Goal: Ask a question: Seek information or help from site administrators or community

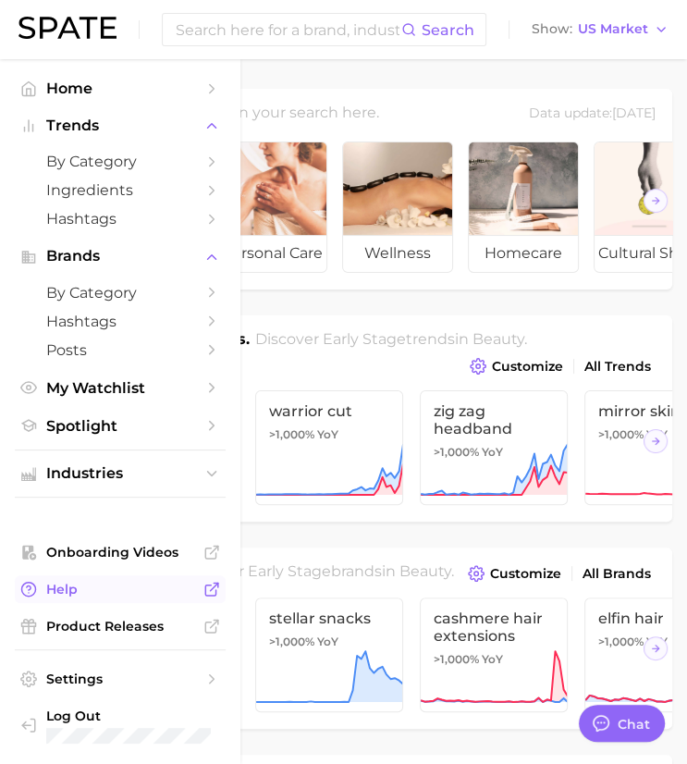
click at [141, 593] on span "Help" at bounding box center [120, 588] width 148 height 17
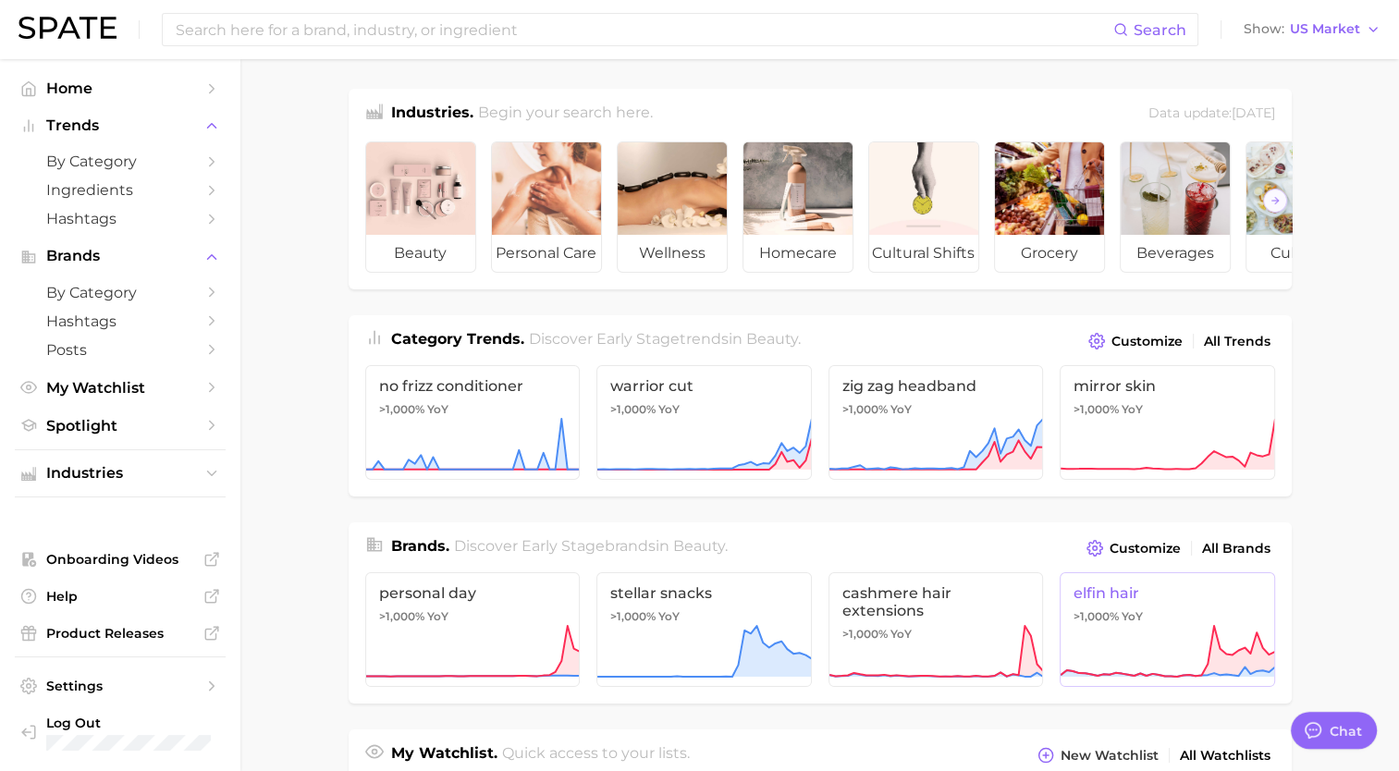
drag, startPoint x: 1313, startPoint y: 725, endPoint x: 1219, endPoint y: 652, distance: 118.5
click at [1315, 725] on div at bounding box center [1312, 730] width 22 height 22
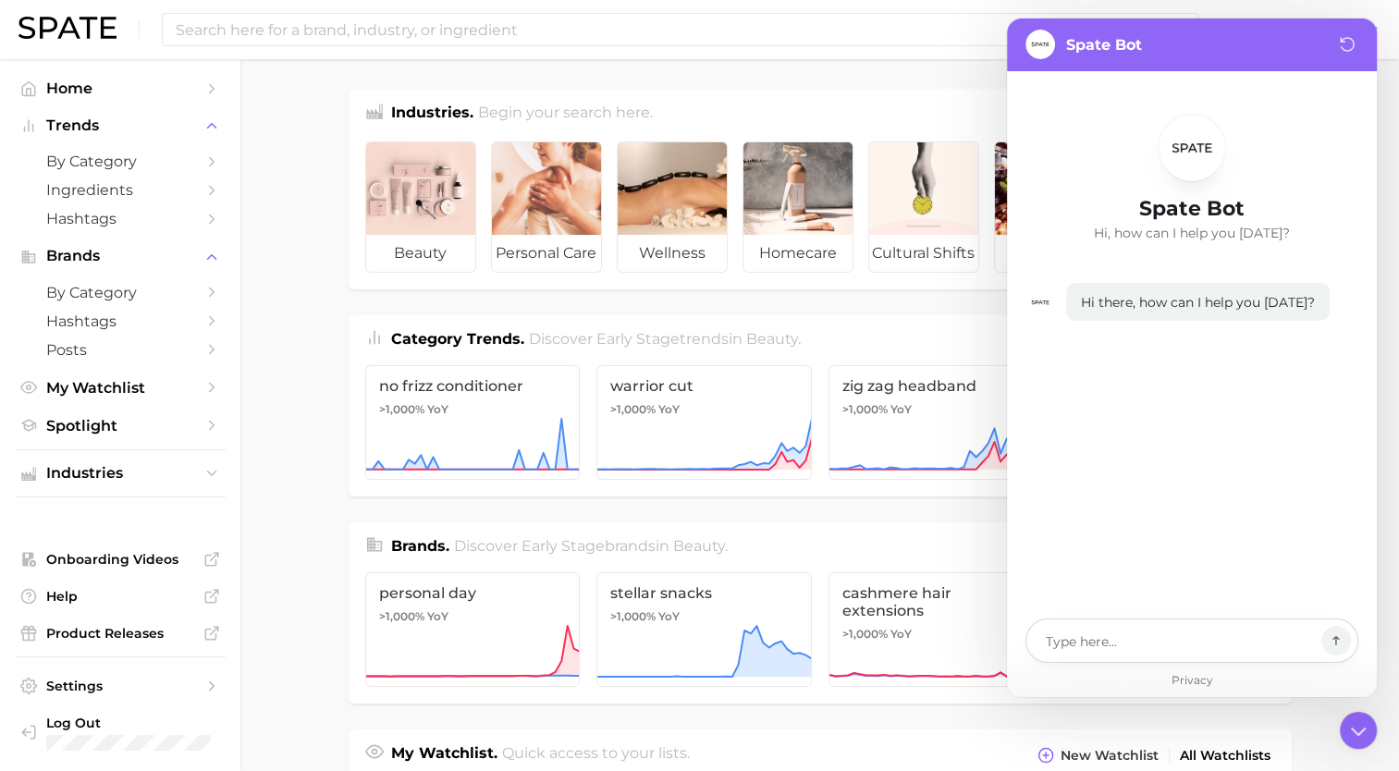
type textarea "x"
type textarea "Hi"
type textarea "x"
type textarea "Hi!"
type textarea "x"
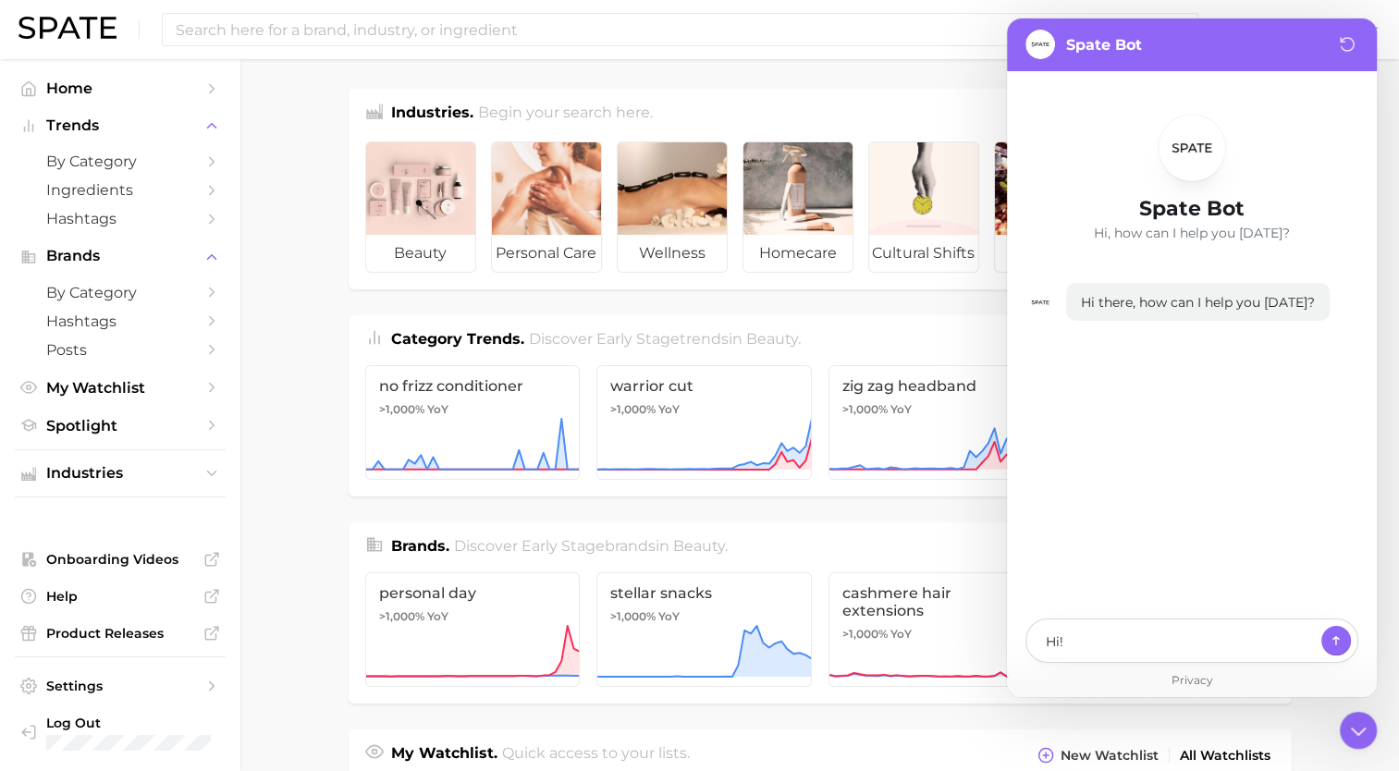
type textarea "Hi!"
type textarea "x"
type textarea "Hi! Wh"
type textarea "x"
type textarea "Hi! Whe"
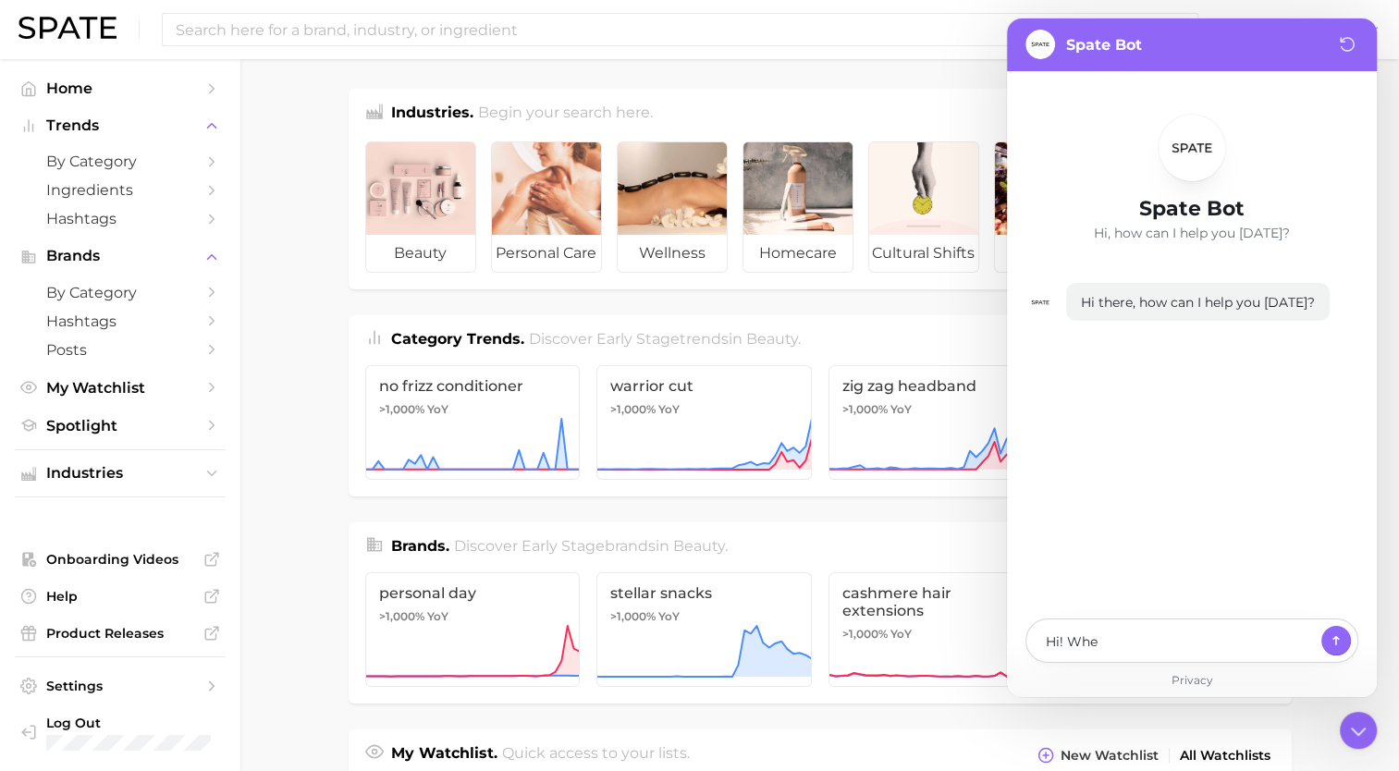
type textarea "x"
type textarea "Hi! Wher"
type textarea "x"
type textarea "Hi! Where"
type textarea "x"
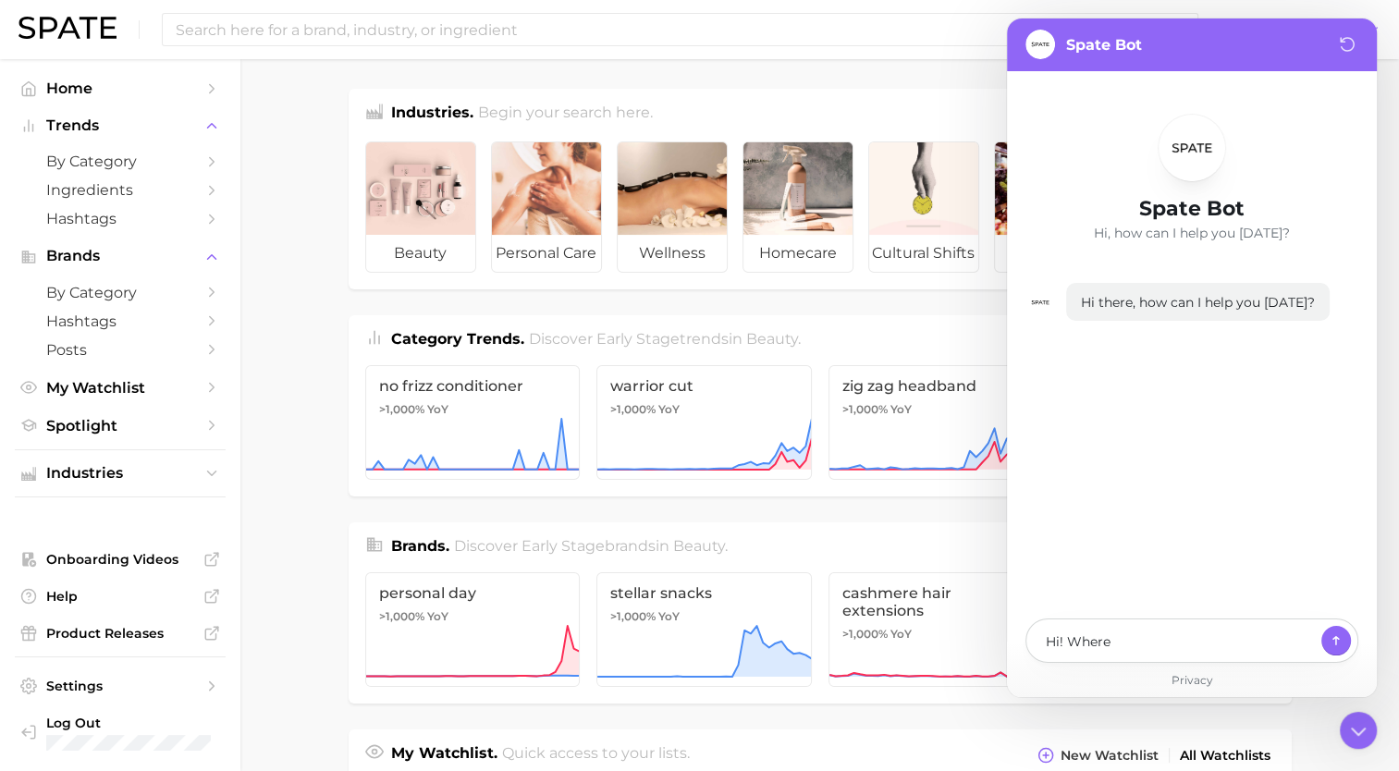
type textarea "Hi! Where"
type textarea "x"
type textarea "Hi! Where c"
type textarea "x"
type textarea "Hi! Where ca"
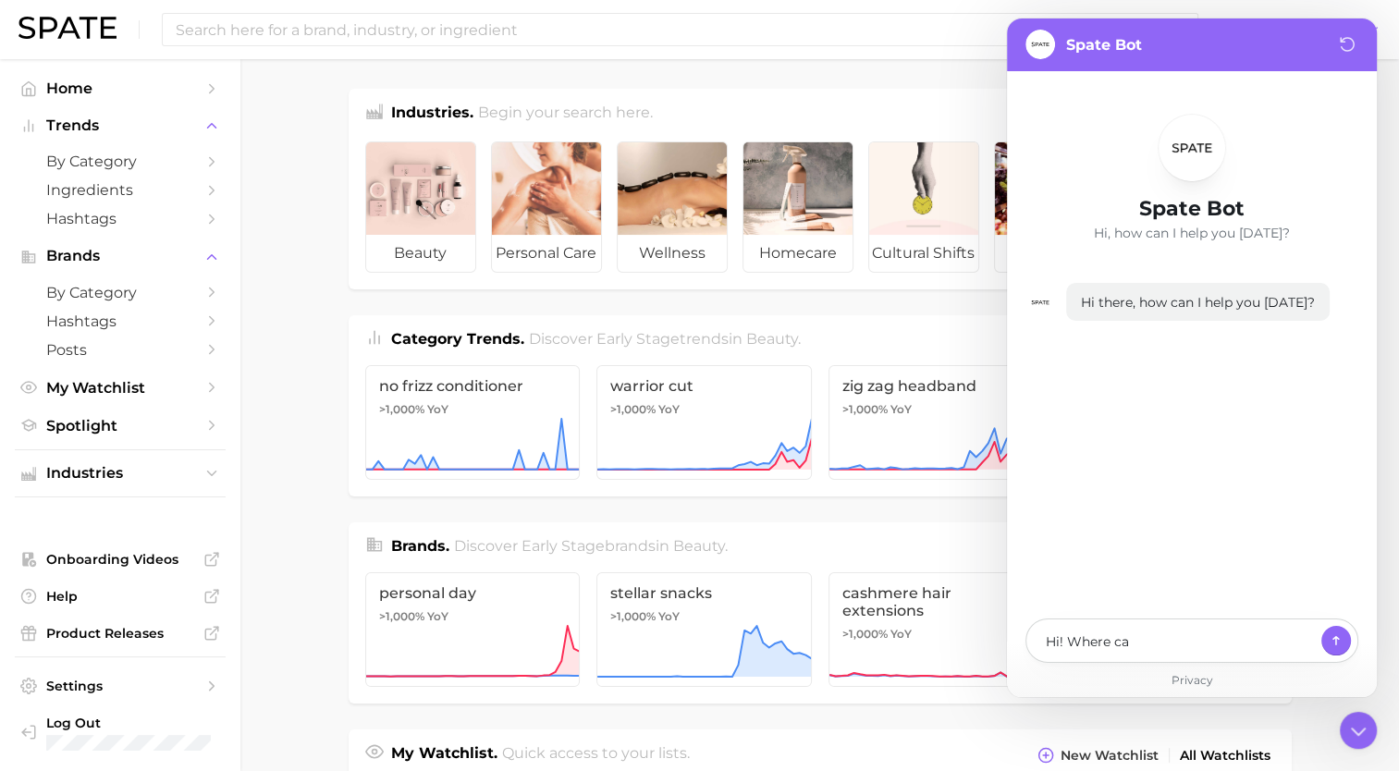
type textarea "x"
type textarea "Hi! Where can"
type textarea "x"
type textarea "Hi! Where can"
type textarea "x"
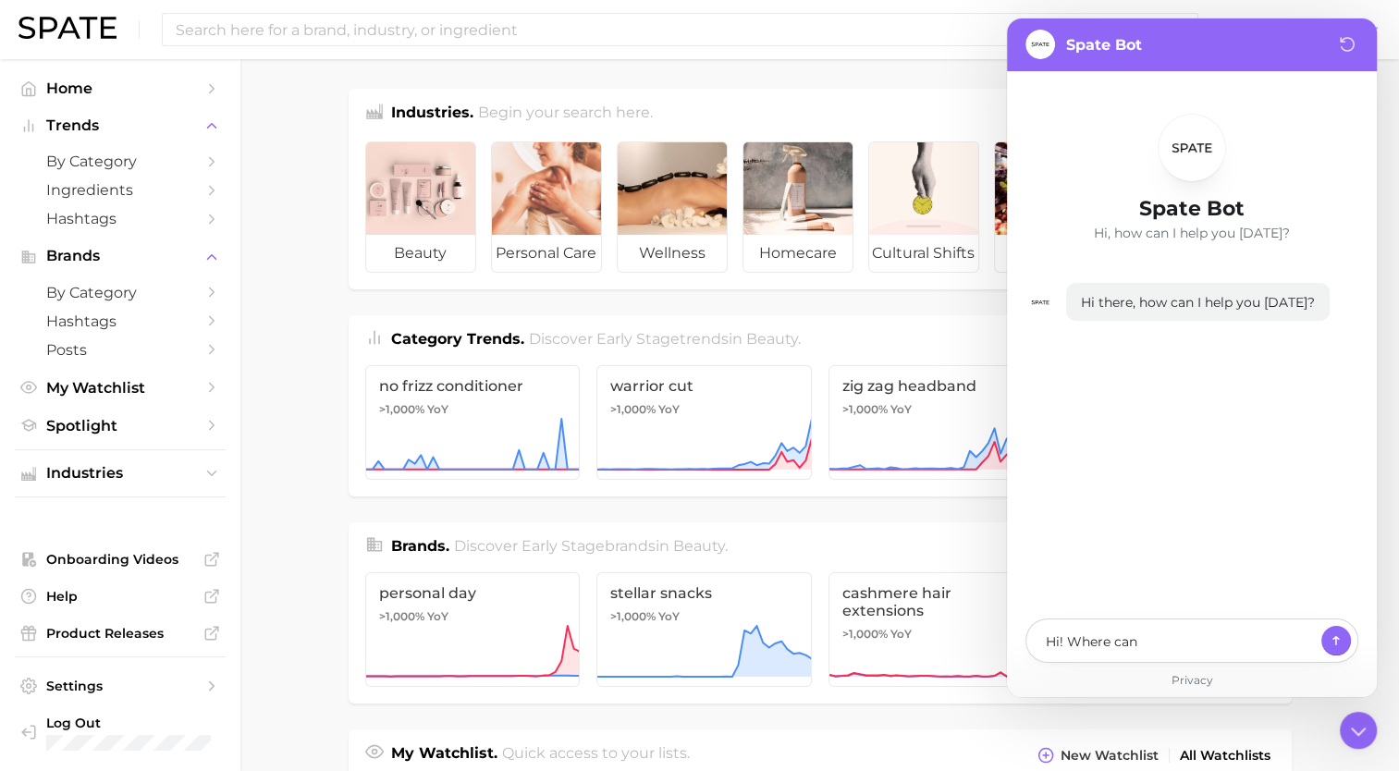
type textarea "Hi! Where can I"
type textarea "x"
type textarea "Hi! Where can I"
type textarea "x"
type textarea "Hi! Where can I f"
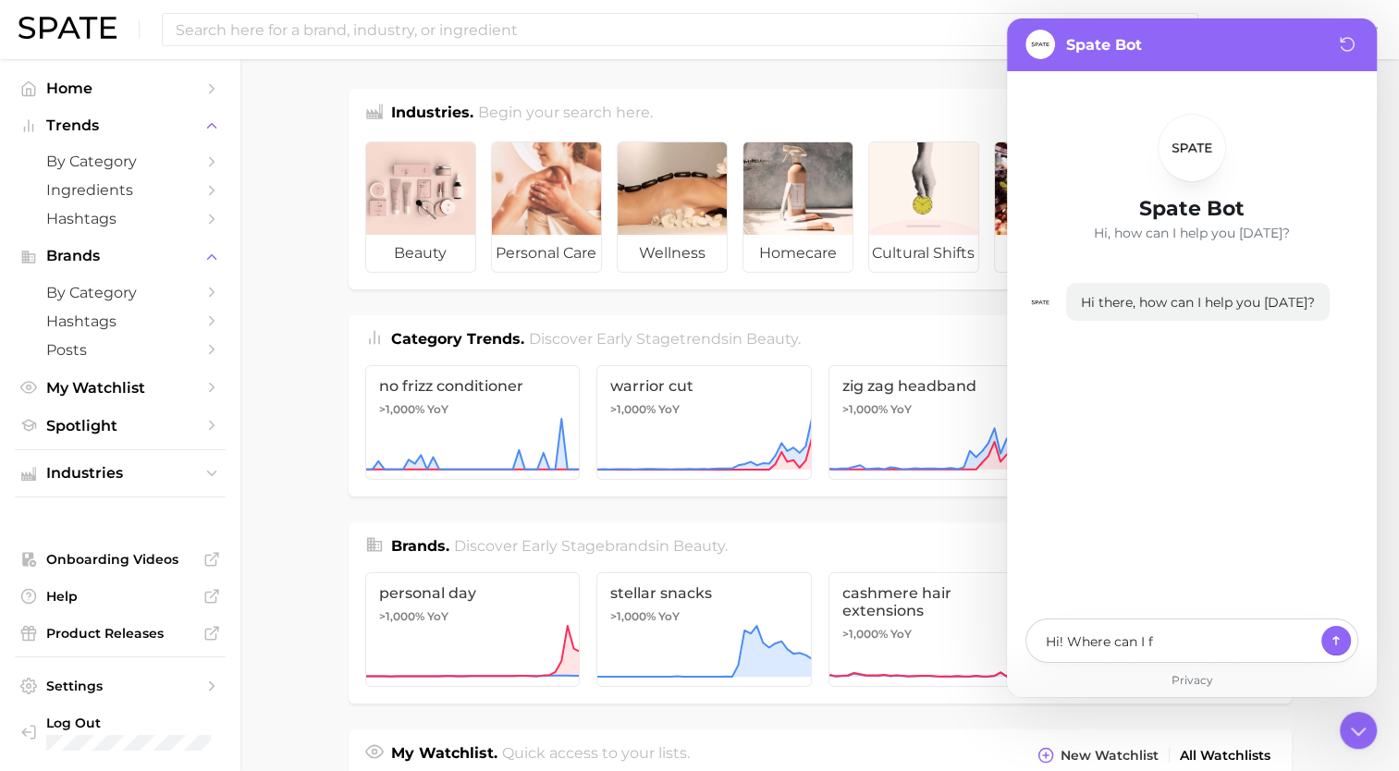
type textarea "x"
type textarea "Hi! Where can I fo"
type textarea "x"
type textarea "Hi! Where can I fou"
type textarea "x"
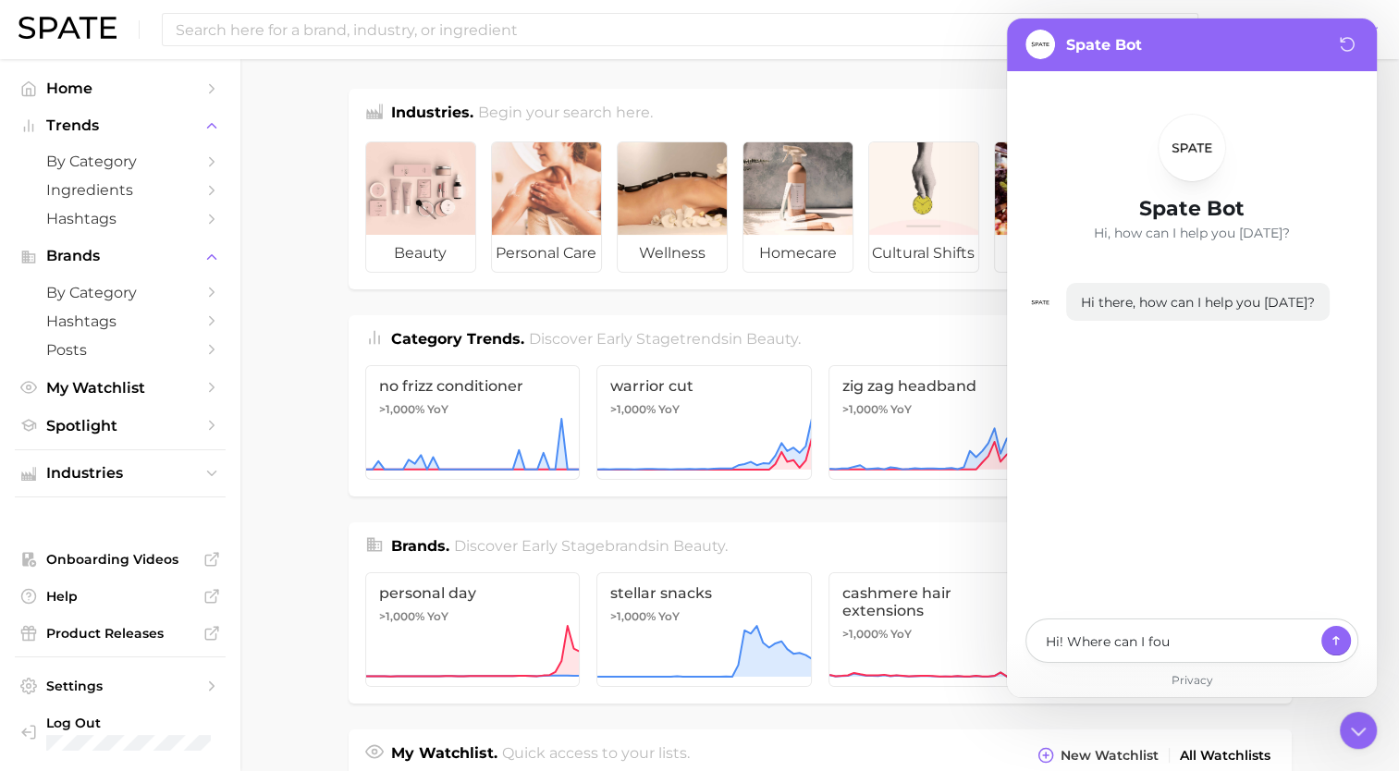
type textarea "Hi! Where can I foun"
type textarea "x"
type textarea "Hi! Where can I found"
type textarea "x"
type textarea "Hi! Where can I found a"
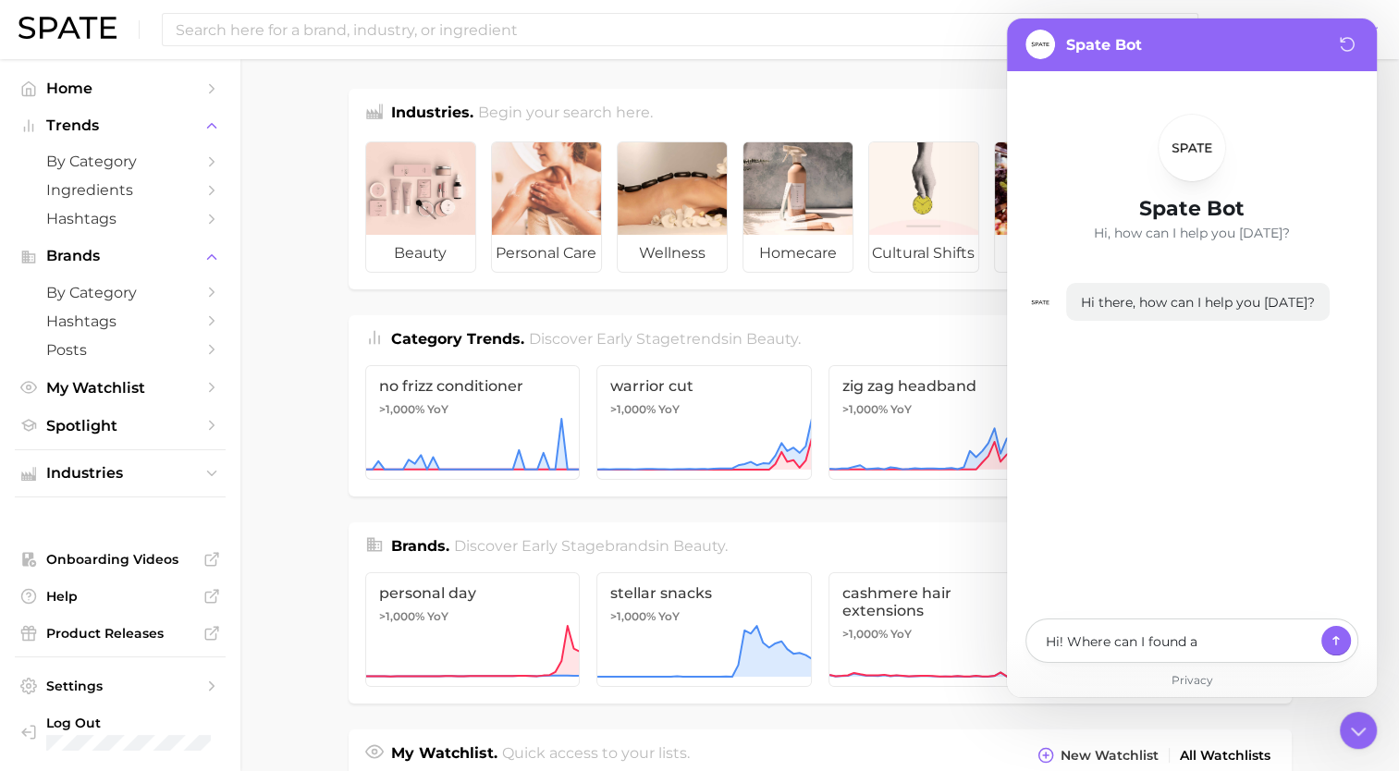
type textarea "x"
type textarea "Hi! Where can I found a"
type textarea "x"
type textarea "Hi! Where can I found a g"
type textarea "x"
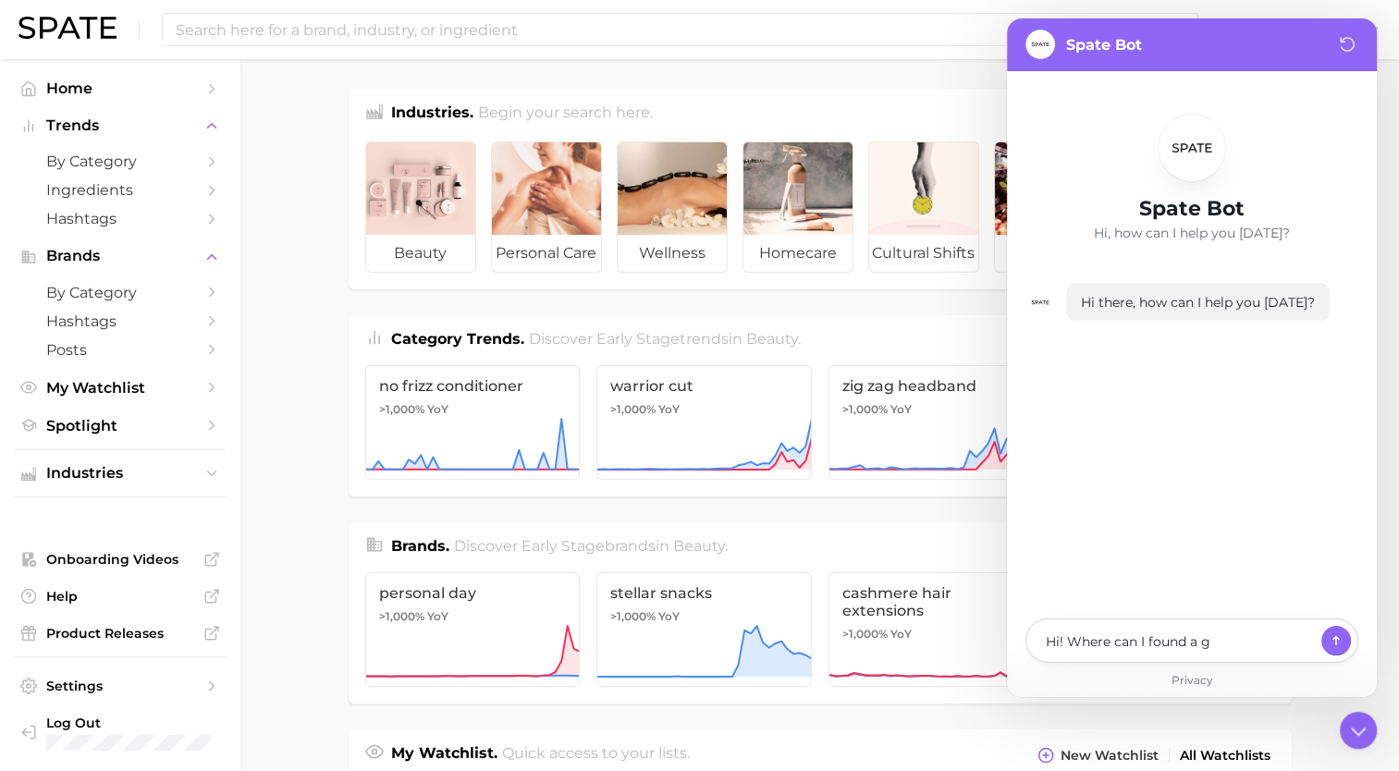
type textarea "Hi! Where can I found a gl"
type textarea "x"
type textarea "Hi! Where can I found a glo"
type textarea "x"
type textarea "Hi! Where can I found a glos"
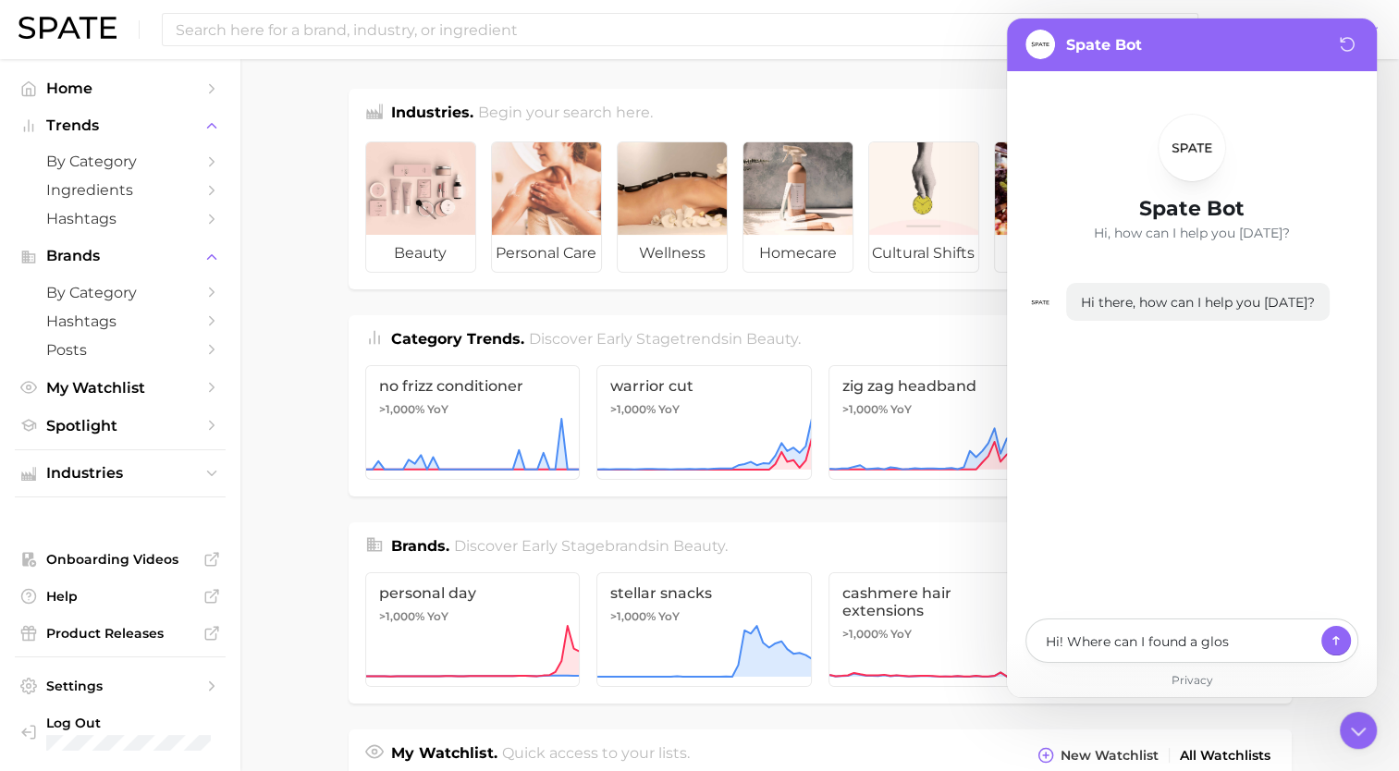
type textarea "x"
type textarea "Hi! Where can I found a gloss"
type textarea "x"
type textarea "Hi! Where can I found a glossa"
type textarea "x"
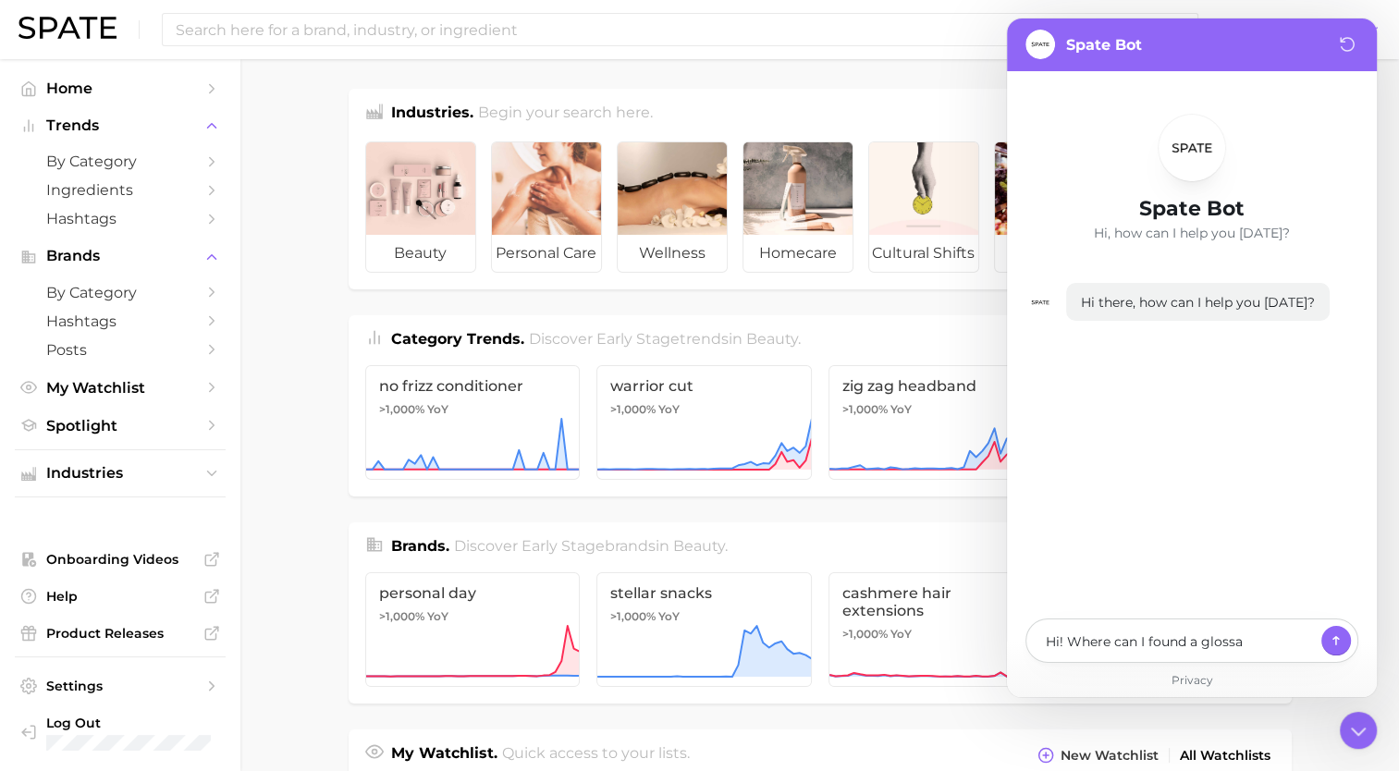
type textarea "Hi! Where can I found a glossar"
type textarea "x"
type textarea "Hi! Where can I found a glossary"
type textarea "x"
type textarea "Hi! Where can I found a glossary"
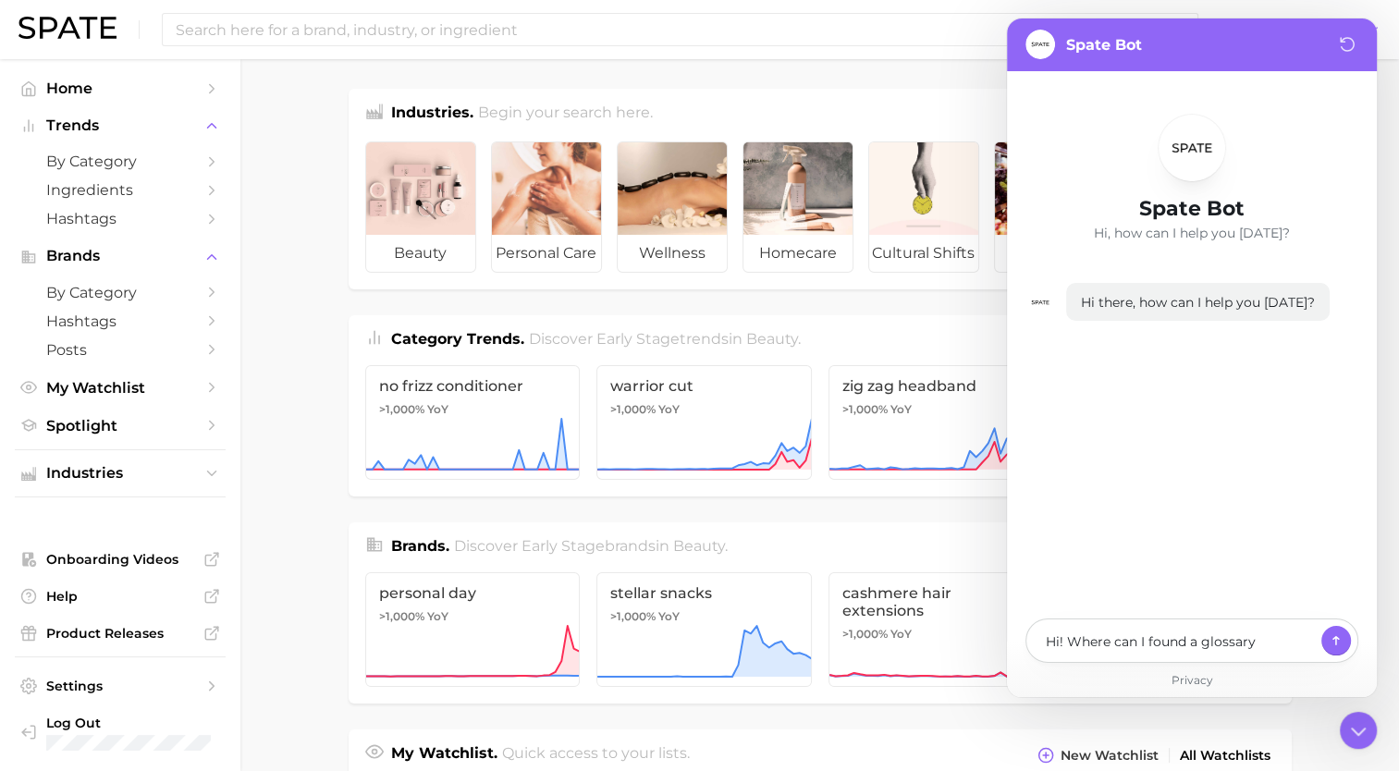
type textarea "x"
type textarea "Hi! Where can I found a glossary o"
type textarea "x"
type textarea "Hi! Where can I found a glossary of"
type textarea "x"
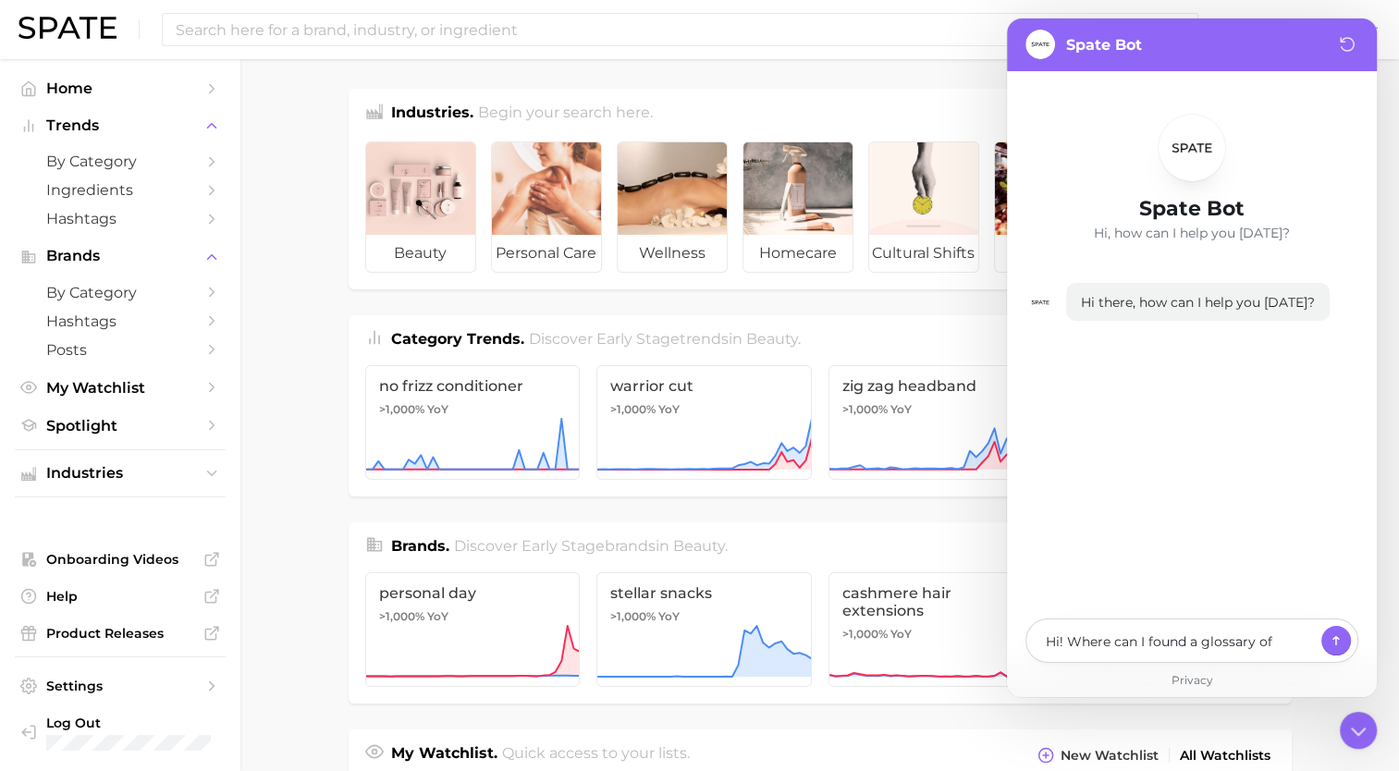
type textarea "Hi! Where can I found a glossary of"
type textarea "x"
type textarea "Hi! Where can I found a glossary of a"
type textarea "x"
type textarea "Hi! Where can I found a glossary of al"
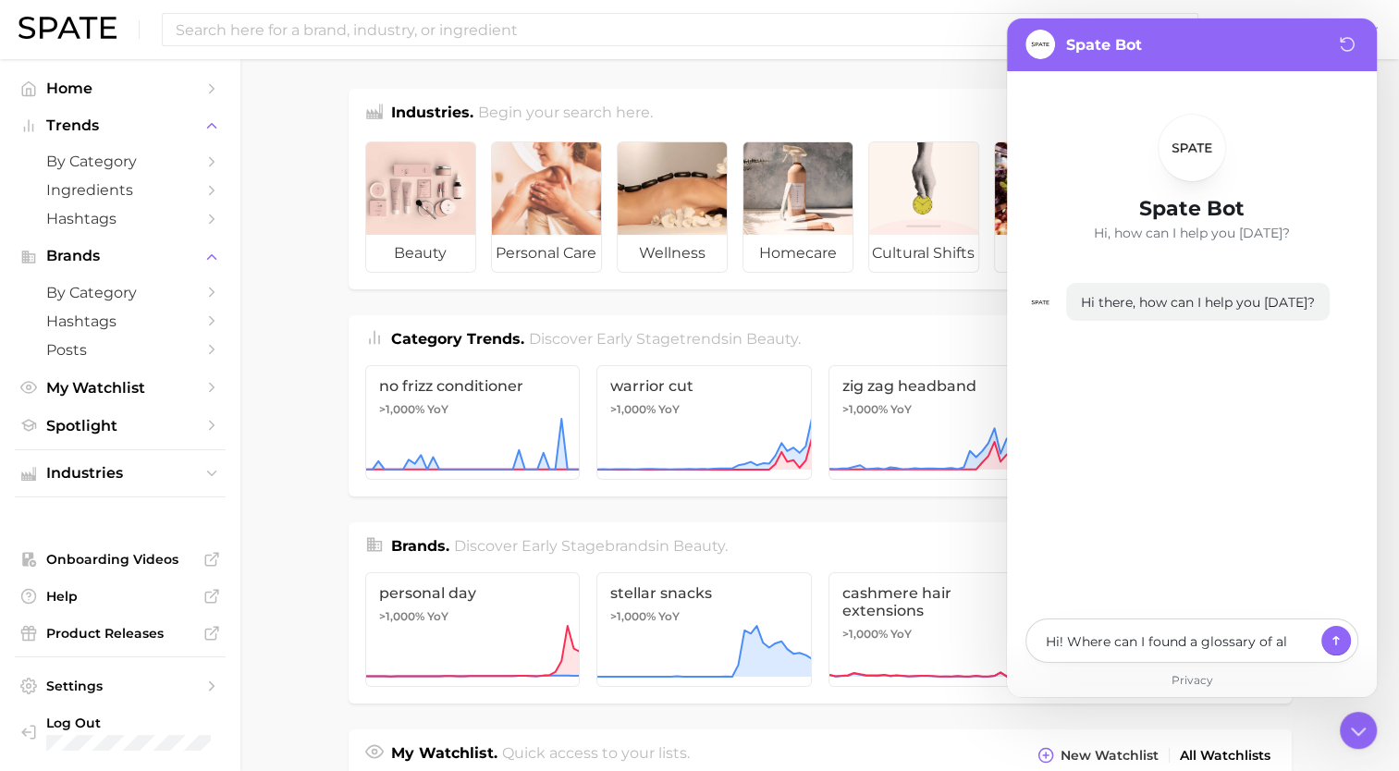
type textarea "x"
type textarea "Hi! Where can I found a glossary of all"
type textarea "x"
type textarea "Hi! Where can I found a glossary of all"
type textarea "x"
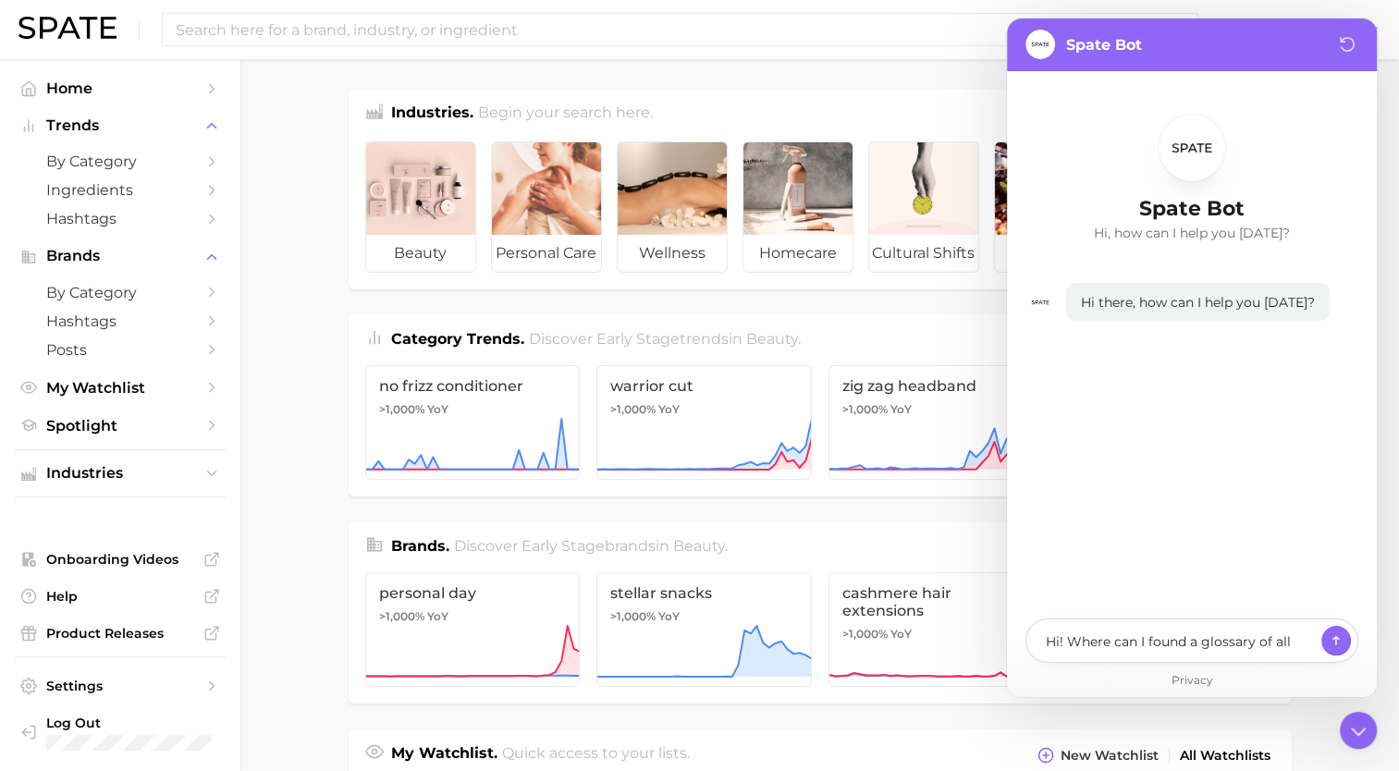
type textarea "Hi! Where can I found a glossary of all t"
type textarea "x"
type textarea "Hi! Where can I found a glossary of all th"
type textarea "x"
type textarea "Hi! Where can I found a glossary of all the"
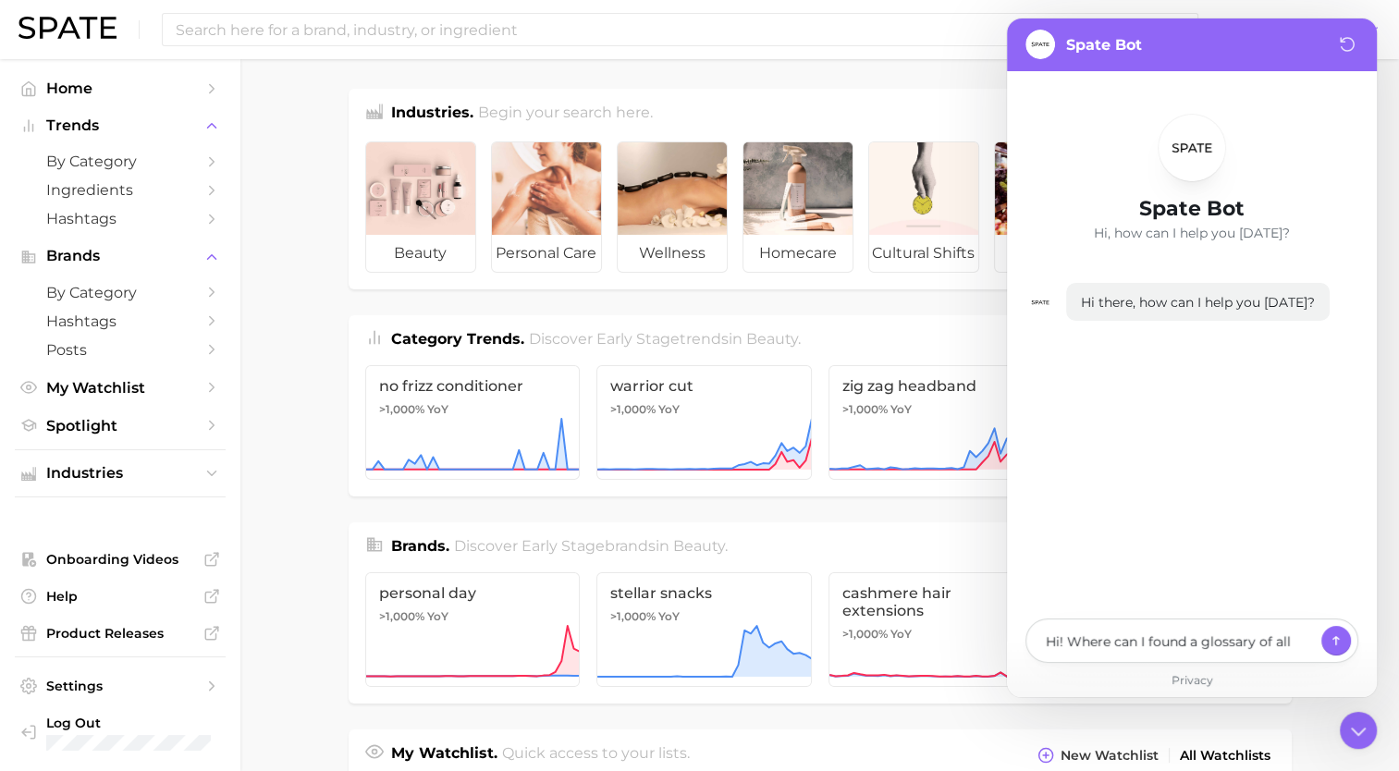
type textarea "x"
type textarea "Hi! Where can I found a glossary of all the"
type textarea "x"
type textarea "Hi! Where can I found a glossary of all the m"
type textarea "x"
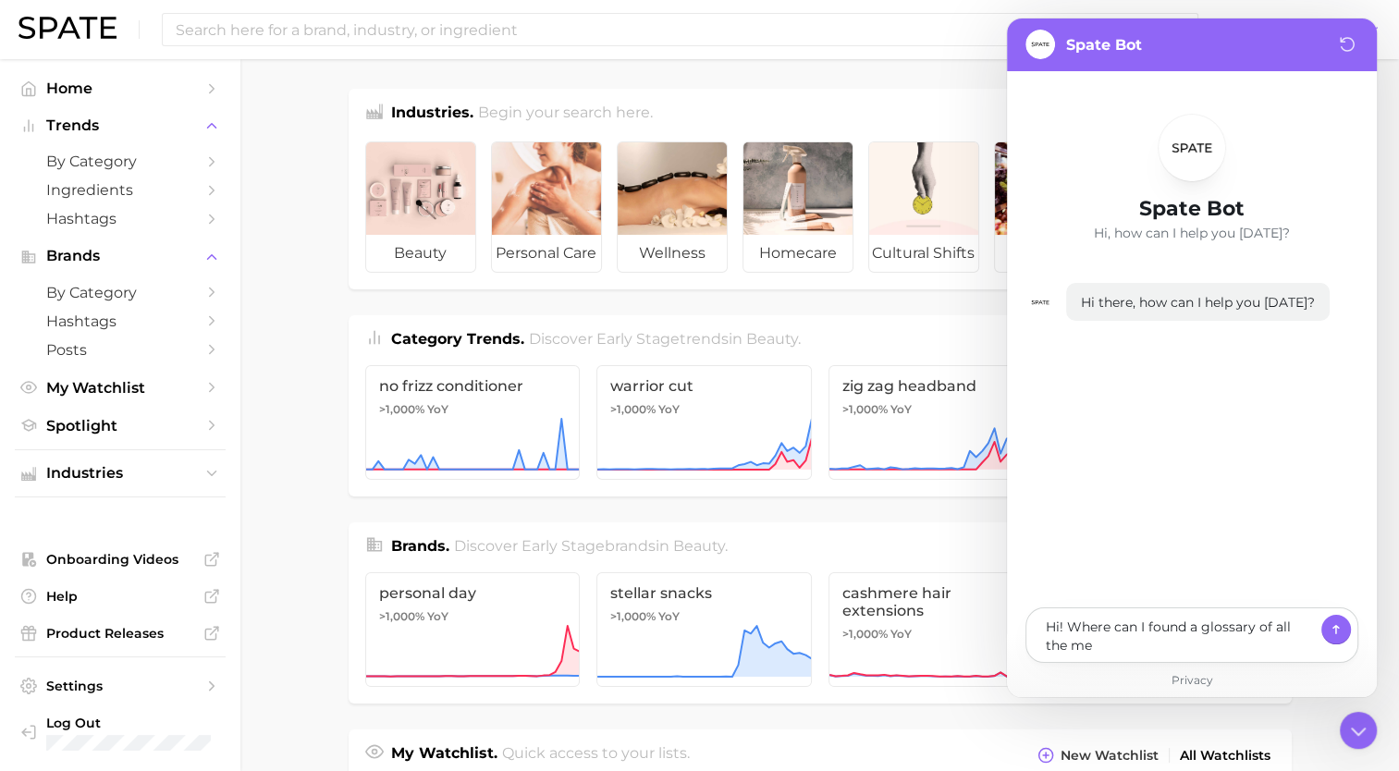
type textarea "Hi! Where can I found a glossary of all the met"
type textarea "x"
type textarea "Hi! Where can I found a glossary of all the metr"
type textarea "x"
type textarea "Hi! Where can I found a glossary of all the metri"
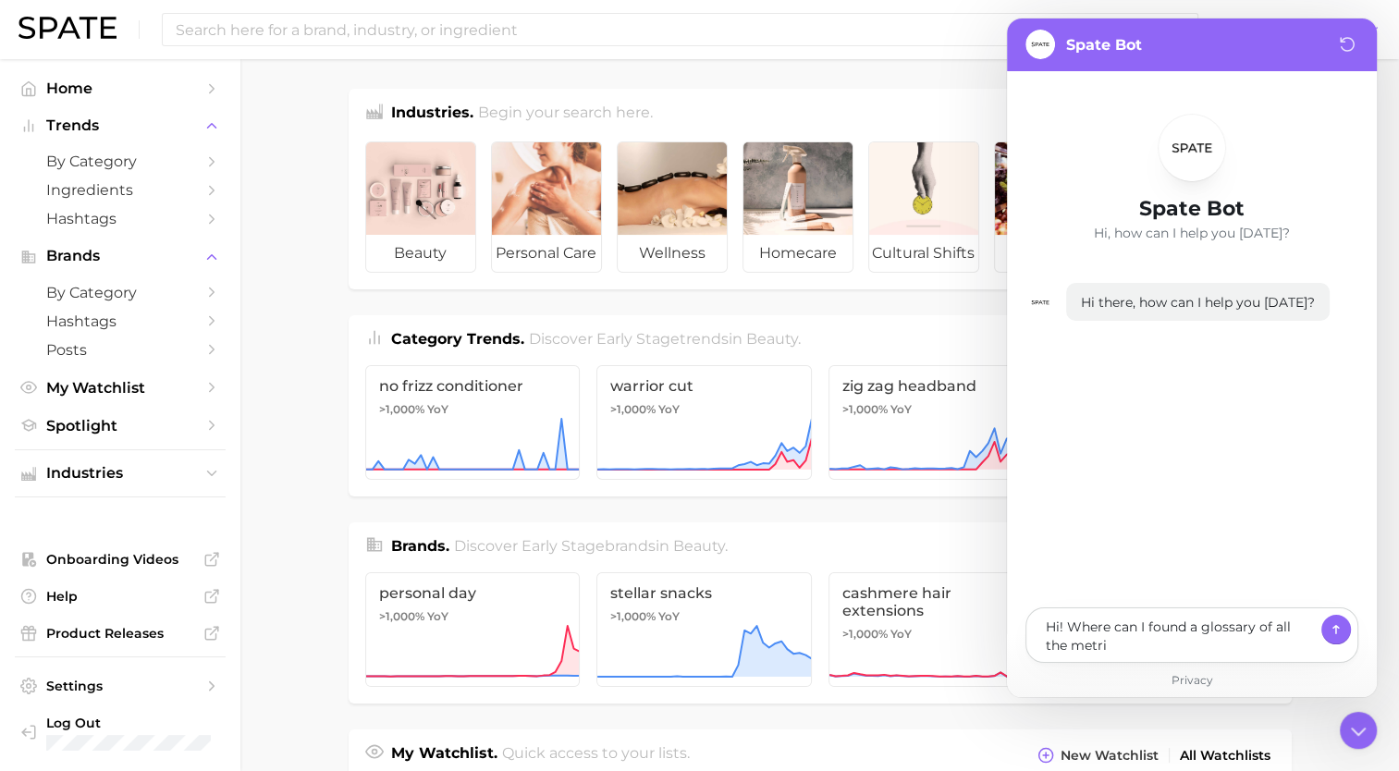
type textarea "x"
type textarea "Hi! Where can I found a glossary of all the metric"
type textarea "x"
type textarea "Hi! Where can I found a glossary of all the metrics"
type textarea "x"
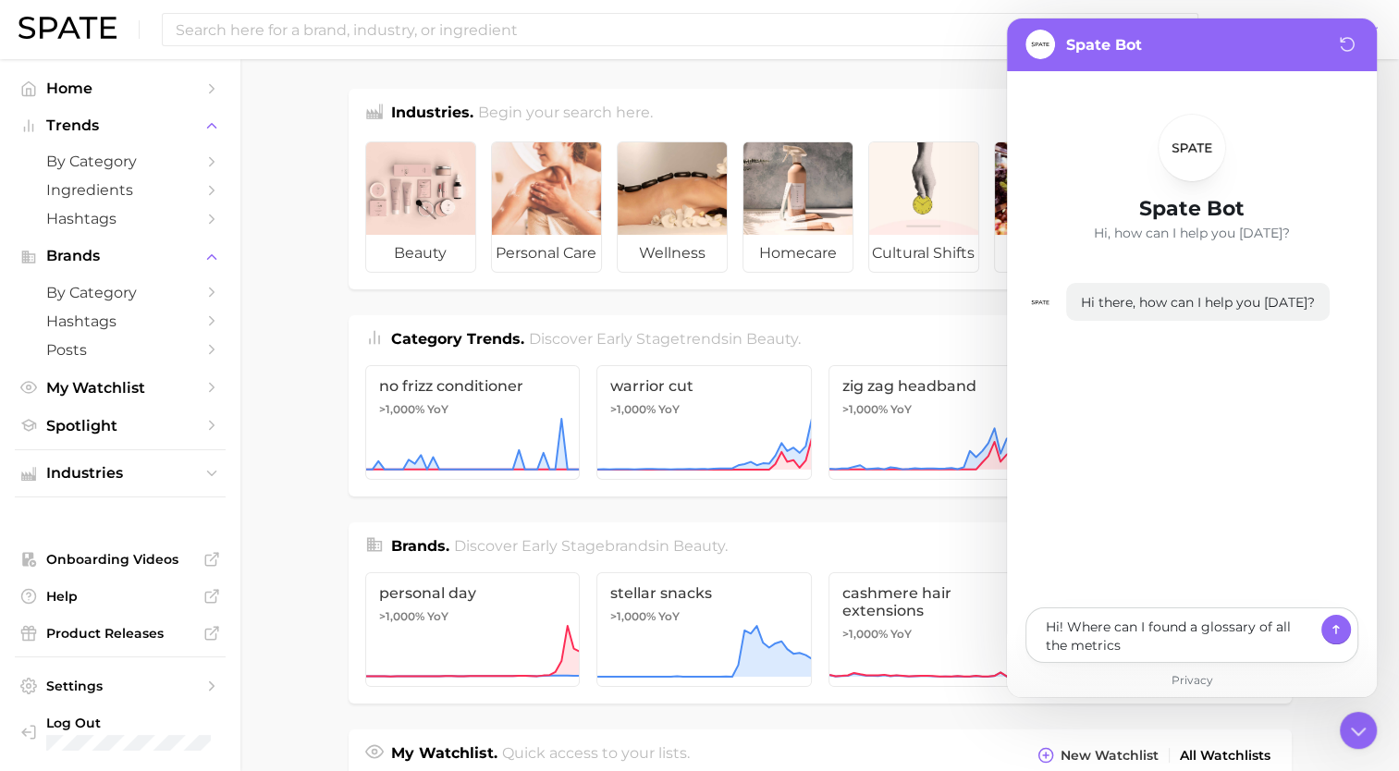
type textarea "Hi! Where can I found a glossary of all the metrics"
type textarea "x"
type textarea "Hi! Where can I found a glossary of all the metrics an"
type textarea "x"
type textarea "Hi! Where can I found a glossary of all the metrics and"
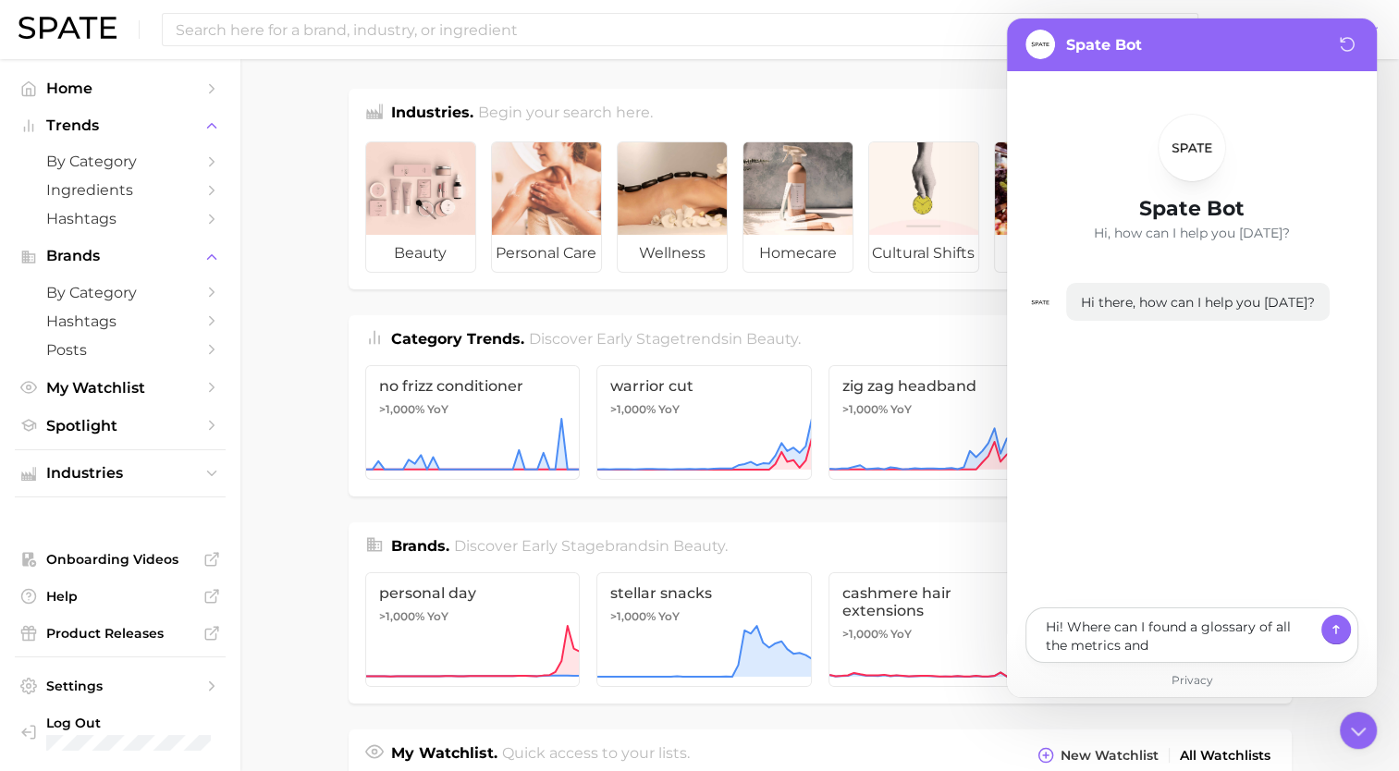
type textarea "x"
type textarea "Hi! Where can I found a glossary of all the metrics and"
type textarea "x"
type textarea "Hi! Where can I found a glossary of all the metrics and j"
type textarea "x"
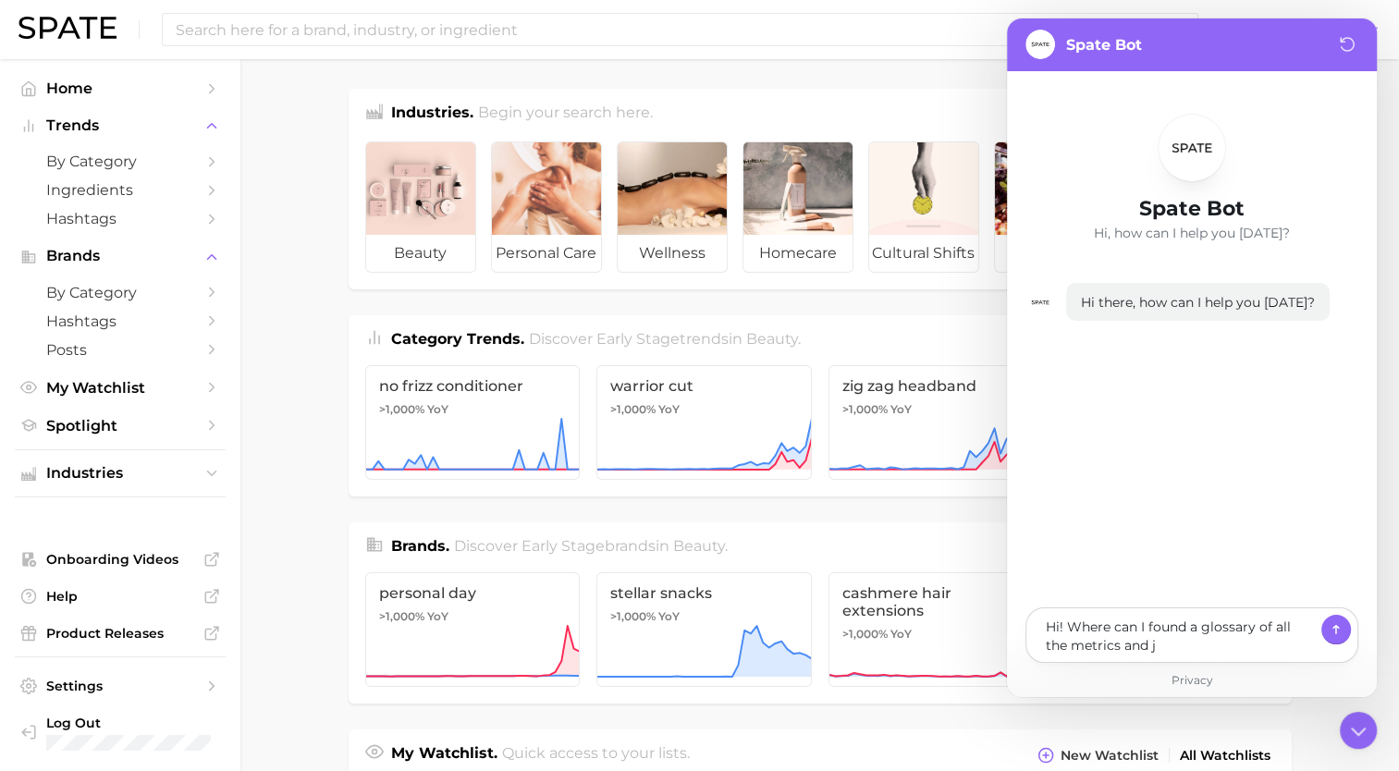
type textarea "Hi! Where can I found a glossary of all the metrics and je"
type textarea "x"
type textarea "Hi! Where can I found a glossary of all the metrics and jey"
type textarea "x"
type textarea "Hi! Where can I found a glossary of all the metrics and jey"
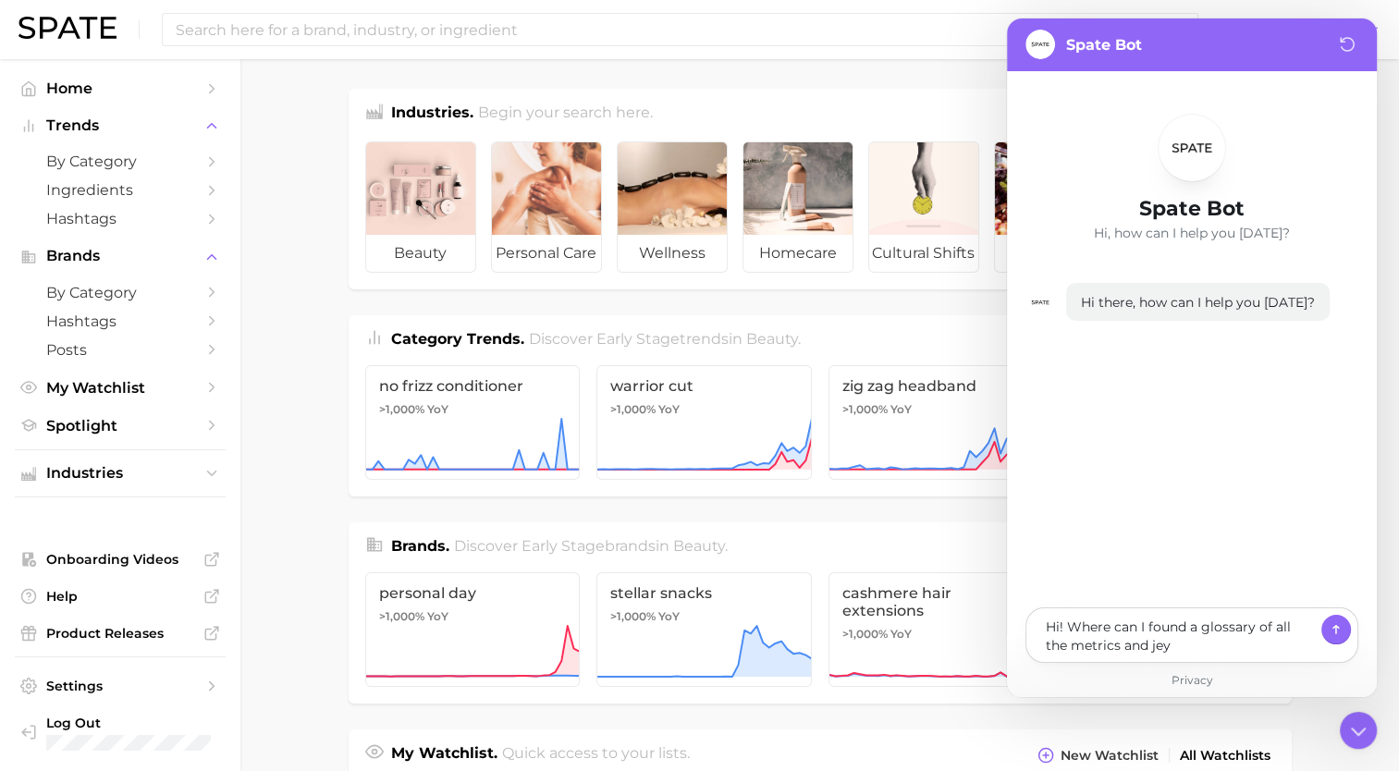
type textarea "x"
type textarea "Hi! Where can I found a glossary of all the metrics and jey t"
type textarea "x"
type textarea "Hi! Where can I found a glossary of all the metrics and jey te"
type textarea "x"
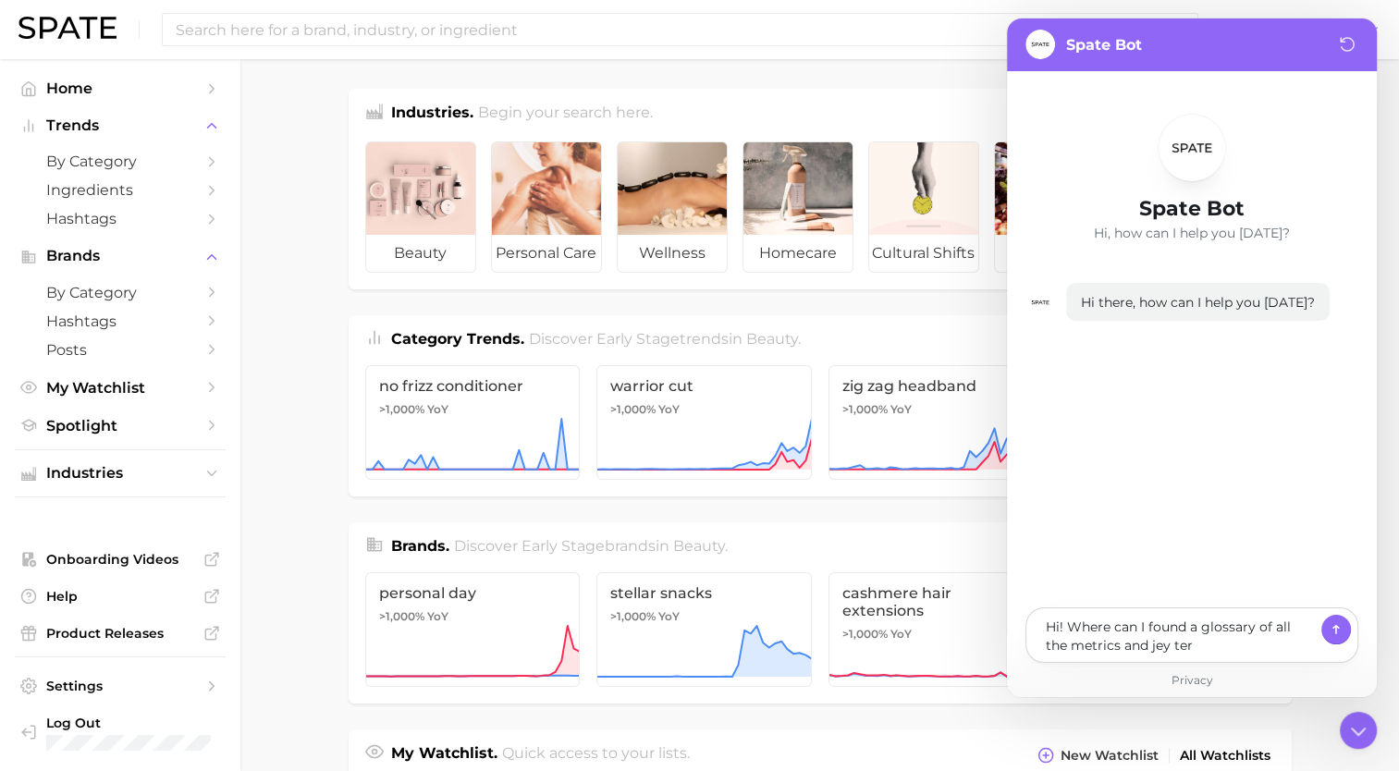
type textarea "Hi! Where can I found a glossary of all the metrics and jey term"
type textarea "x"
type textarea "Hi! Where can I found a glossary of all the metrics and jey termn"
type textarea "x"
type textarea "Hi! Where can I found a glossary of all the metrics and jey termn"
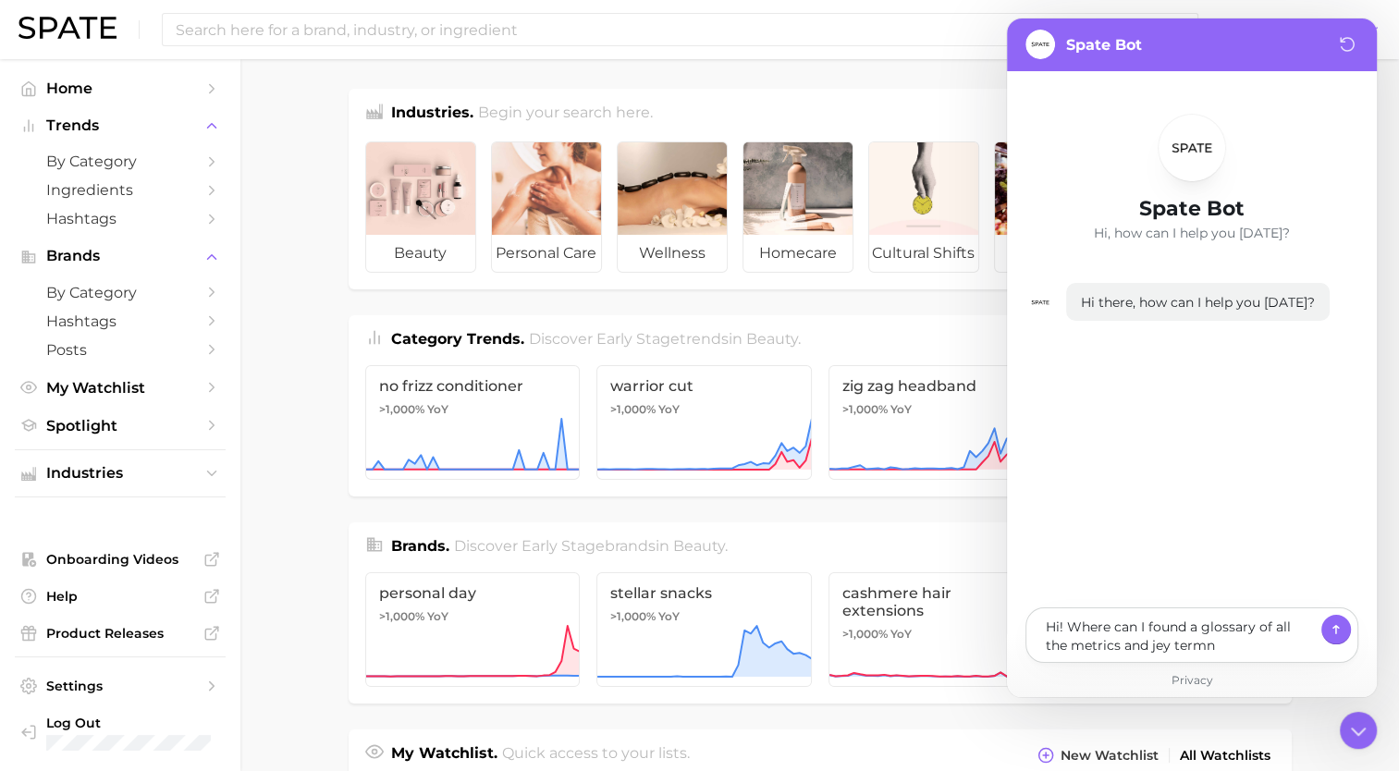
type textarea "x"
type textarea "Hi! Where can I found a glossary of all the metrics and jey termn"
type textarea "x"
type textarea "Hi! Where can I found a glossary of all the metrics and jey term"
type textarea "x"
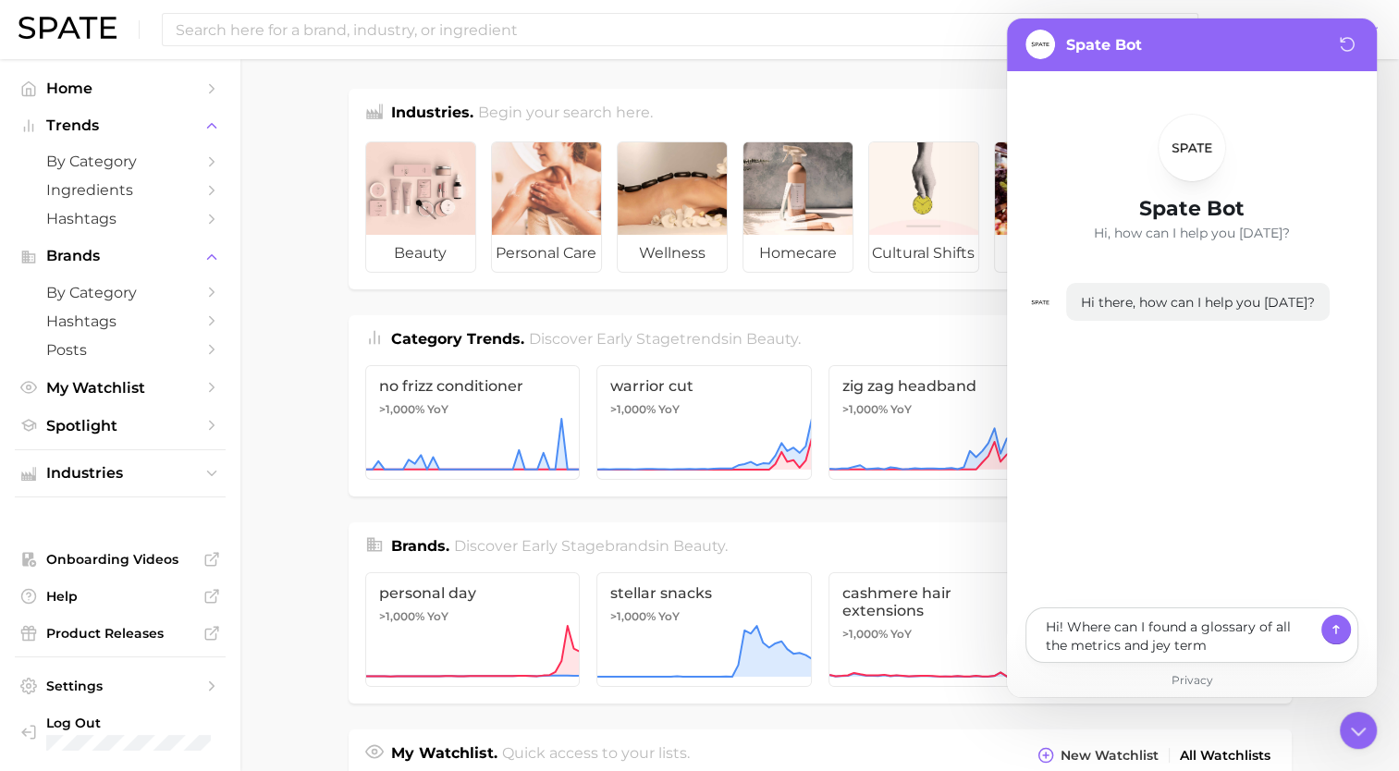
type textarea "Hi! Where can I found a glossary of all the metrics and jey ter"
type textarea "x"
type textarea "Hi! Where can I found a glossary of all the metrics and jey te"
type textarea "x"
type textarea "Hi! Where can I found a glossary of all the metrics and jey t"
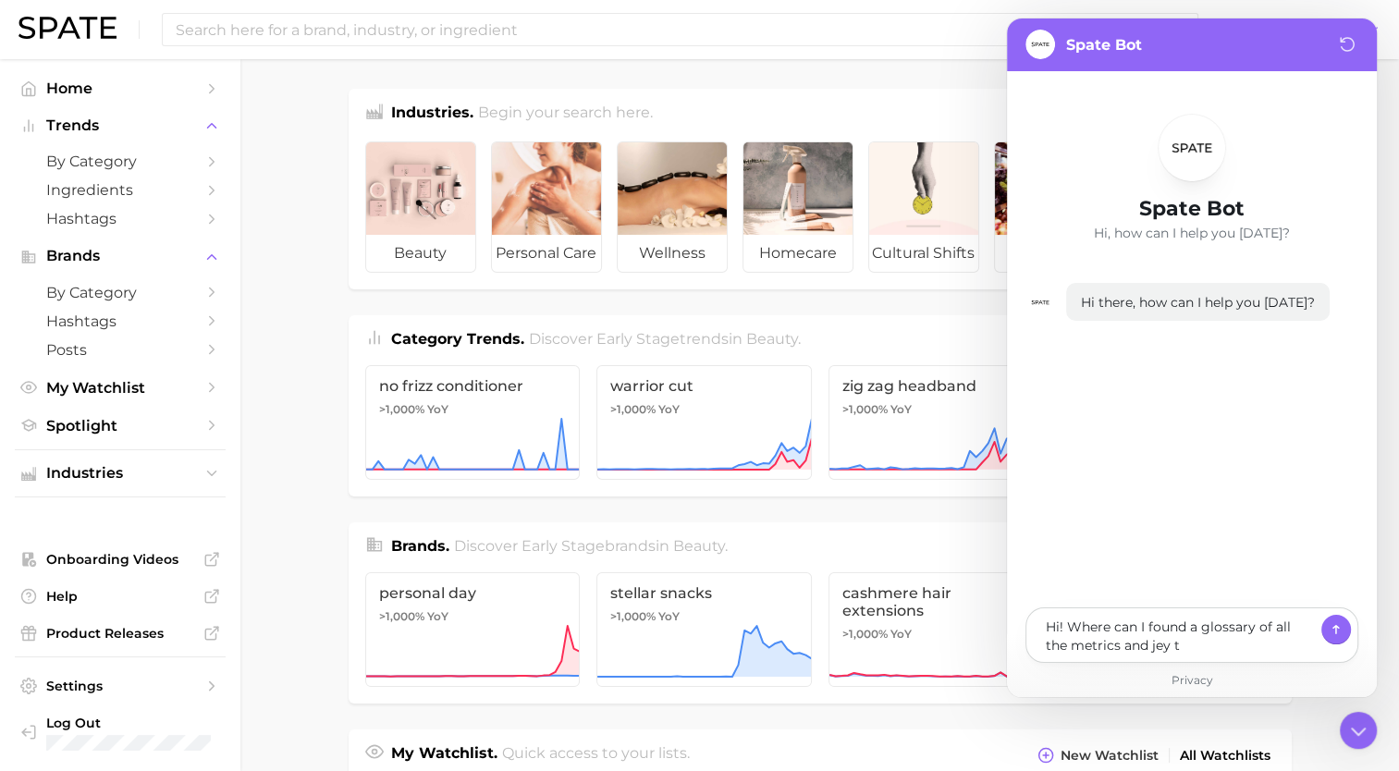
type textarea "x"
type textarea "Hi! Where can I found a glossary of all the metrics and jey"
type textarea "x"
type textarea "Hi! Where can I found a glossary of all the metrics and jey"
type textarea "x"
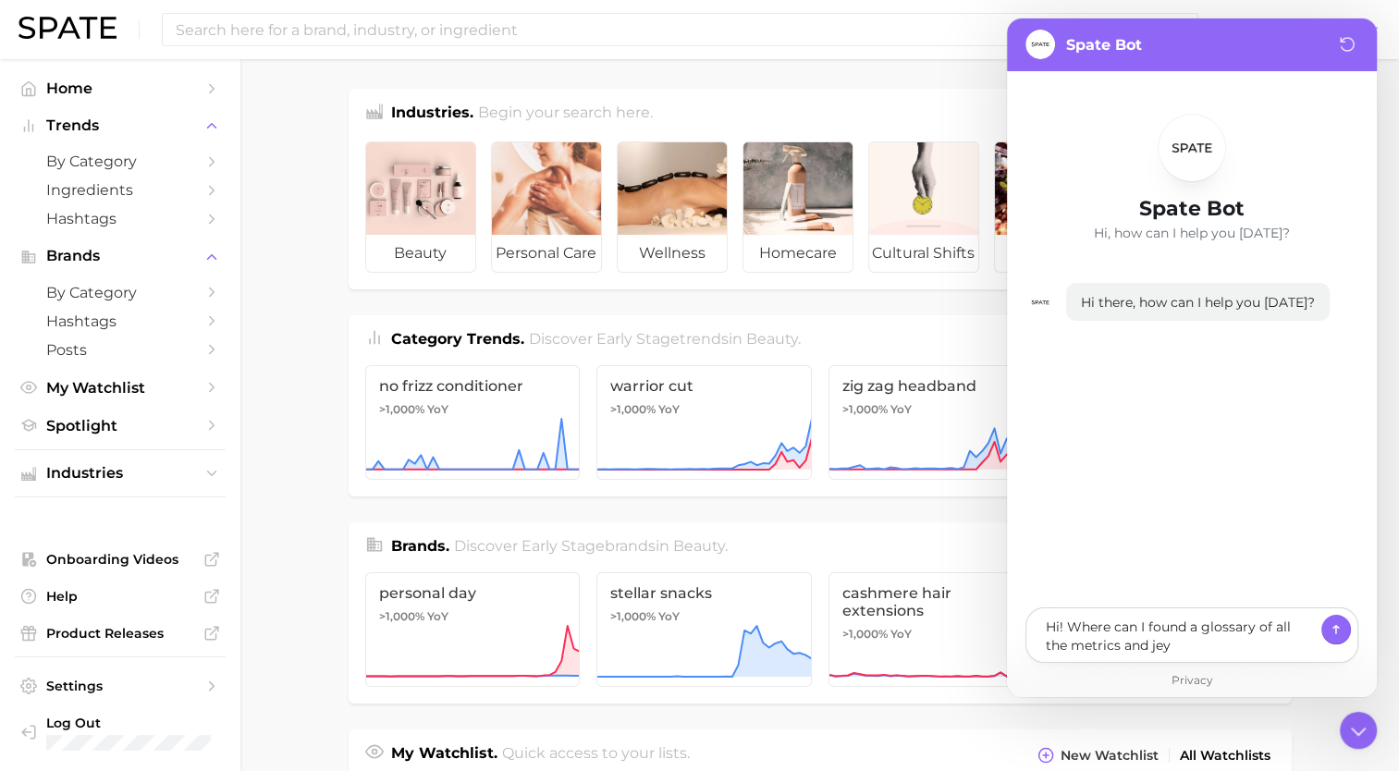
type textarea "Hi! Where can I found a glossary of all the metrics and je"
type textarea "x"
type textarea "Hi! Where can I found a glossary of all the metrics and j"
type textarea "x"
type textarea "Hi! Where can I found a glossary of all the metrics and"
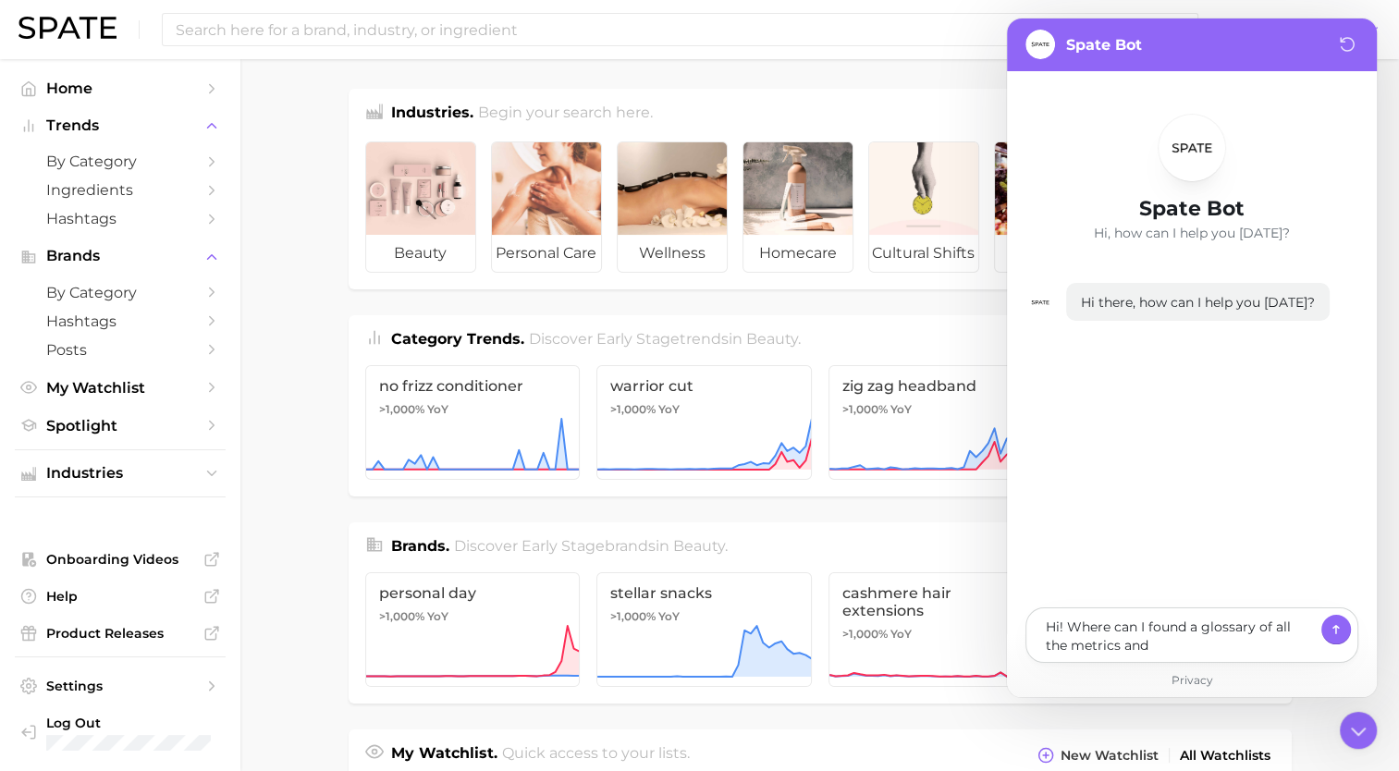
type textarea "x"
type textarea "Hi! Where can I found a glossary of all the metrics and"
type textarea "x"
type textarea "Hi! Where can I found a glossary of all the metrics and k"
type textarea "x"
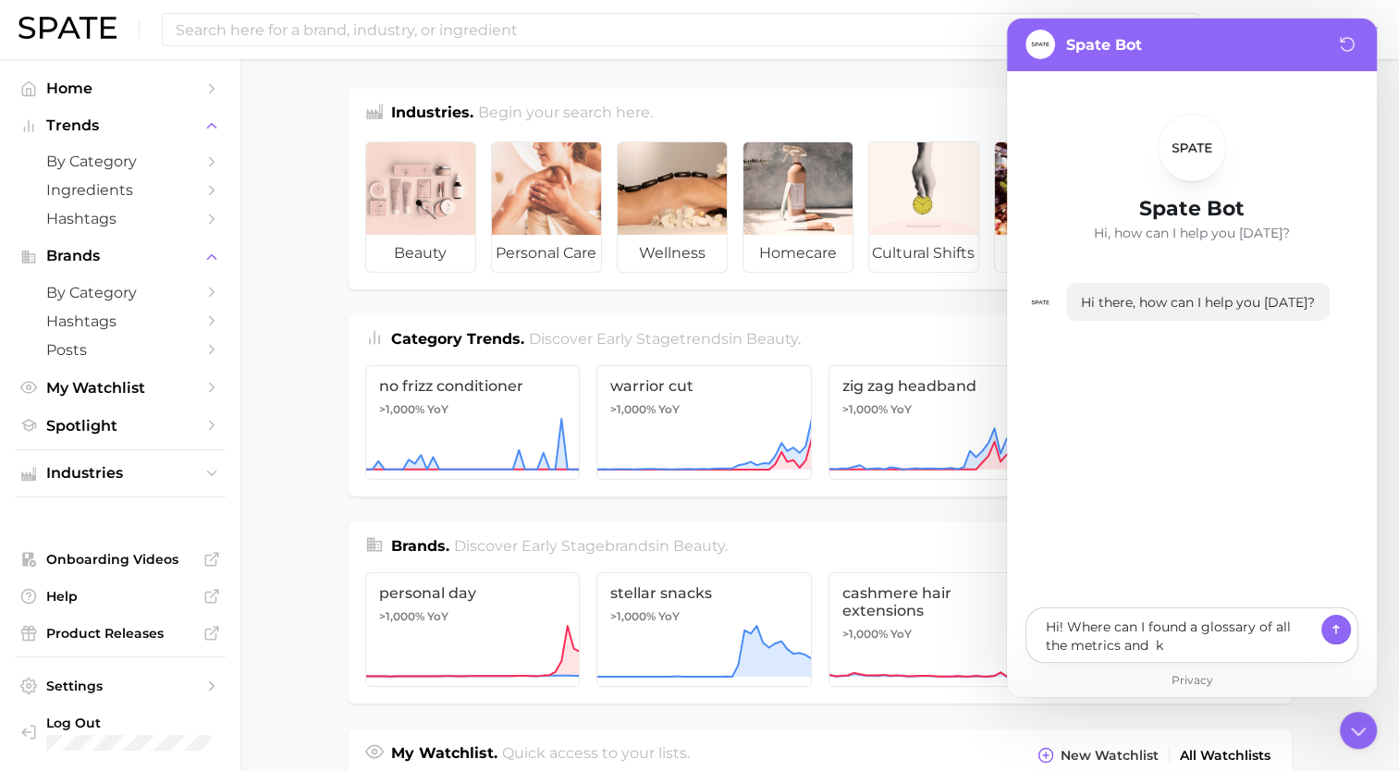
type textarea "Hi! Where can I found a glossary of all the metrics and ke"
type textarea "x"
type textarea "Hi! Where can I found a glossary of all the metrics and k"
type textarea "x"
type textarea "Hi! Where can I found a glossary of all the metrics and"
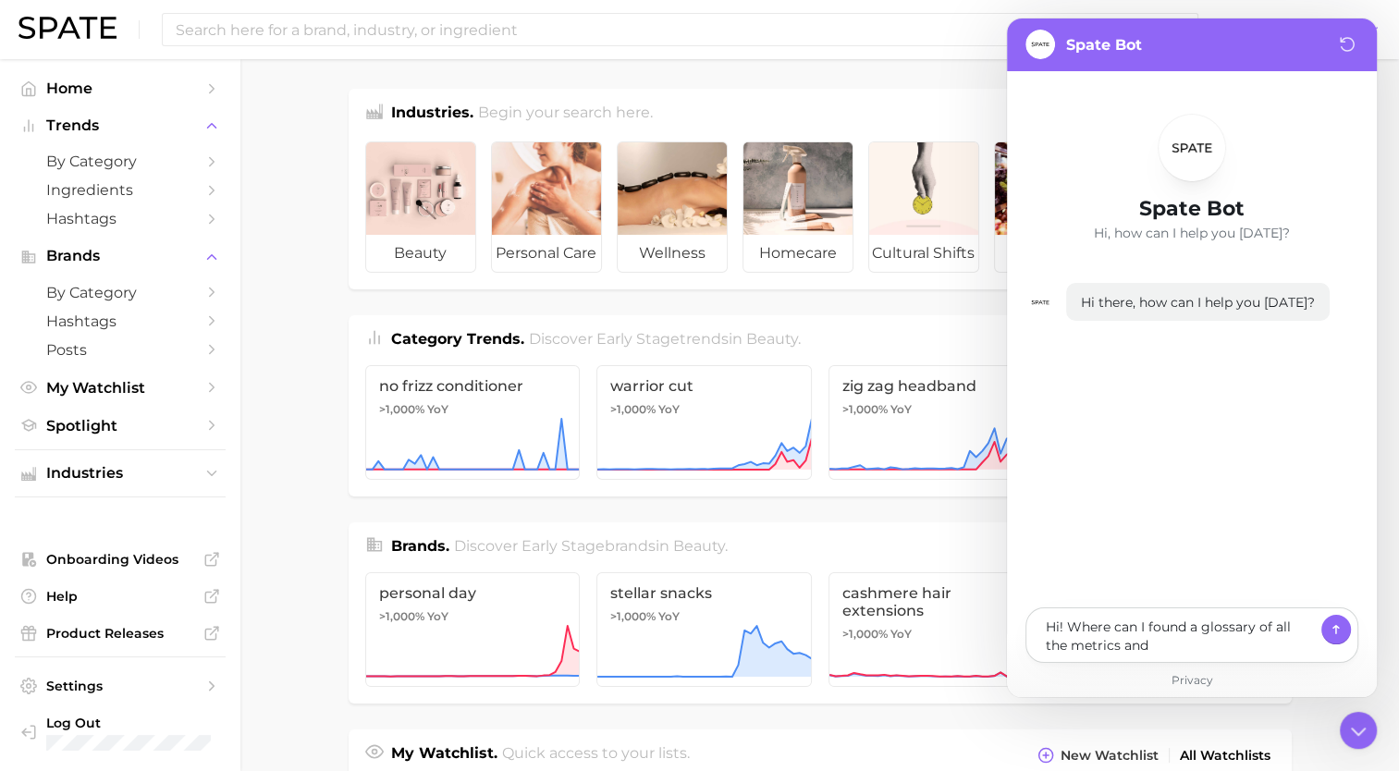
type textarea "x"
type textarea "Hi! Where can I found a glossary of all the metrics and"
type textarea "x"
type textarea "Hi! Where can I found a glossary of all the metrics and k"
type textarea "x"
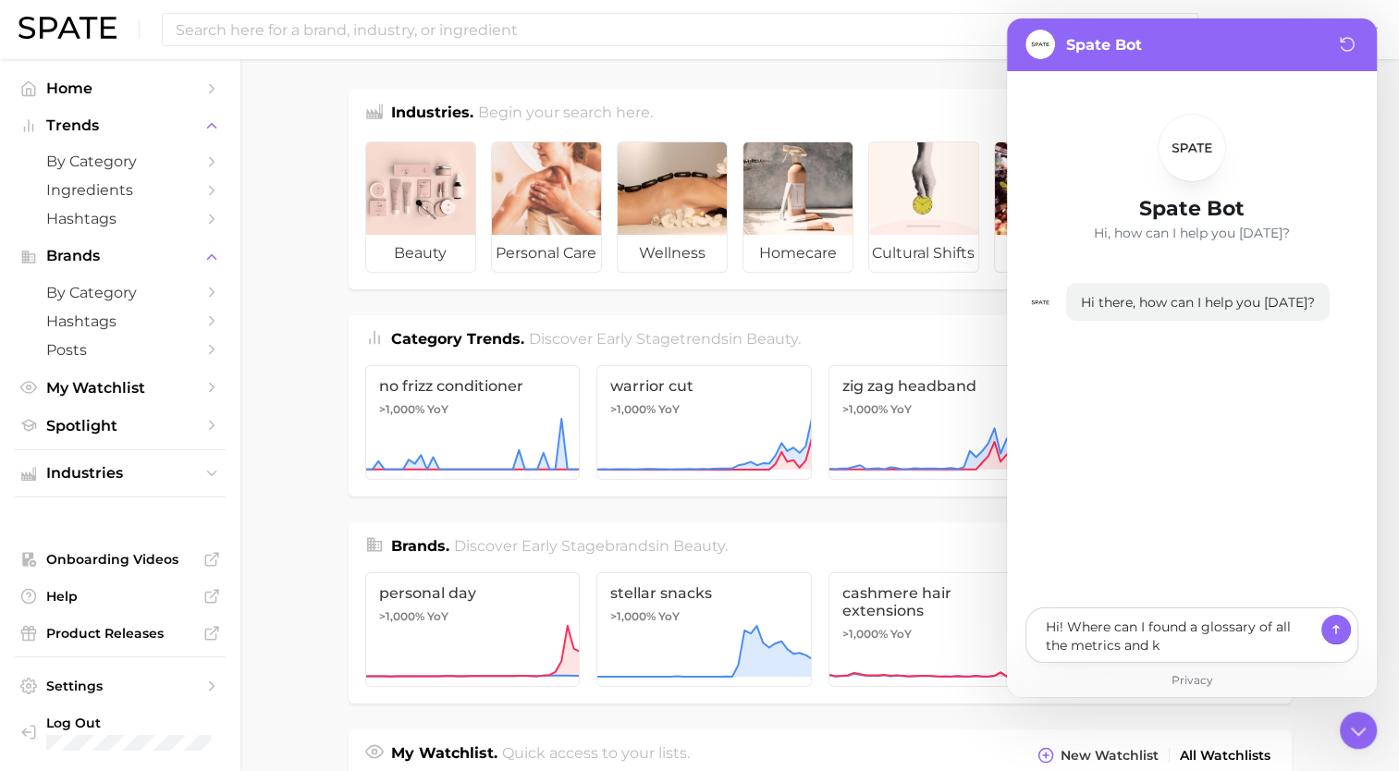
type textarea "Hi! Where can I found a glossary of all the metrics and ke"
type textarea "x"
type textarea "Hi! Where can I found a glossary of all the metrics and key"
type textarea "x"
type textarea "Hi! Where can I found a glossary of all the metrics and key"
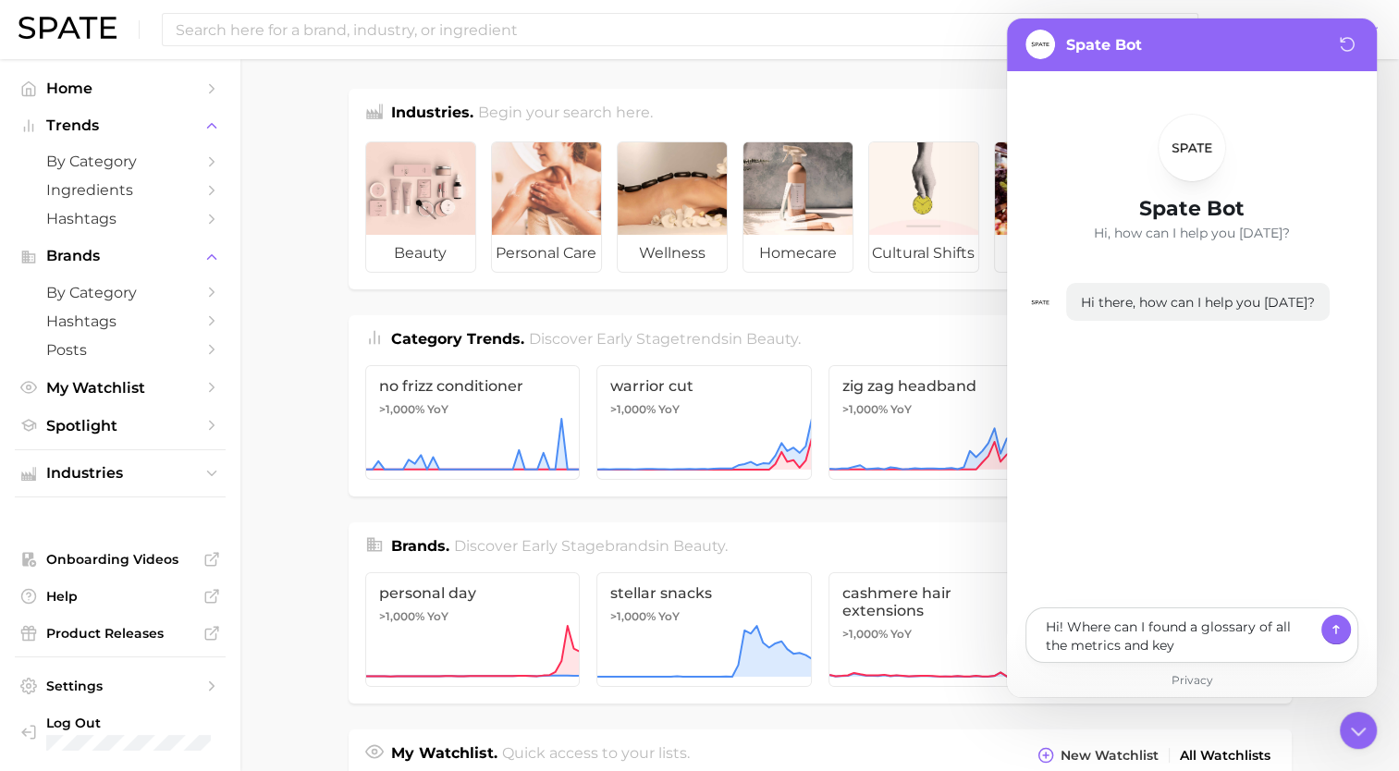
type textarea "x"
type textarea "Hi! Where can I found a glossary of all the metrics and key t"
type textarea "x"
type textarea "Hi! Where can I found a glossary of all the metrics and key te"
type textarea "x"
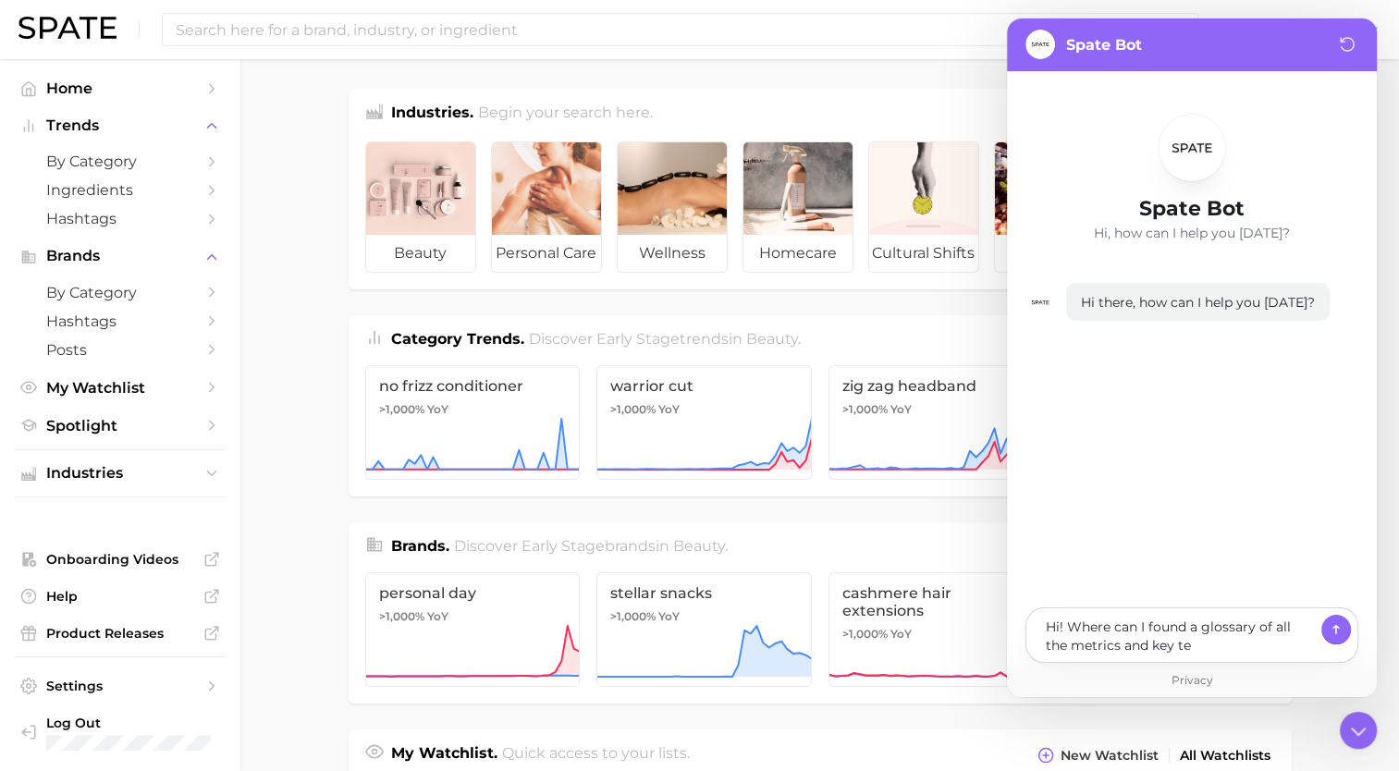
type textarea "Hi! Where can I found a glossary of all the metrics and key ter"
type textarea "x"
type textarea "Hi! Where can I found a glossary of all the metrics and key term"
type textarea "x"
type textarea "Hi! Where can I found a glossary of all the metrics and key terms"
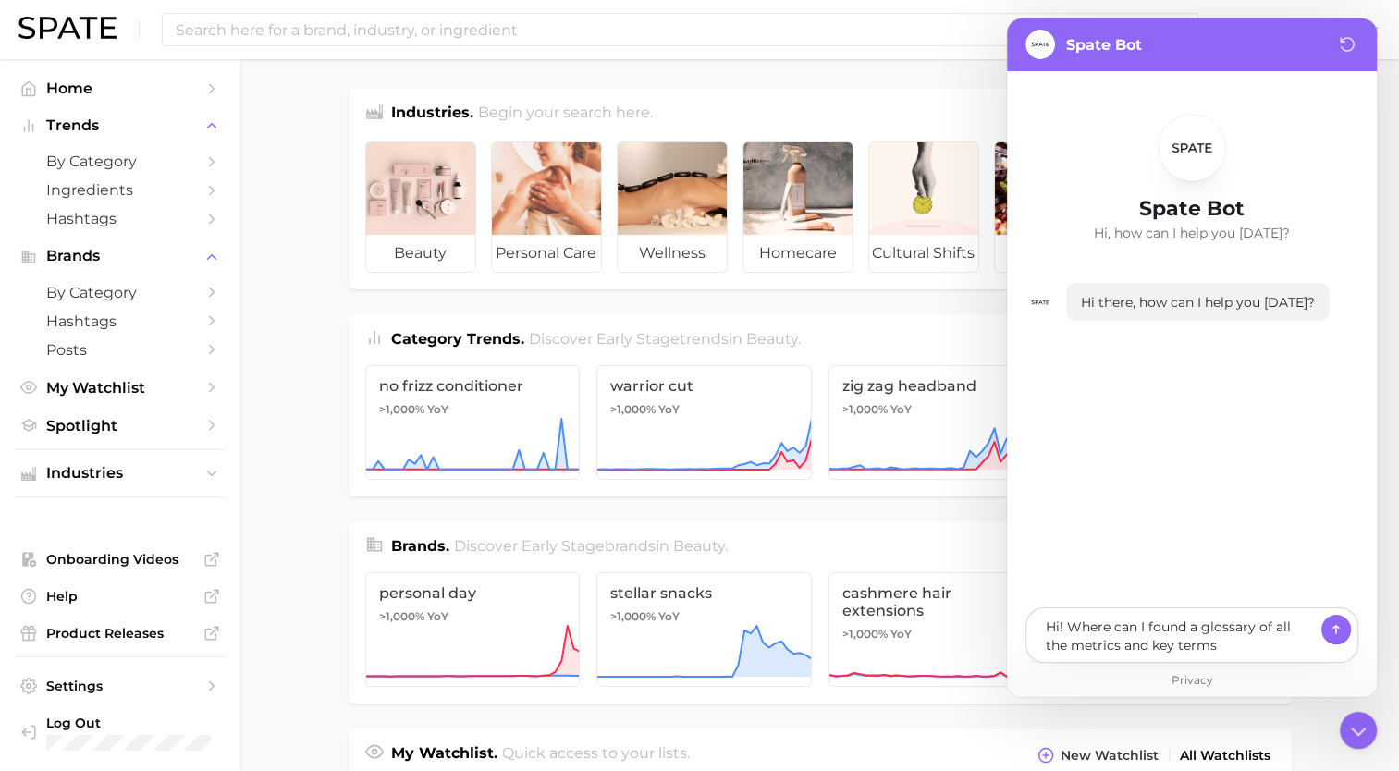
type textarea "x"
type textarea "Hi! Where can I found a glossary of all the metrics and key terms"
type textarea "x"
type textarea "Hi! Where can I found a glossary of all the metrics and key terms i"
type textarea "x"
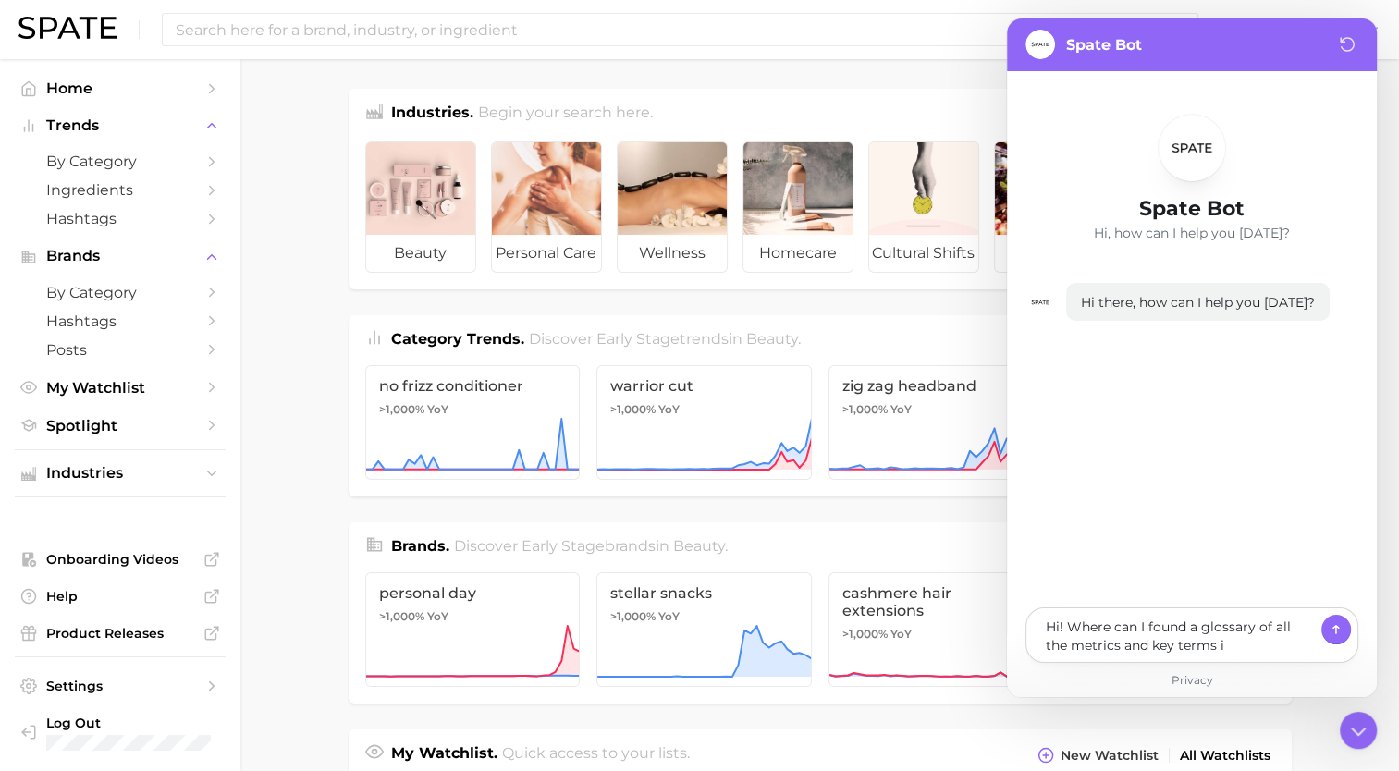
type textarea "Hi! Where can I found a glossary of all the metrics and key terms in"
type textarea "x"
type textarea "Hi! Where can I found a glossary of all the metrics and key terms in S"
type textarea "x"
type textarea "Hi! Where can I found a glossary of all the metrics and key terms in [GEOGRAPHI…"
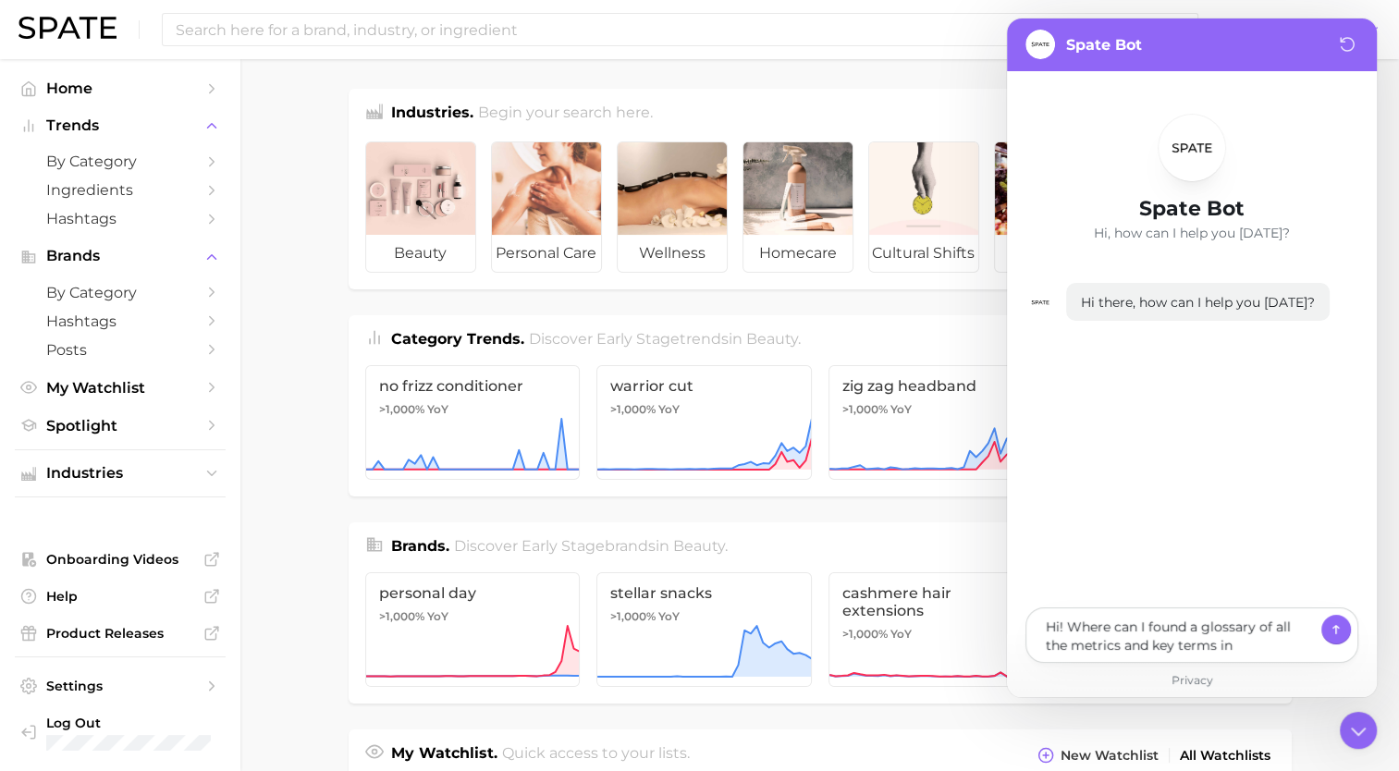
type textarea "x"
type textarea "Hi! Where can I found a glossary of all the metrics and key terms in SPA"
type textarea "x"
type textarea "Hi! Where can I found a glossary of all the metrics and key terms in SPAT"
type textarea "x"
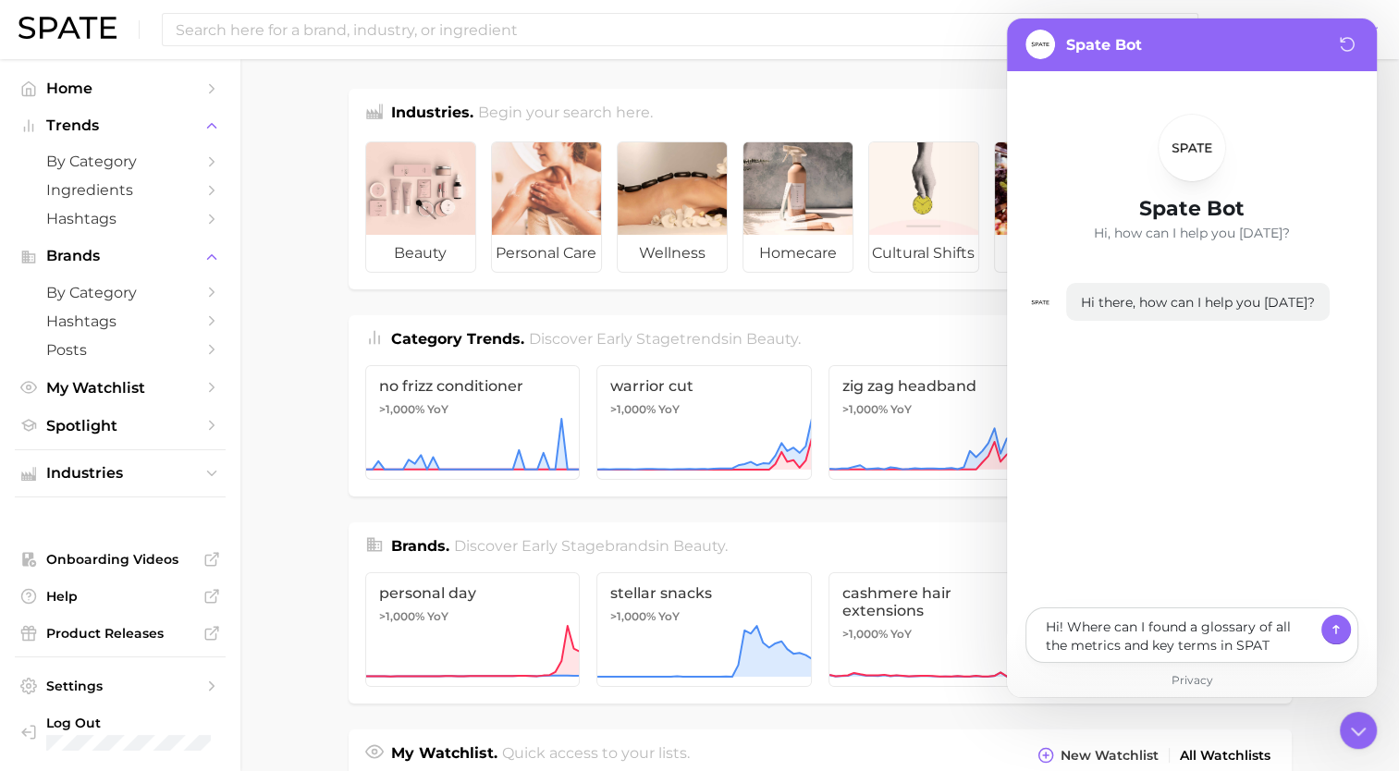
type textarea "Hi! Where can I found a glossary of all the metrics and key terms in SPATE"
type textarea "x"
type textarea "Hi! Where can I found a glossary of all the metrics and key terms in SPATE?"
type textarea "x"
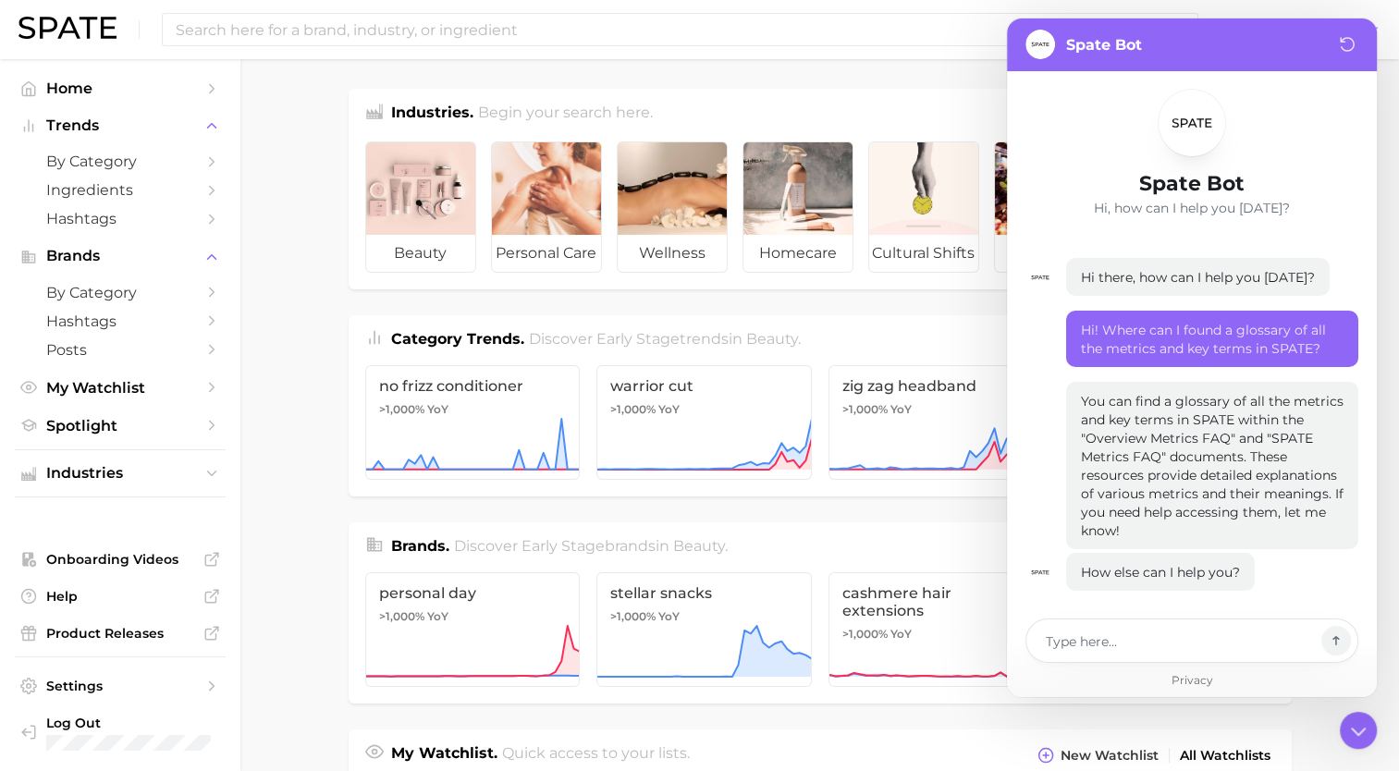
scroll to position [30, 0]
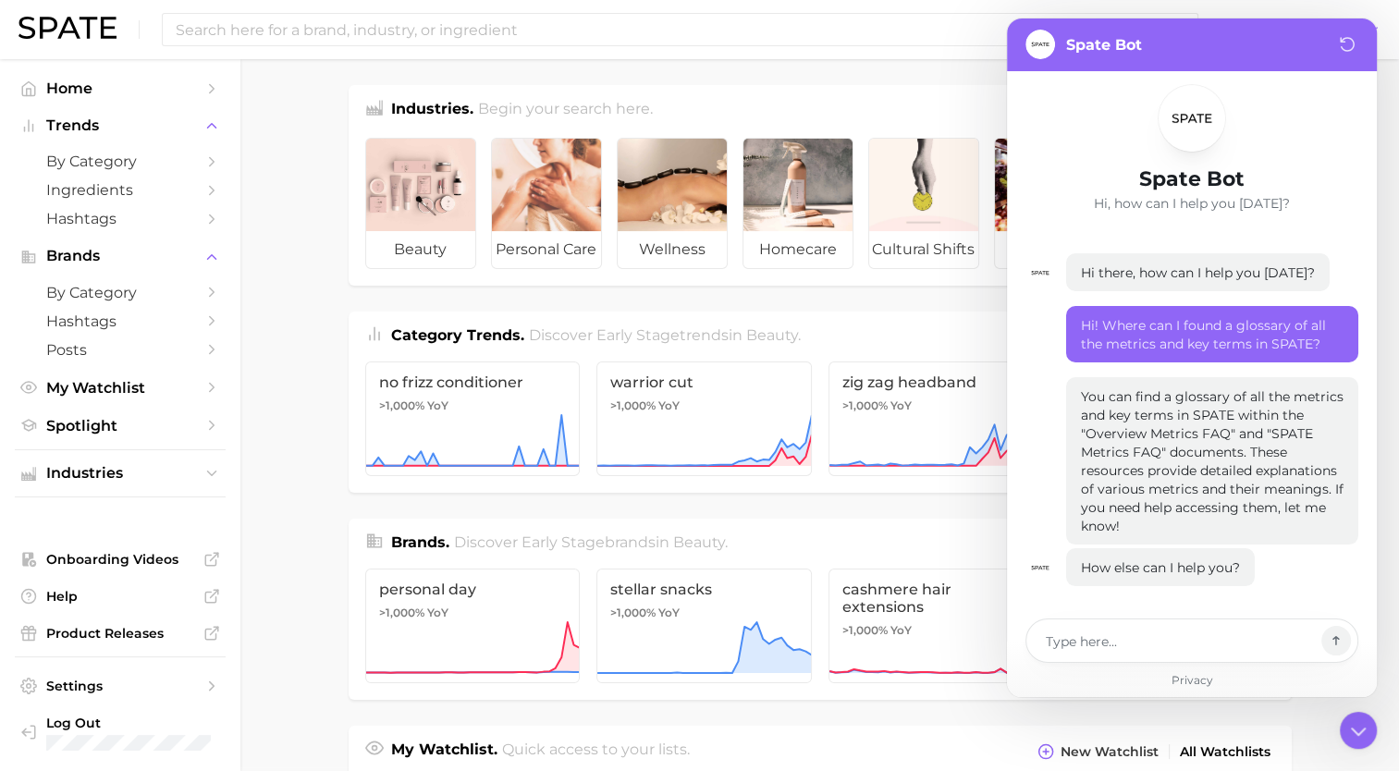
drag, startPoint x: 1196, startPoint y: 481, endPoint x: 1201, endPoint y: 521, distance: 40.9
click at [1162, 473] on p "You can find a glossary of all the metrics and key terms in SPATE within the "O…" at bounding box center [1212, 461] width 263 height 148
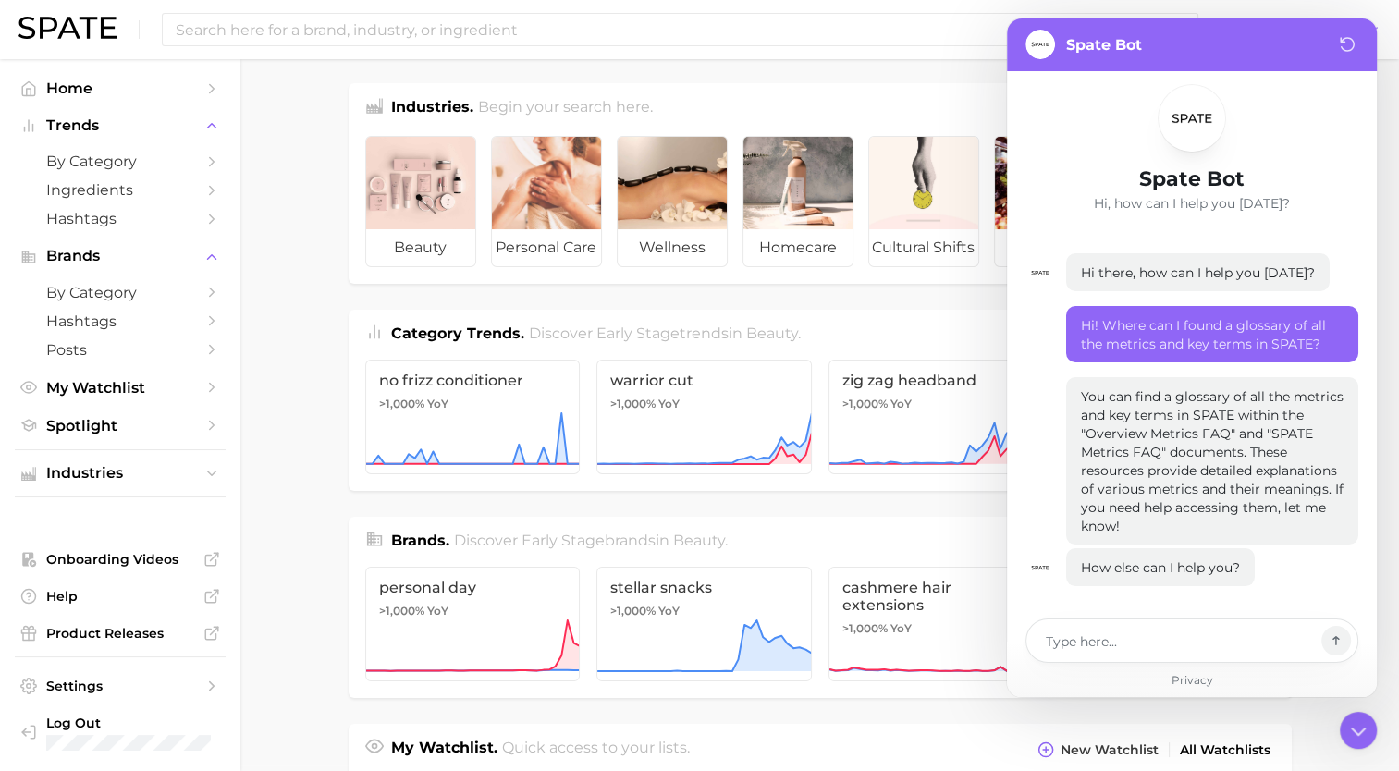
click at [1124, 502] on p "You can find a glossary of all the metrics and key terms in SPATE within the "O…" at bounding box center [1212, 461] width 263 height 148
click at [1136, 436] on p "You can find a glossary of all the metrics and key terms in SPATE within the "O…" at bounding box center [1212, 461] width 263 height 148
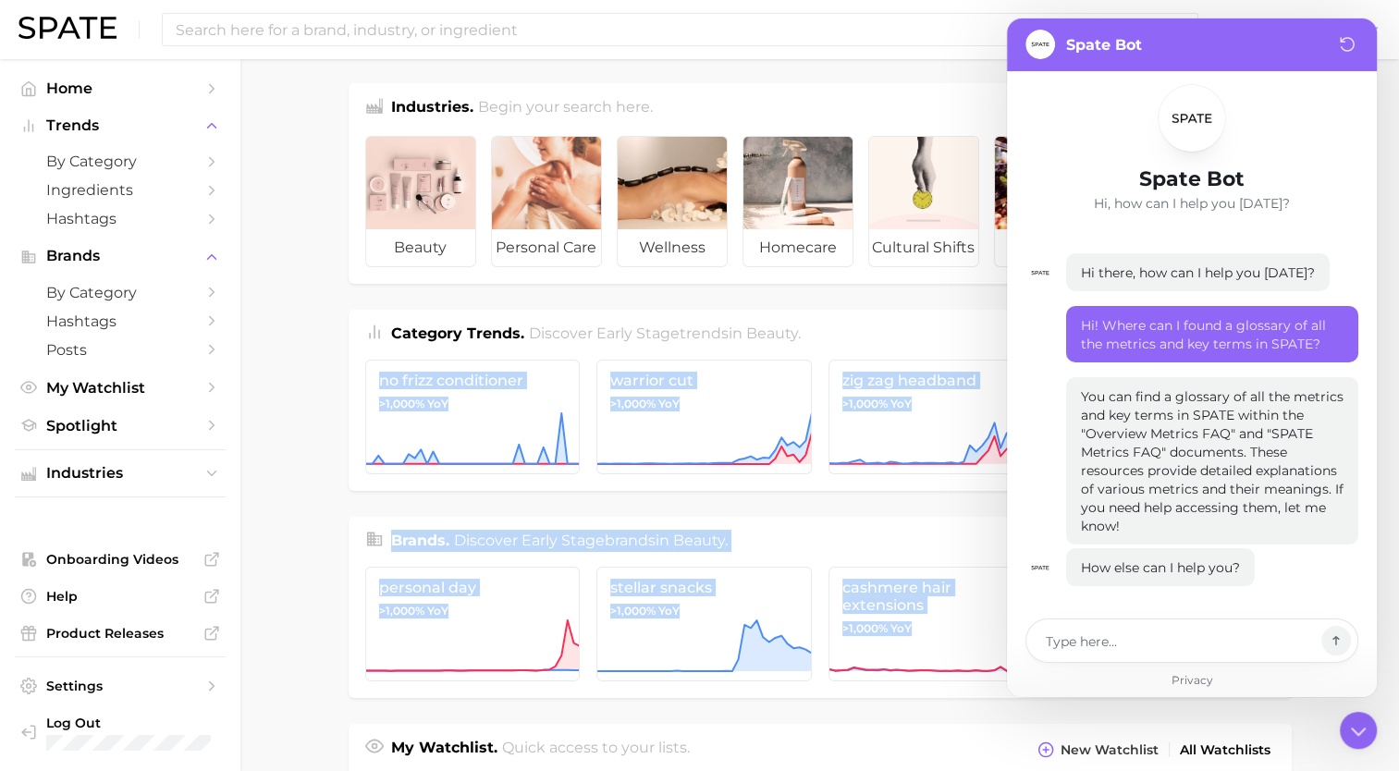
drag, startPoint x: 272, startPoint y: 424, endPoint x: 267, endPoint y: 714, distance: 289.4
click at [267, 714] on main "Industries. Begin your search here. Data update: [DATE] beauty personal care we…" at bounding box center [819, 775] width 1158 height 1443
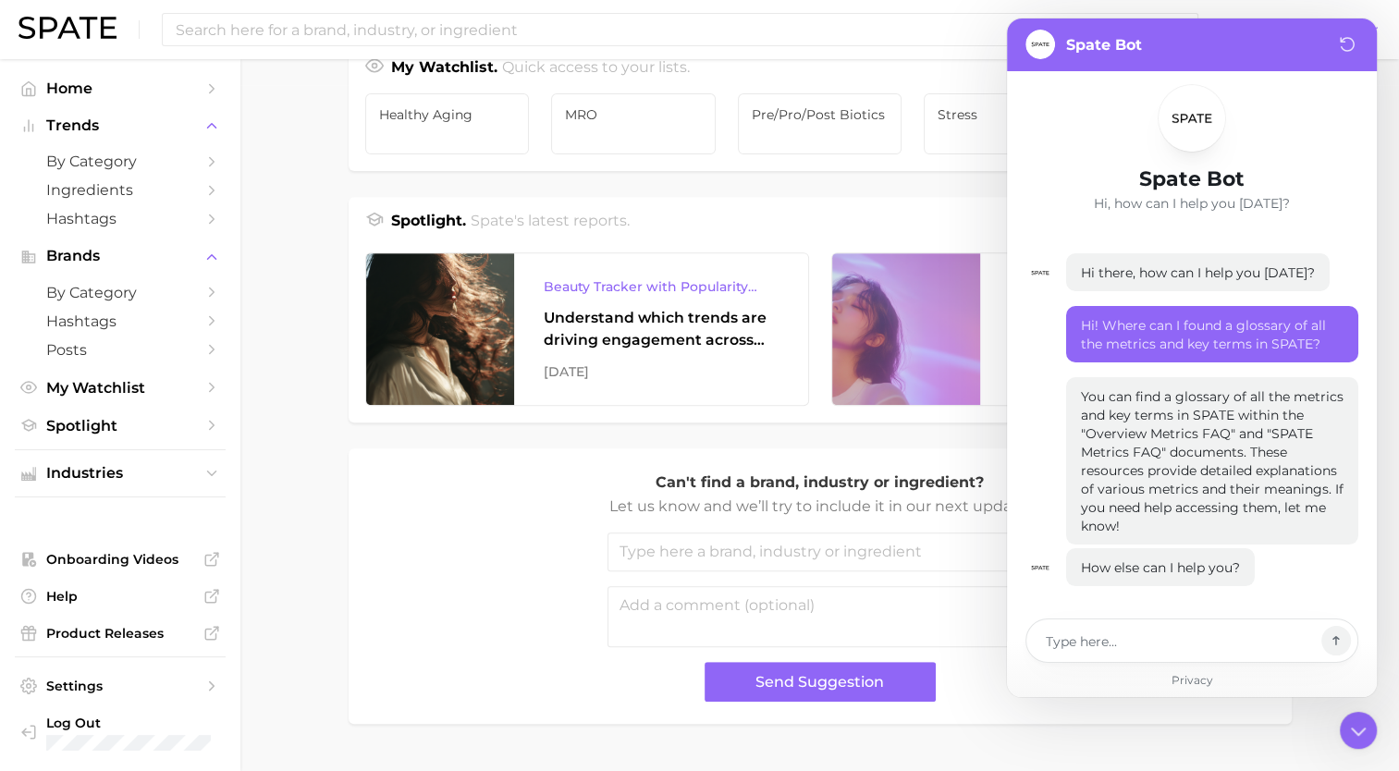
scroll to position [755, 0]
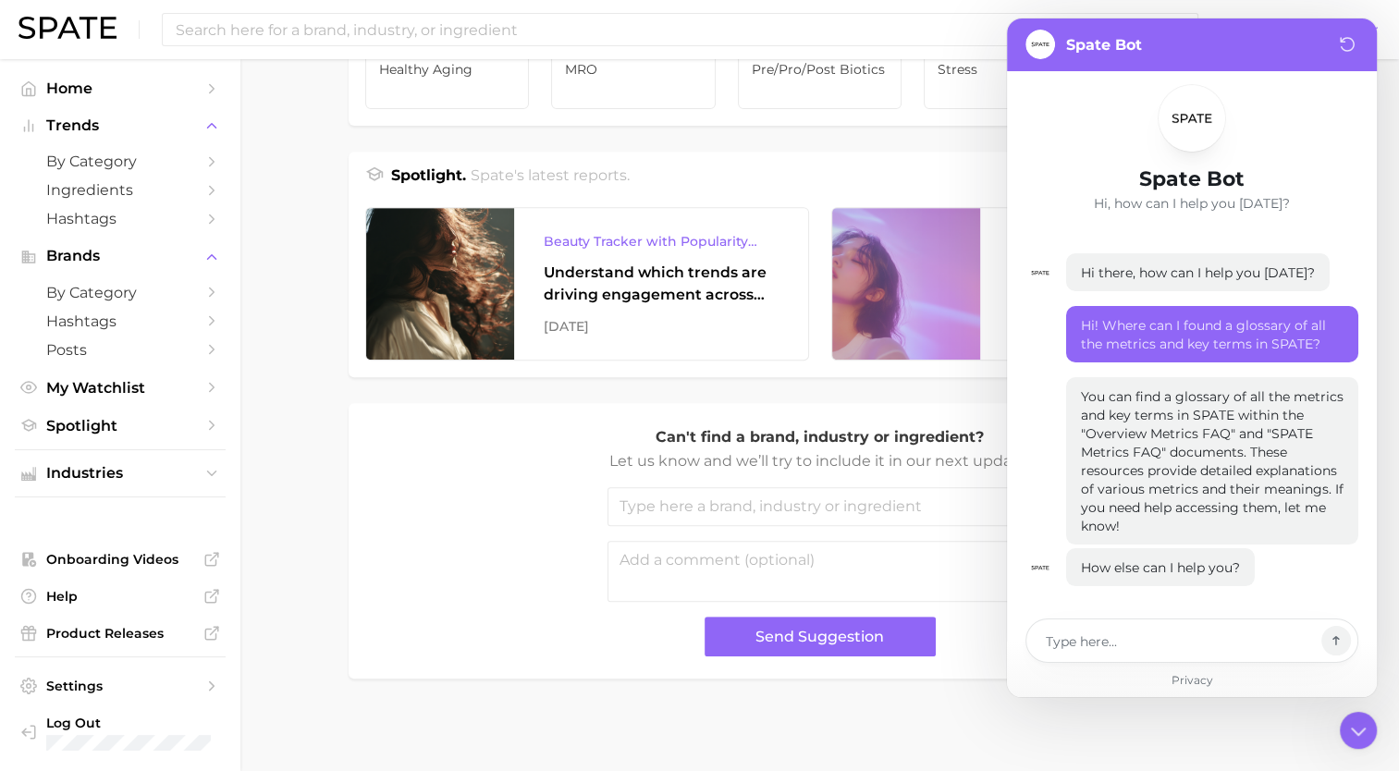
drag, startPoint x: 294, startPoint y: 608, endPoint x: 311, endPoint y: 813, distance: 205.9
click at [1206, 641] on textarea at bounding box center [1179, 640] width 269 height 22
type textarea "x"
type textarea "Ho"
type textarea "x"
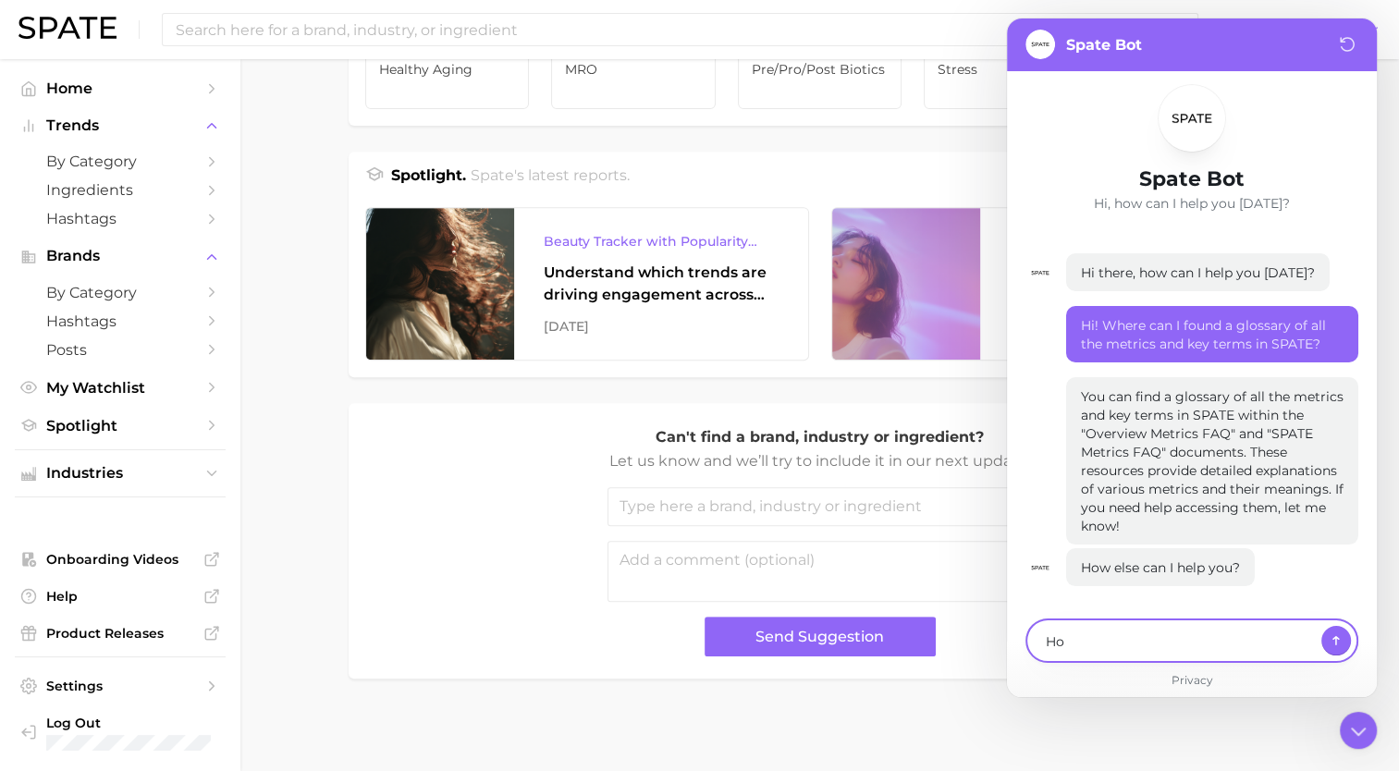
type textarea "How"
type textarea "x"
type textarea "How"
type textarea "x"
type textarea "How c"
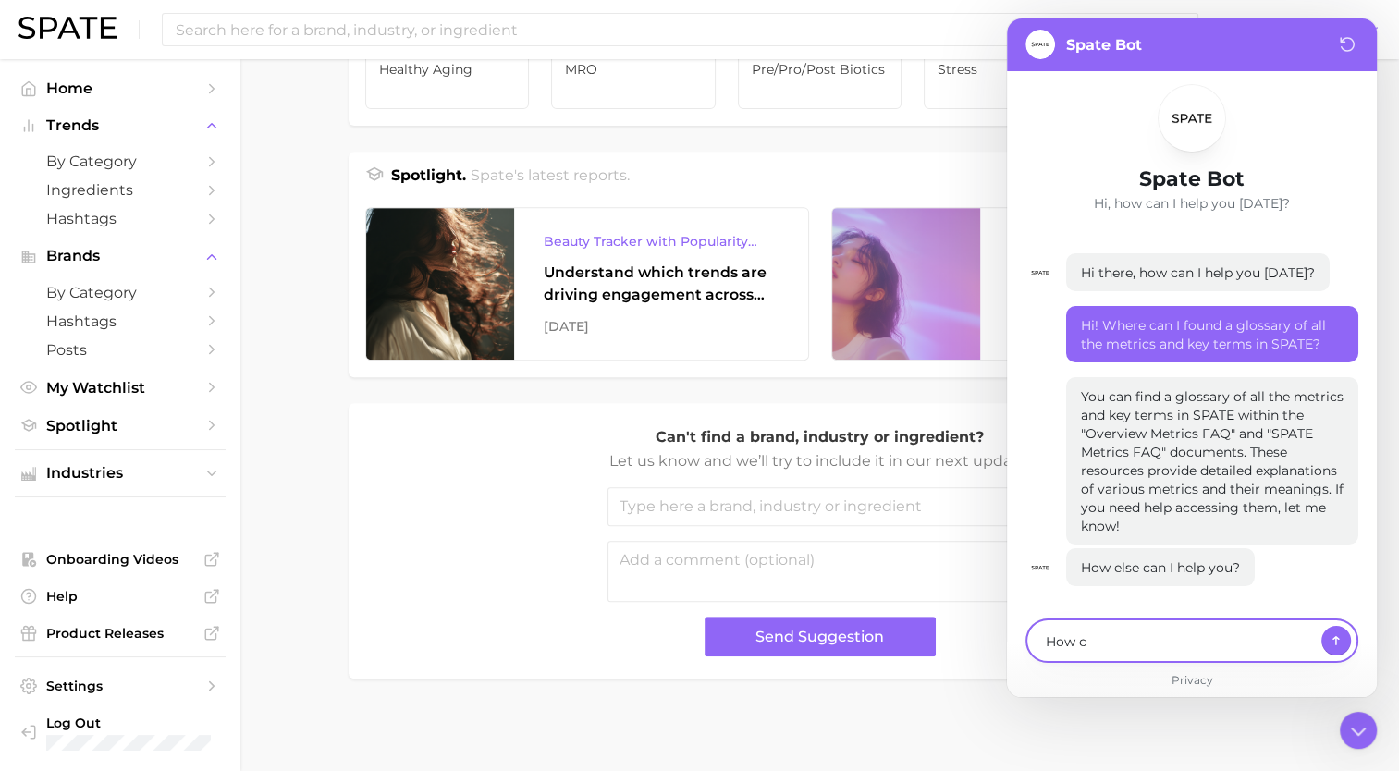
type textarea "x"
type textarea "How can"
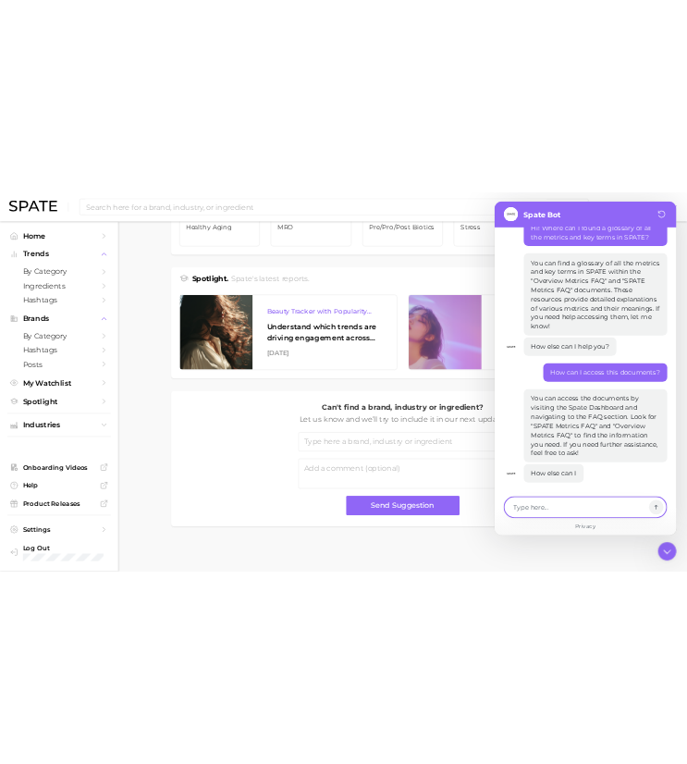
scroll to position [287, 0]
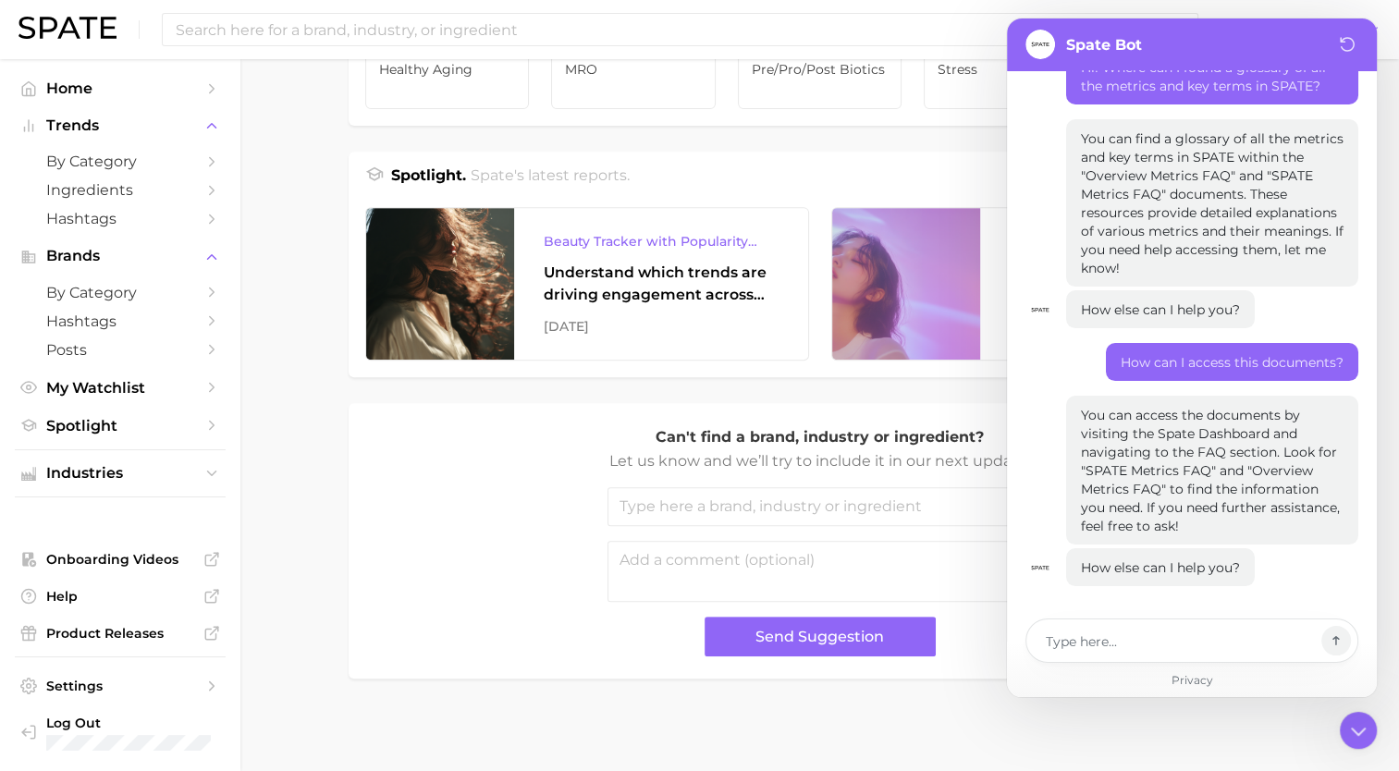
click at [78, 36] on img at bounding box center [67, 28] width 98 height 22
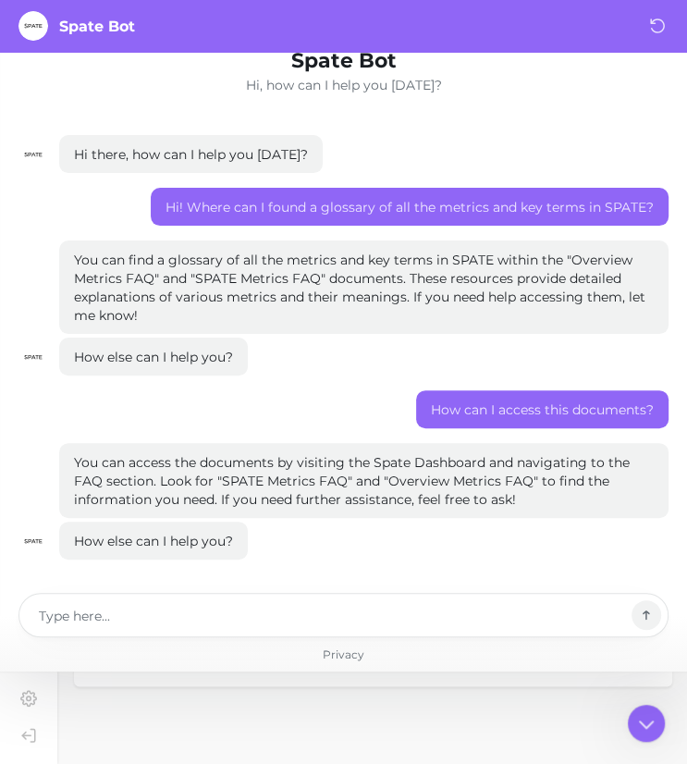
scroll to position [128, 0]
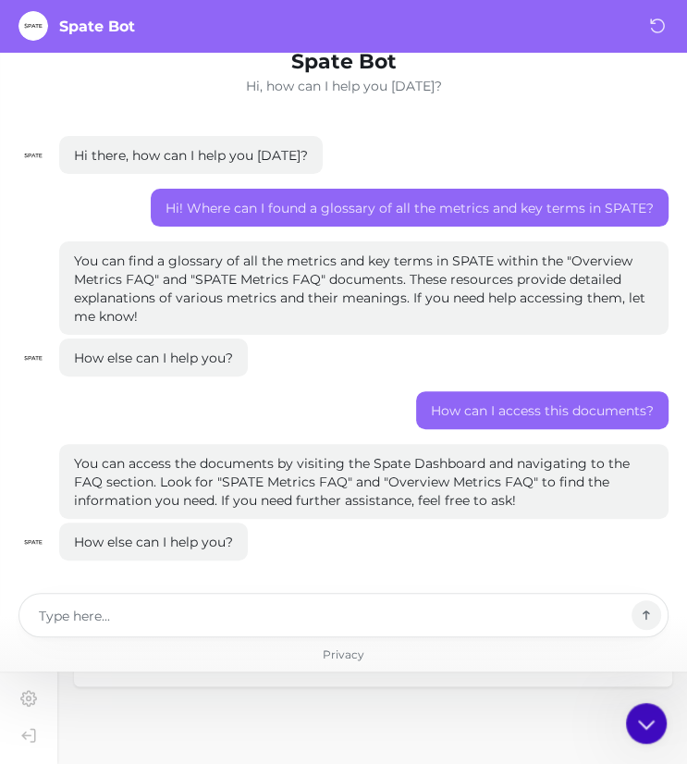
click at [654, 727] on icon at bounding box center [645, 722] width 32 height 32
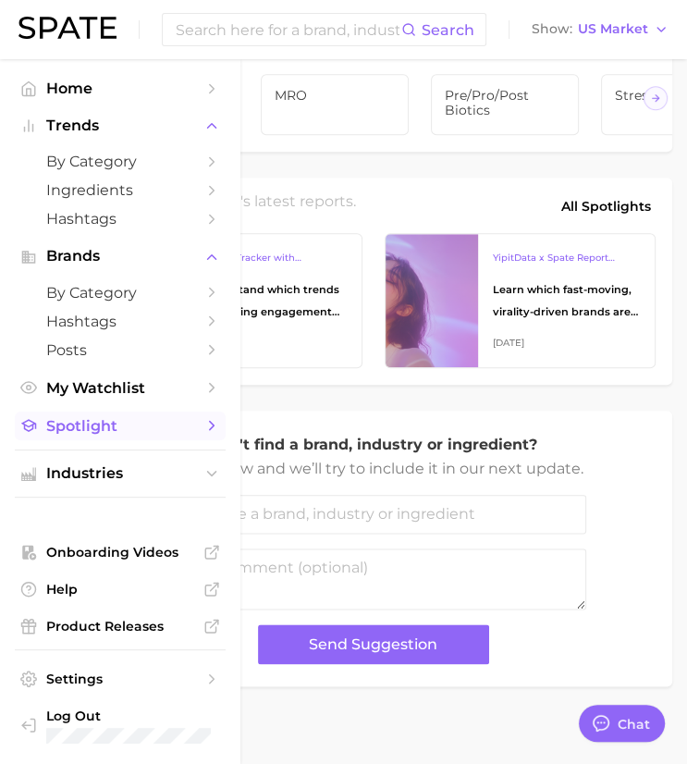
click at [88, 439] on link "Spotlight" at bounding box center [120, 425] width 211 height 29
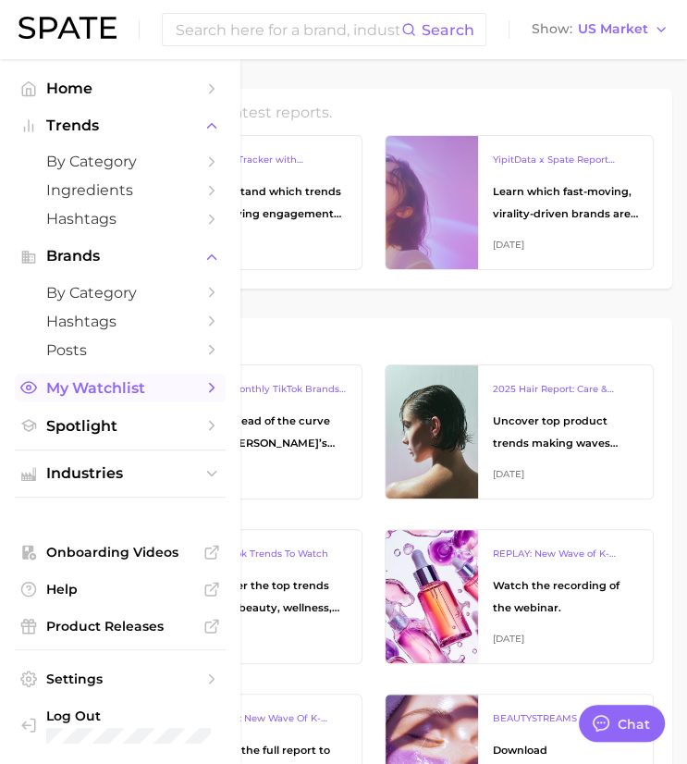
click at [115, 388] on span "My Watchlist" at bounding box center [120, 388] width 148 height 18
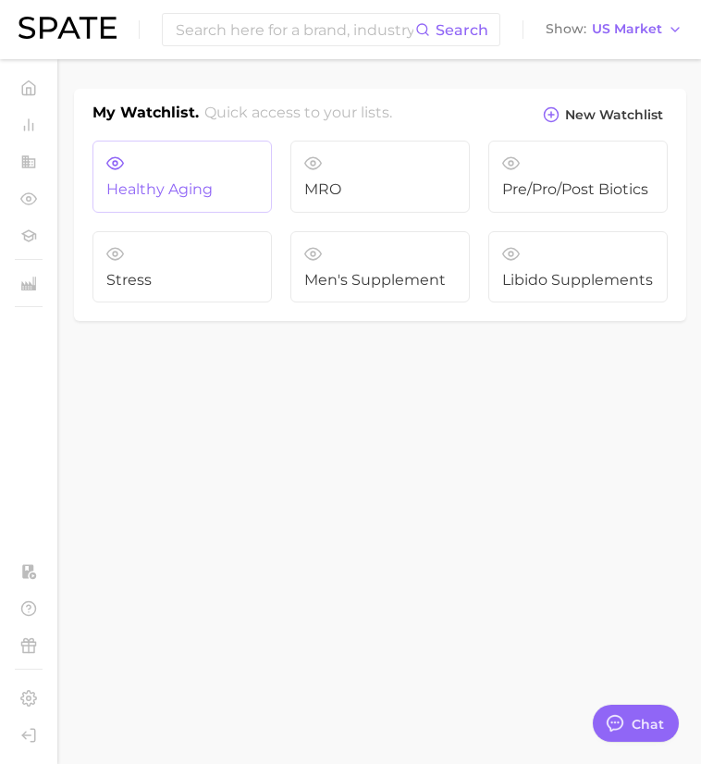
click at [193, 182] on span "Healthy Aging" at bounding box center [182, 189] width 152 height 17
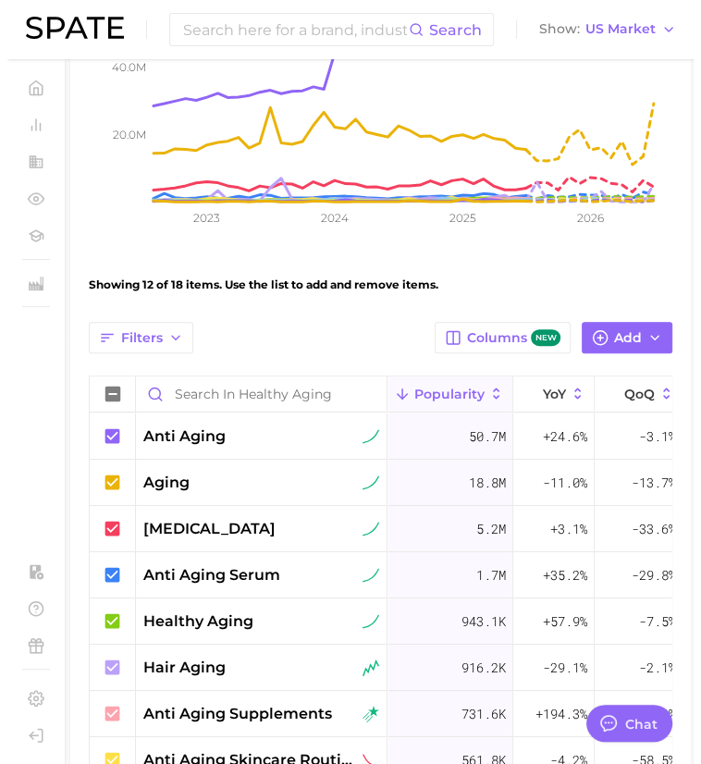
scroll to position [486, 0]
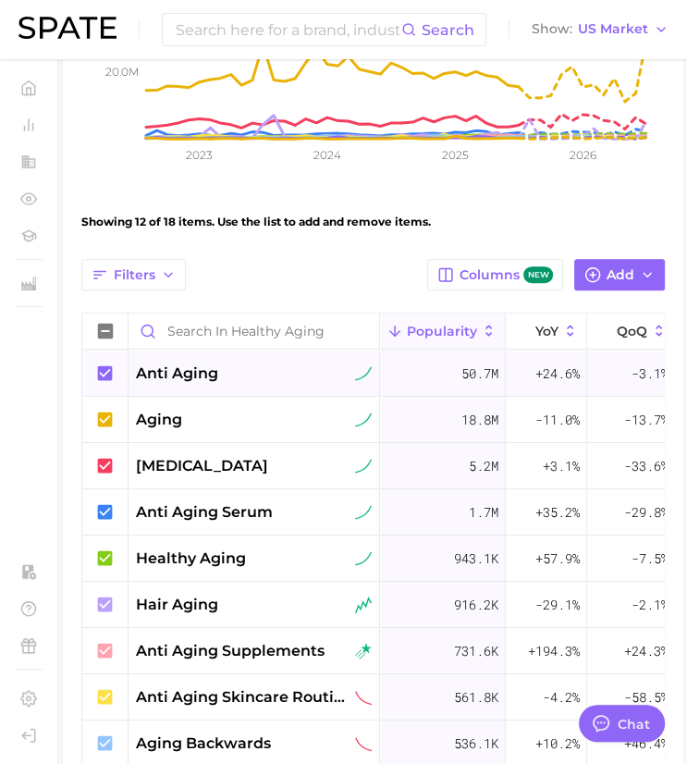
click at [231, 373] on div "anti aging" at bounding box center [254, 373] width 236 height 22
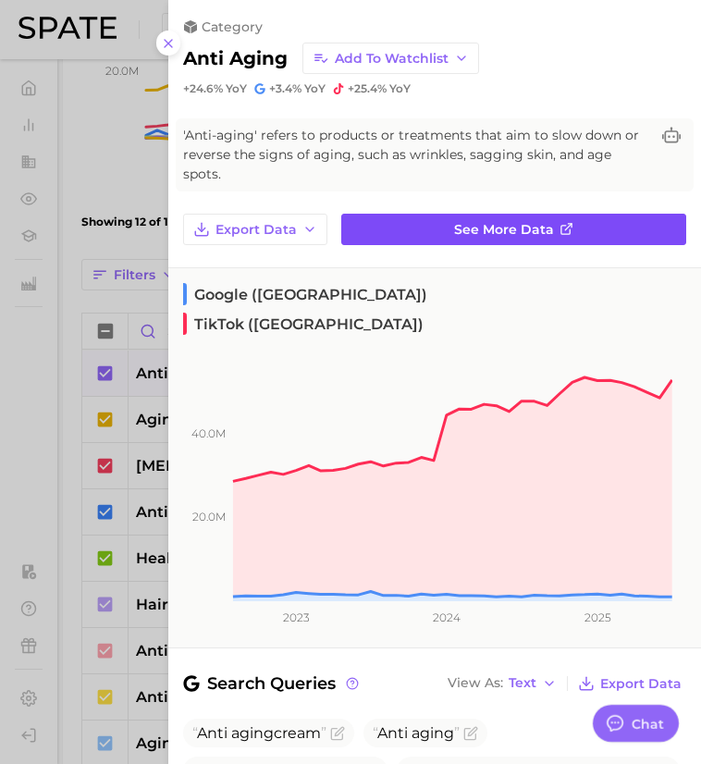
click at [397, 217] on link "See more data" at bounding box center [513, 229] width 345 height 31
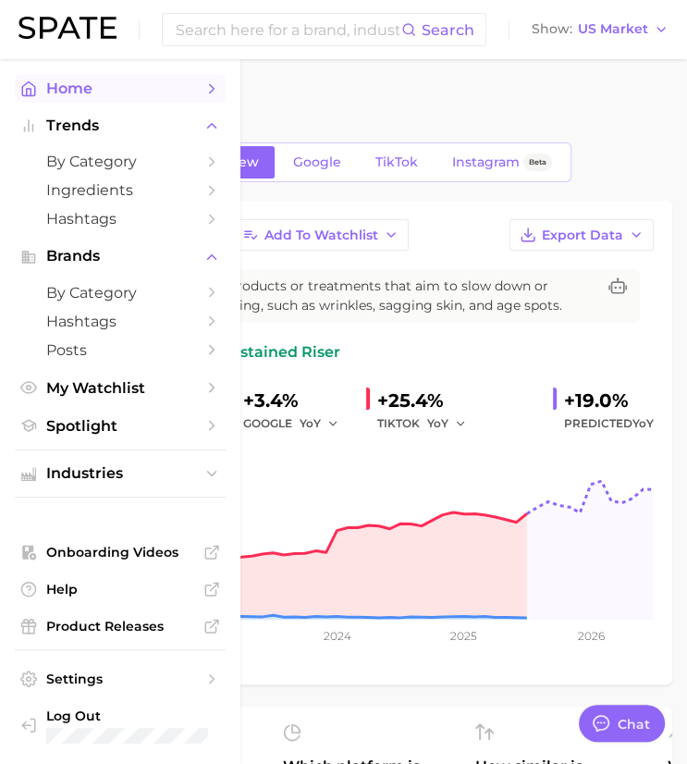
click at [44, 79] on link "Home" at bounding box center [120, 88] width 211 height 29
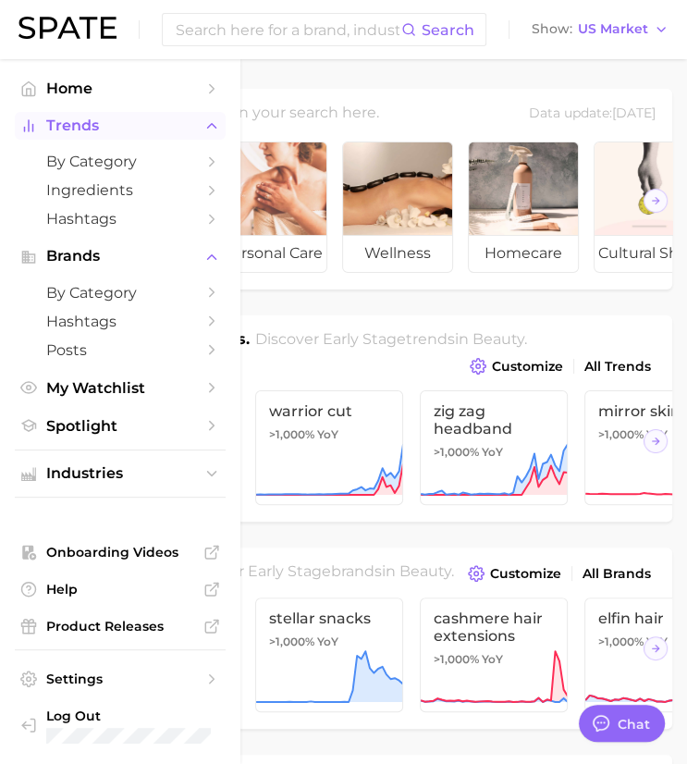
click at [68, 122] on span "Trends" at bounding box center [120, 125] width 148 height 17
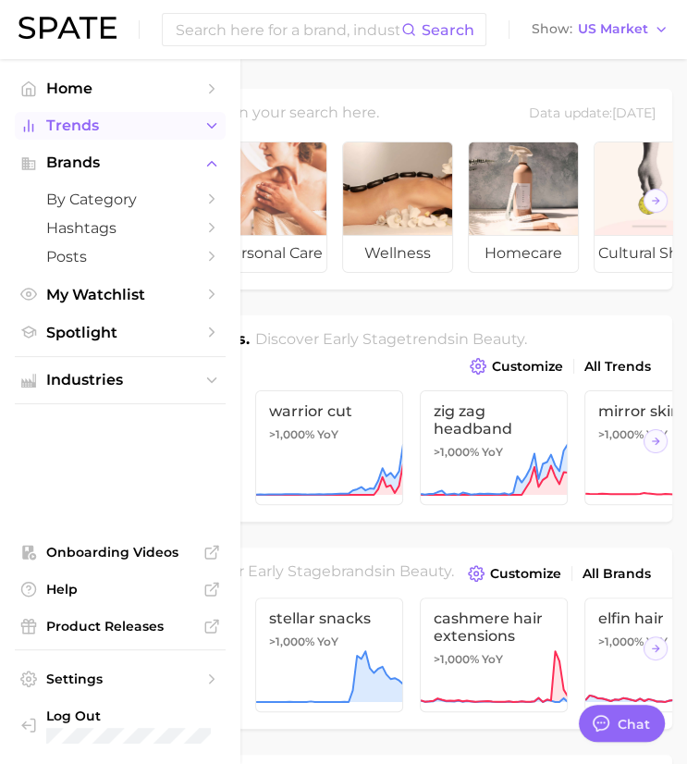
click at [124, 123] on span "Trends" at bounding box center [120, 125] width 148 height 17
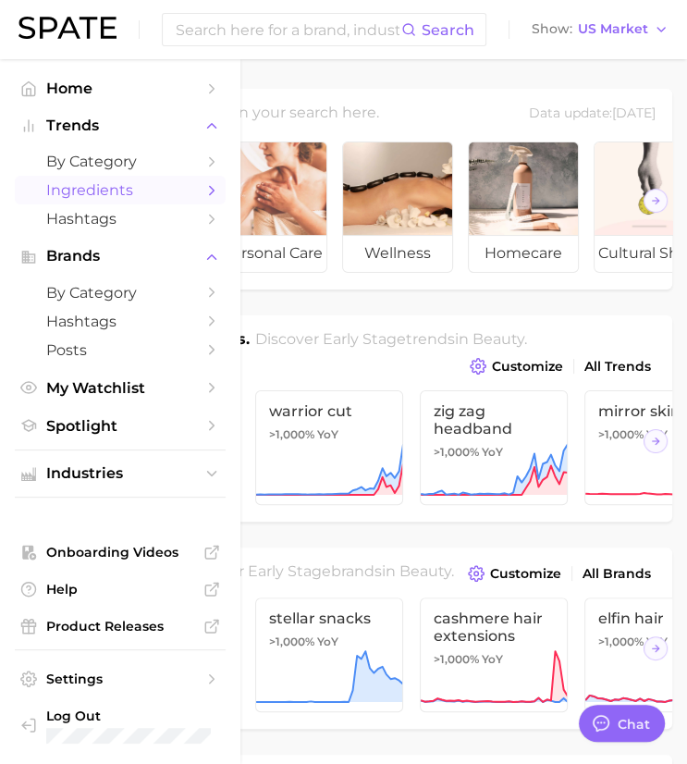
click at [115, 187] on span "Ingredients" at bounding box center [120, 190] width 148 height 18
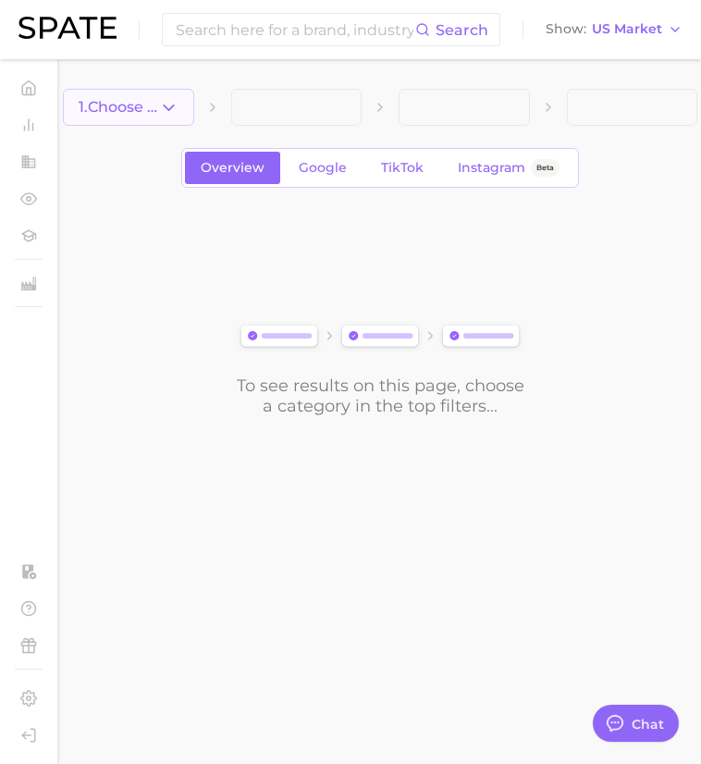
click at [159, 95] on button "1. Choose Category" at bounding box center [128, 107] width 131 height 37
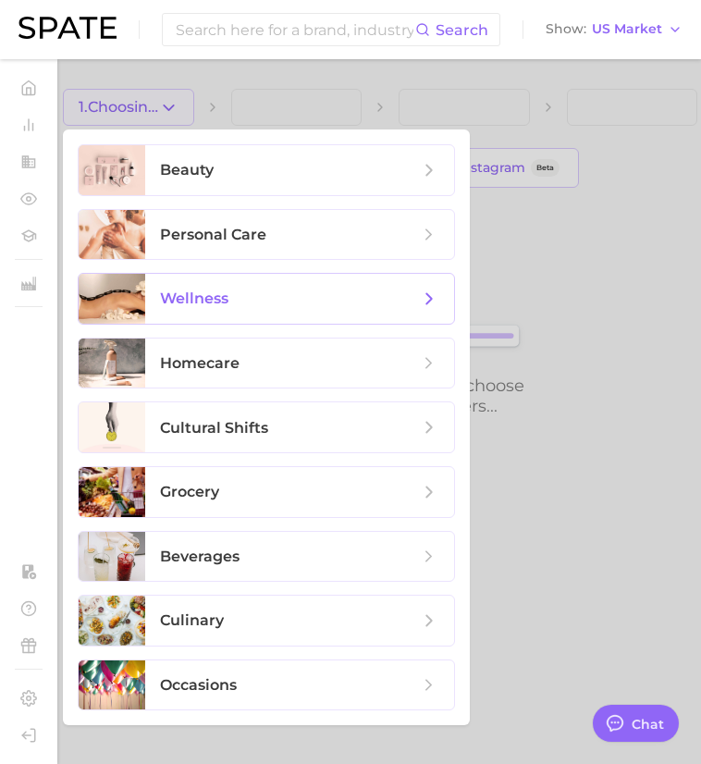
click at [224, 295] on span "wellness" at bounding box center [194, 298] width 68 height 18
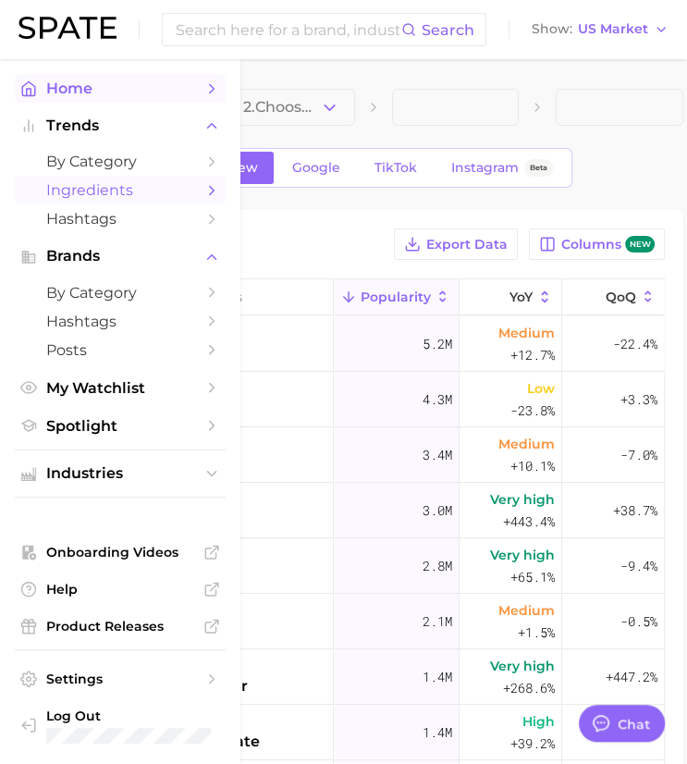
click at [28, 78] on link "Home" at bounding box center [120, 88] width 211 height 29
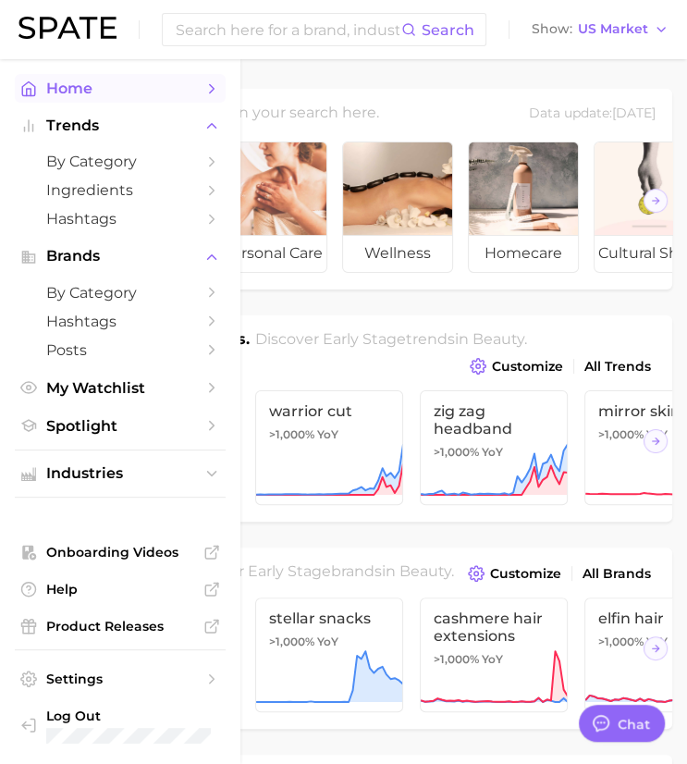
click at [79, 95] on span "Home" at bounding box center [120, 88] width 148 height 18
click at [111, 176] on link "by Category" at bounding box center [120, 161] width 211 height 29
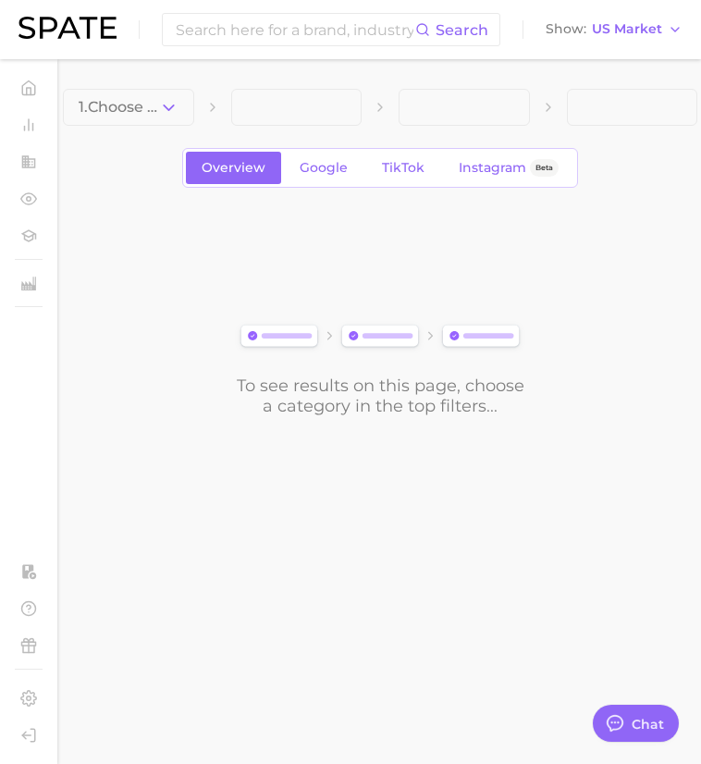
click at [176, 105] on icon "button" at bounding box center [168, 107] width 19 height 19
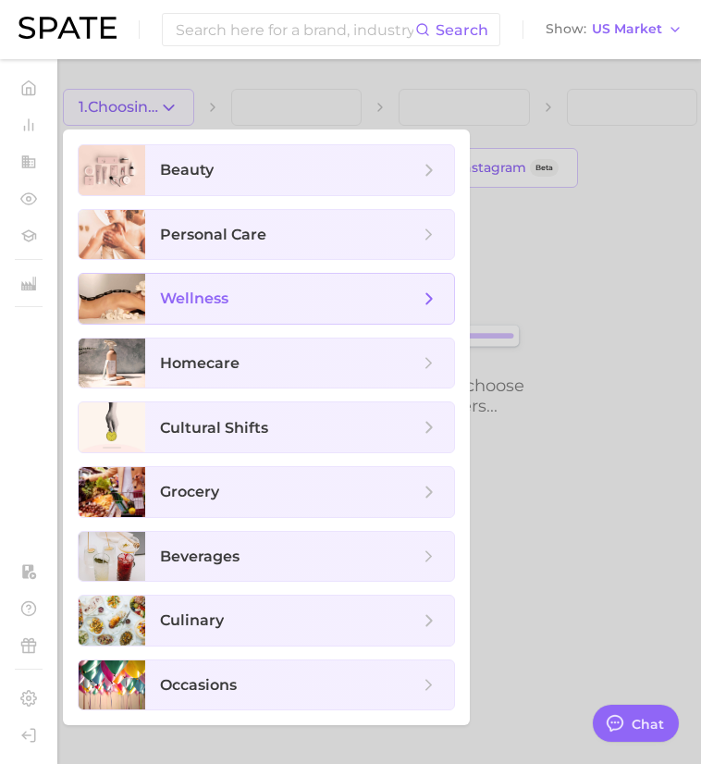
click at [148, 278] on span "wellness" at bounding box center [299, 299] width 309 height 50
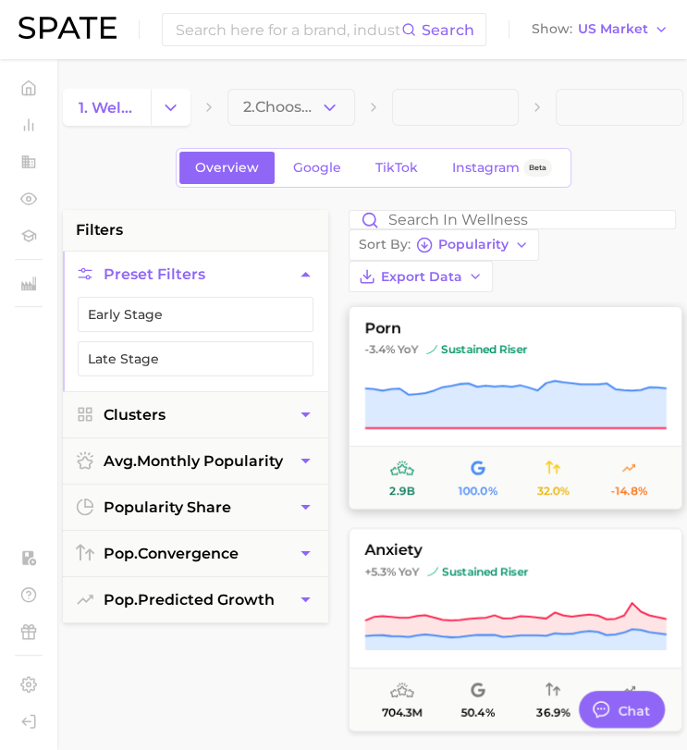
click at [494, 400] on icon at bounding box center [515, 404] width 301 height 47
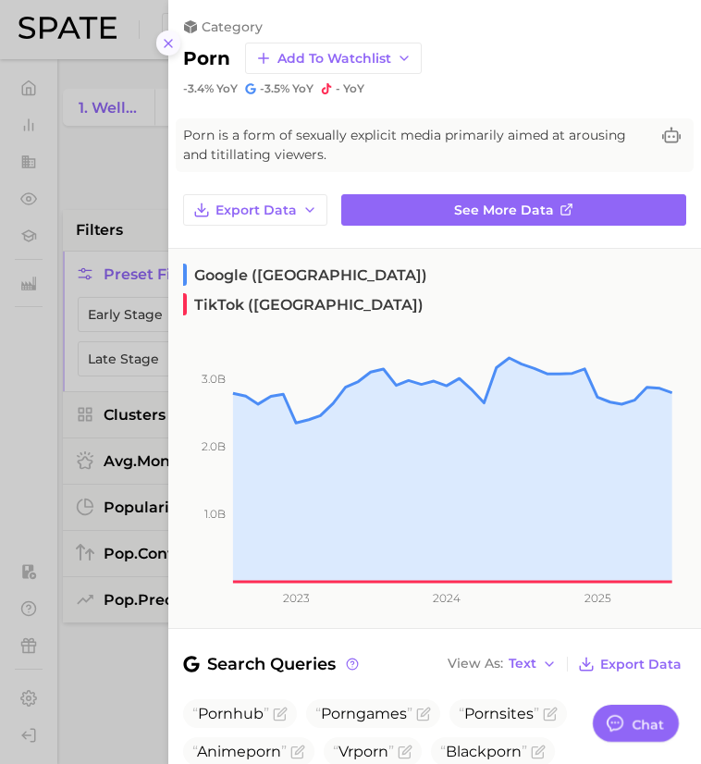
click at [174, 43] on icon at bounding box center [168, 43] width 15 height 15
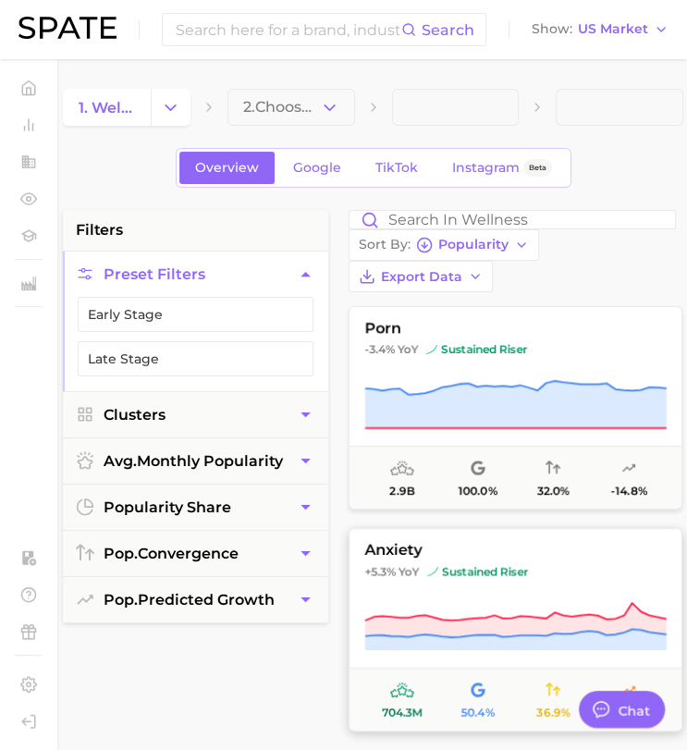
click at [466, 568] on span "sustained riser" at bounding box center [477, 571] width 101 height 15
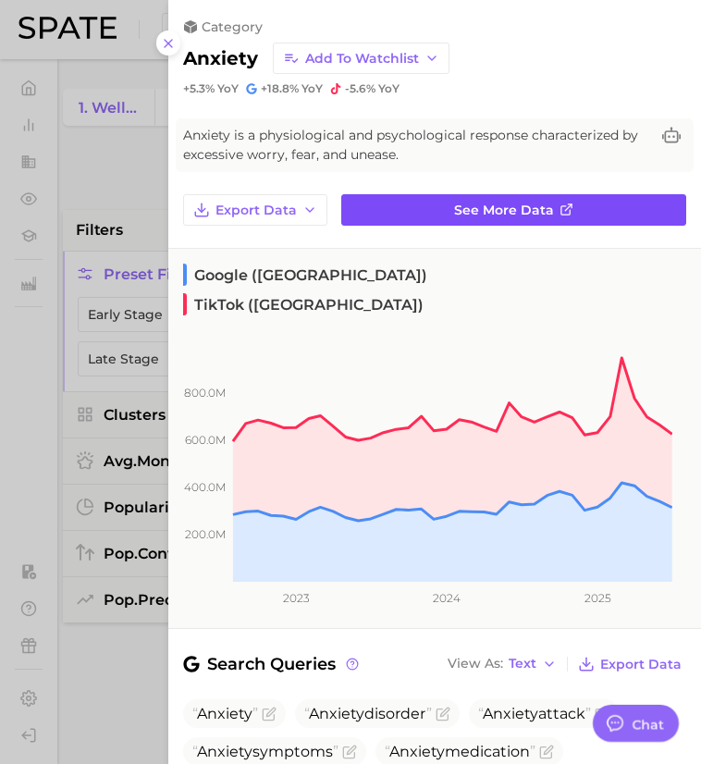
click at [473, 212] on span "See more data" at bounding box center [504, 210] width 100 height 16
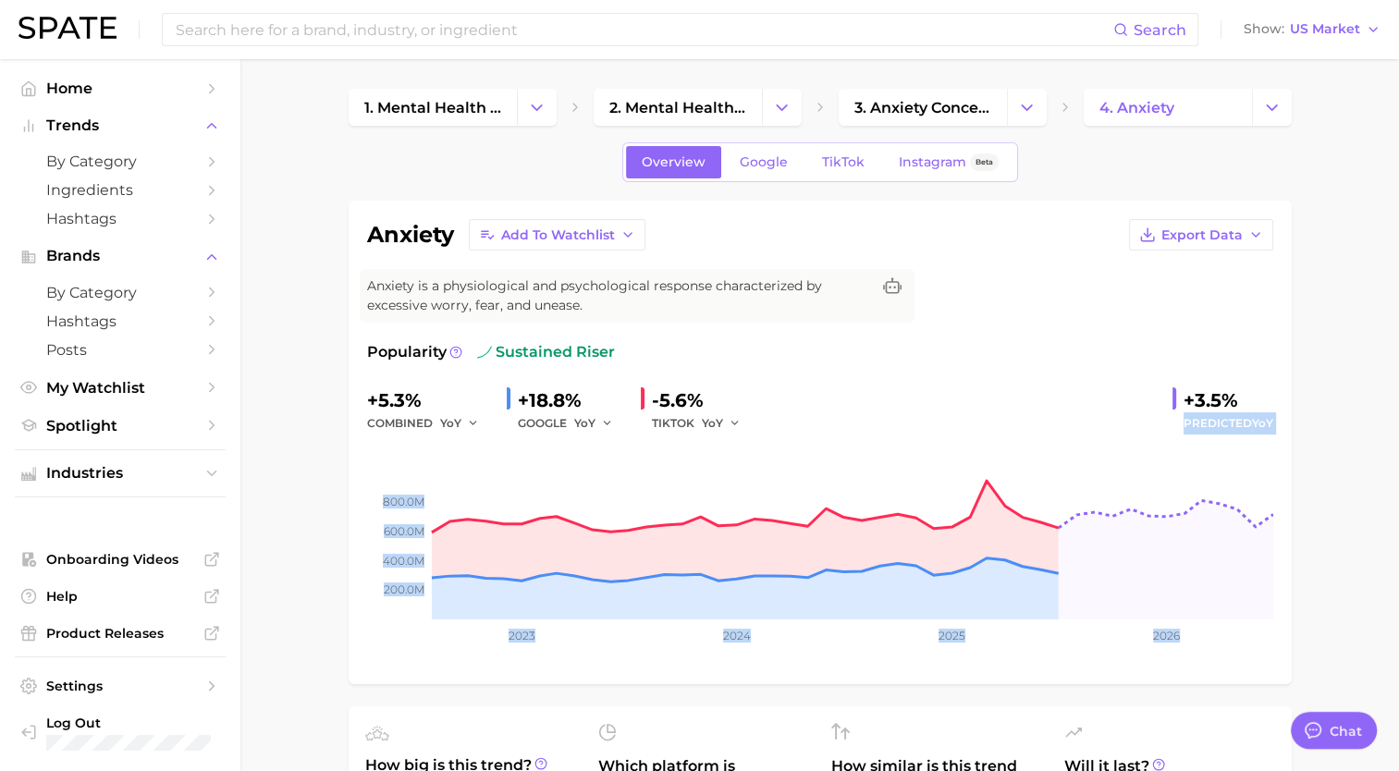
drag, startPoint x: 1364, startPoint y: 377, endPoint x: 1360, endPoint y: 444, distance: 66.7
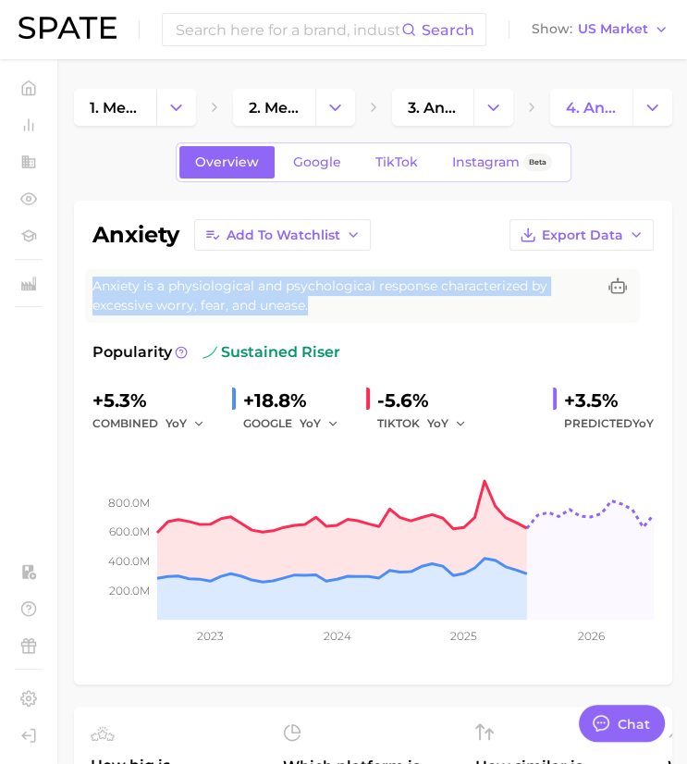
drag, startPoint x: 431, startPoint y: 244, endPoint x: 439, endPoint y: 304, distance: 60.7
click at [439, 304] on div "anxiety Add to Watchlist Export Data Anxiety is a physiological and psychologic…" at bounding box center [372, 442] width 561 height 446
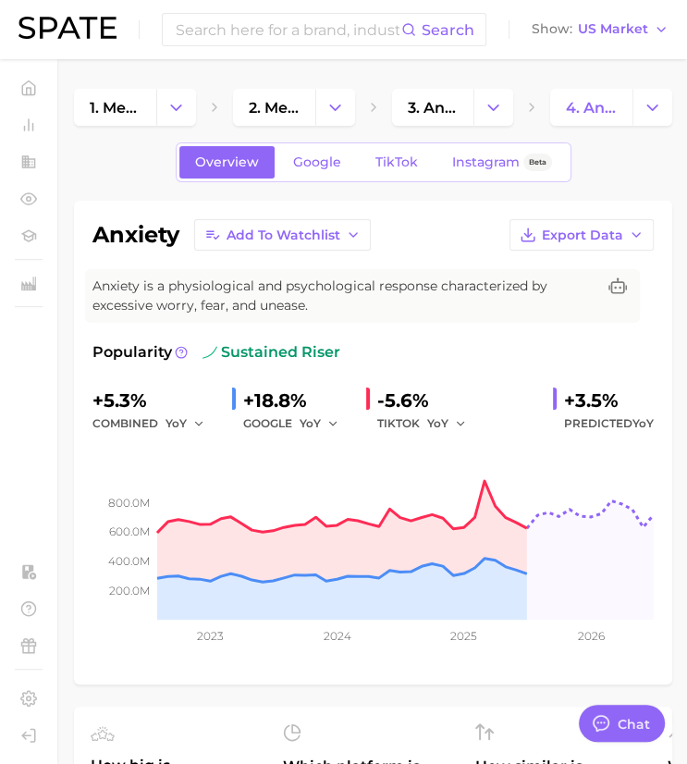
click at [238, 343] on span "sustained riser" at bounding box center [271, 352] width 138 height 22
click at [179, 349] on icon at bounding box center [180, 351] width 3 height 4
click at [592, 424] on span "Predicted YoY" at bounding box center [609, 423] width 90 height 22
click at [593, 400] on div "+3.5%" at bounding box center [609, 400] width 90 height 30
click at [199, 425] on icon "button" at bounding box center [198, 423] width 13 height 13
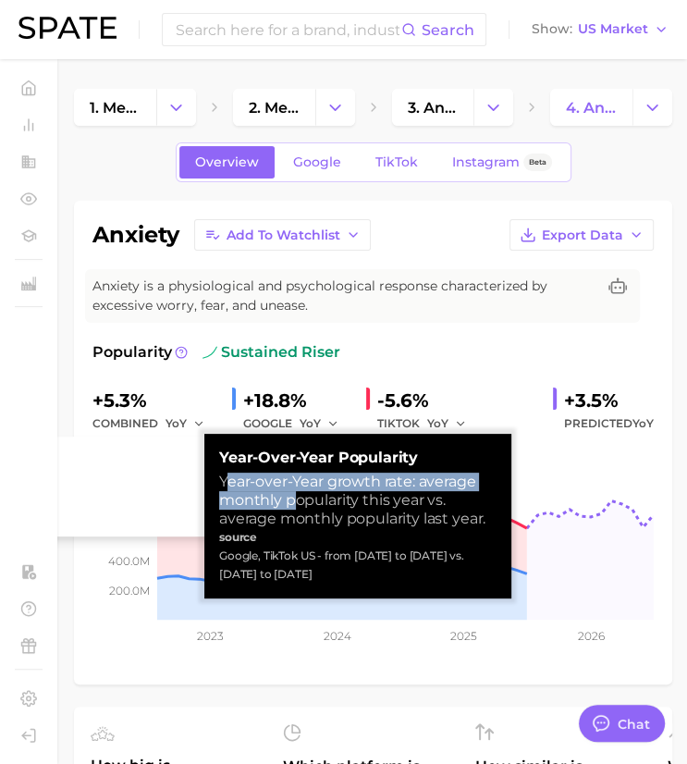
drag, startPoint x: 226, startPoint y: 476, endPoint x: 312, endPoint y: 508, distance: 91.9
click at [302, 505] on div "Year-over-Year growth rate: average monthly popularity this year vs. average mo…" at bounding box center [357, 499] width 277 height 55
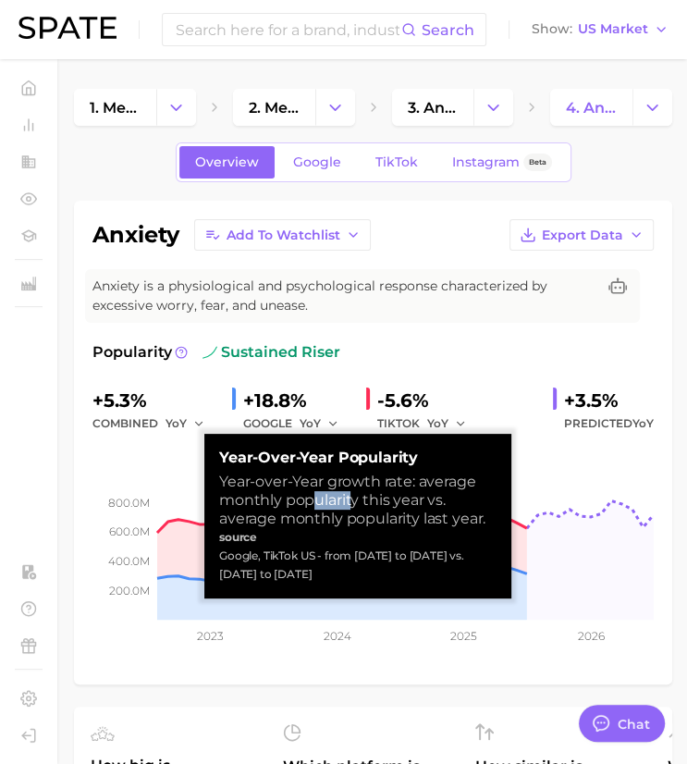
drag, startPoint x: 312, startPoint y: 508, endPoint x: 352, endPoint y: 498, distance: 41.9
click at [352, 498] on div "Year-over-Year growth rate: average monthly popularity this year vs. average mo…" at bounding box center [357, 499] width 277 height 55
drag, startPoint x: 352, startPoint y: 498, endPoint x: 324, endPoint y: 483, distance: 31.4
click at [324, 483] on div "Year-over-Year growth rate: average monthly popularity this year vs. average mo…" at bounding box center [357, 499] width 277 height 55
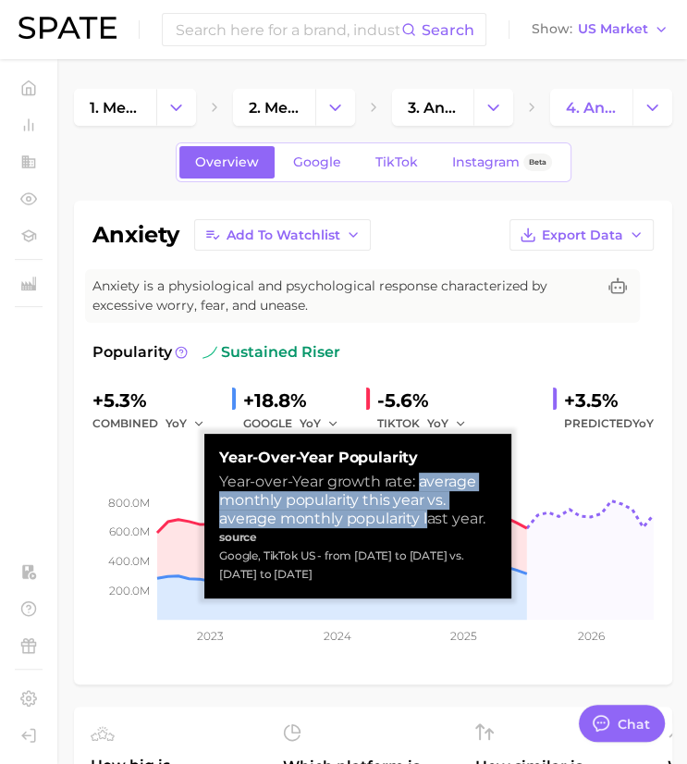
drag, startPoint x: 419, startPoint y: 478, endPoint x: 425, endPoint y: 516, distance: 38.4
click at [425, 516] on div "Year-over-Year growth rate: average monthly popularity this year vs. average mo…" at bounding box center [357, 499] width 277 height 55
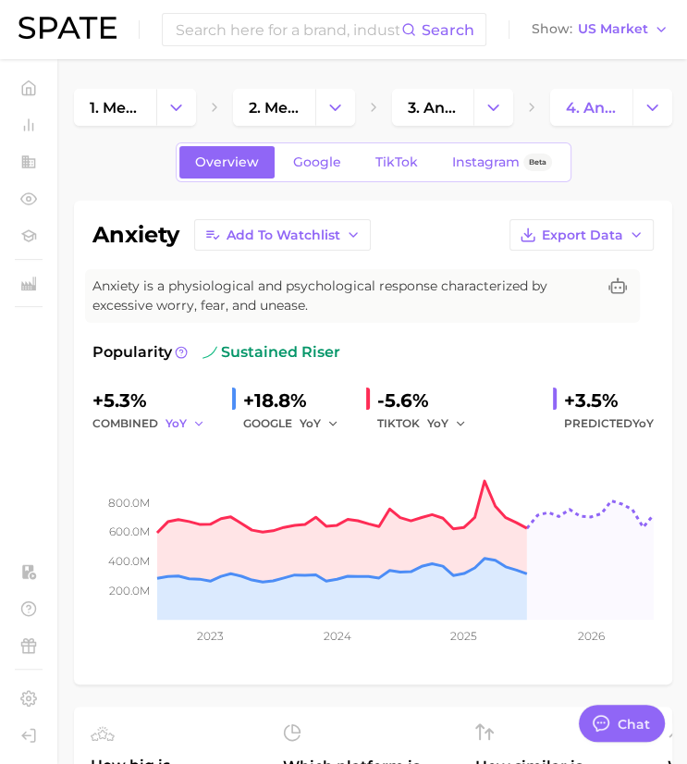
click at [200, 419] on icon "button" at bounding box center [198, 423] width 13 height 13
click at [196, 422] on polyline "button" at bounding box center [198, 423] width 6 height 3
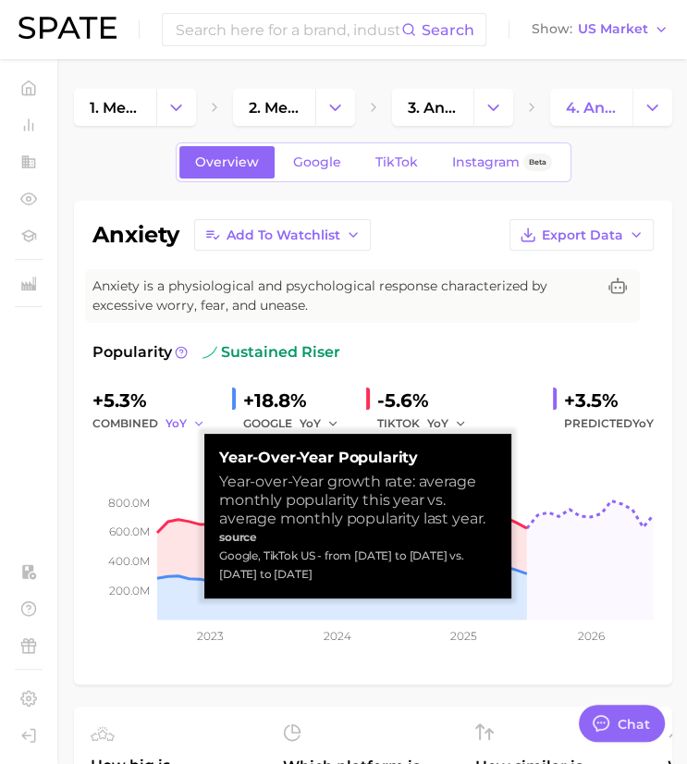
click at [196, 422] on polyline "button" at bounding box center [198, 423] width 6 height 3
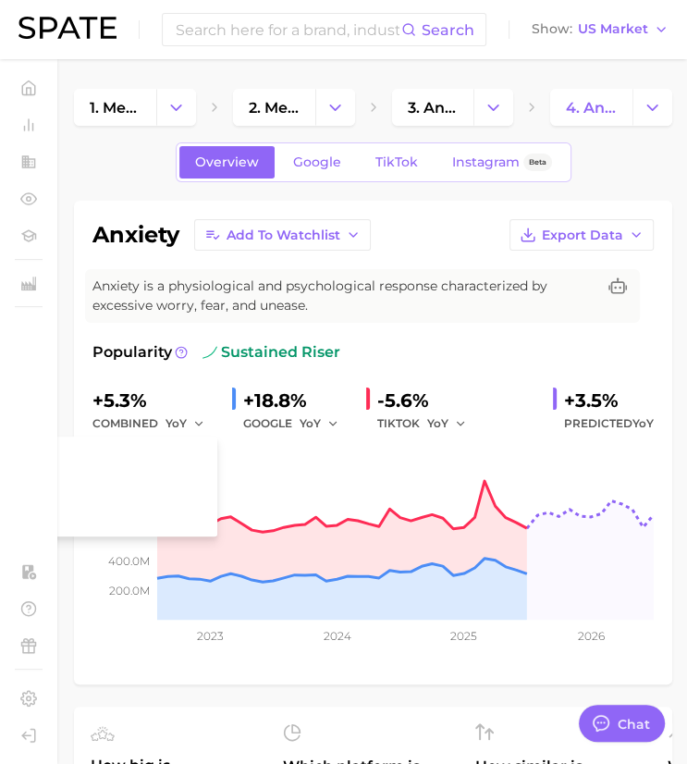
click at [650, 427] on span "YoY" at bounding box center [642, 423] width 21 height 14
click at [619, 426] on span "Predicted YoY" at bounding box center [609, 423] width 90 height 22
click at [594, 403] on div "+3.5%" at bounding box center [609, 400] width 90 height 30
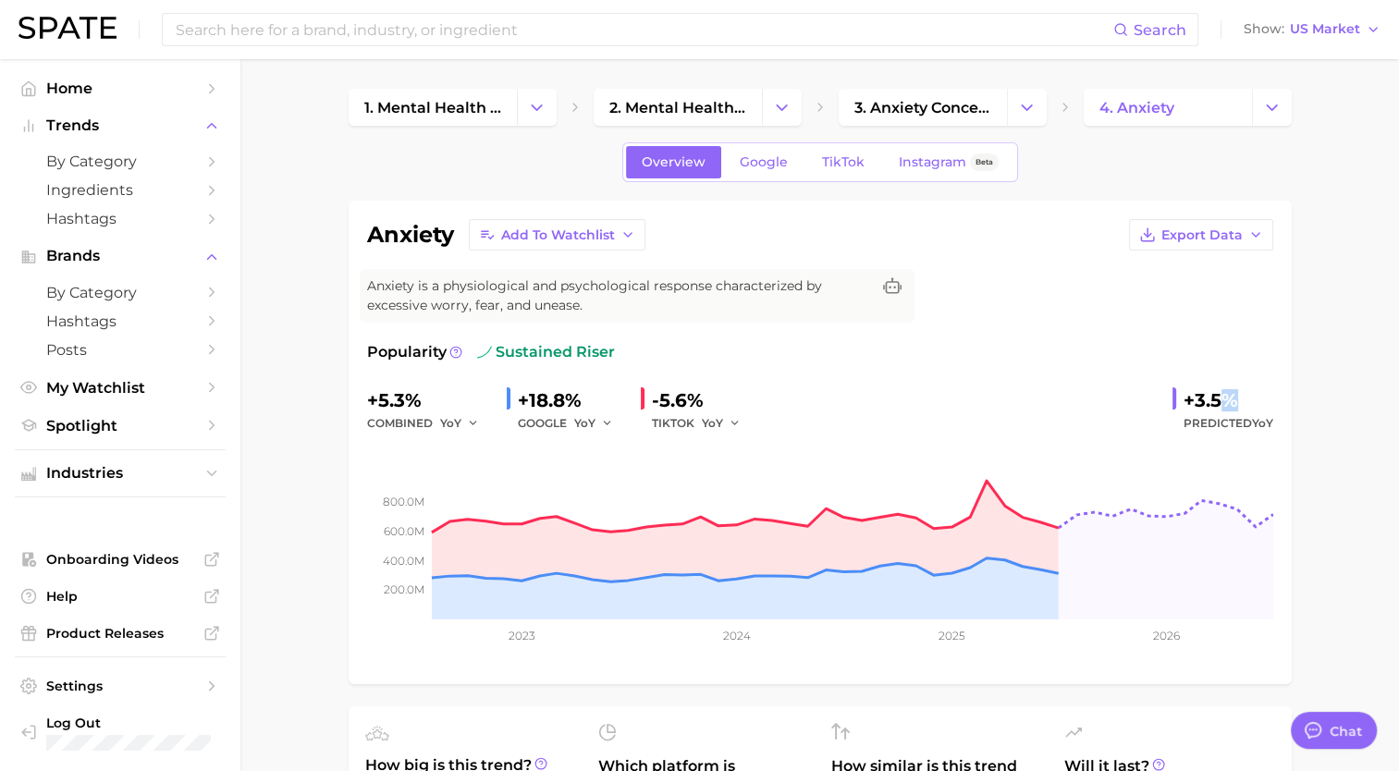
click at [1146, 429] on div "+5.3% combined YoY +18.8% GOOGLE YoY -5.6% TIKTOK YoY +3.5% Predicted YoY" at bounding box center [820, 409] width 906 height 49
click at [739, 417] on icon "button" at bounding box center [734, 423] width 13 height 13
click at [904, 398] on div "+5.3% combined YoY +18.8% GOOGLE YoY -5.6% TIKTOK YoY +3.5% Predicted YoY" at bounding box center [820, 409] width 906 height 49
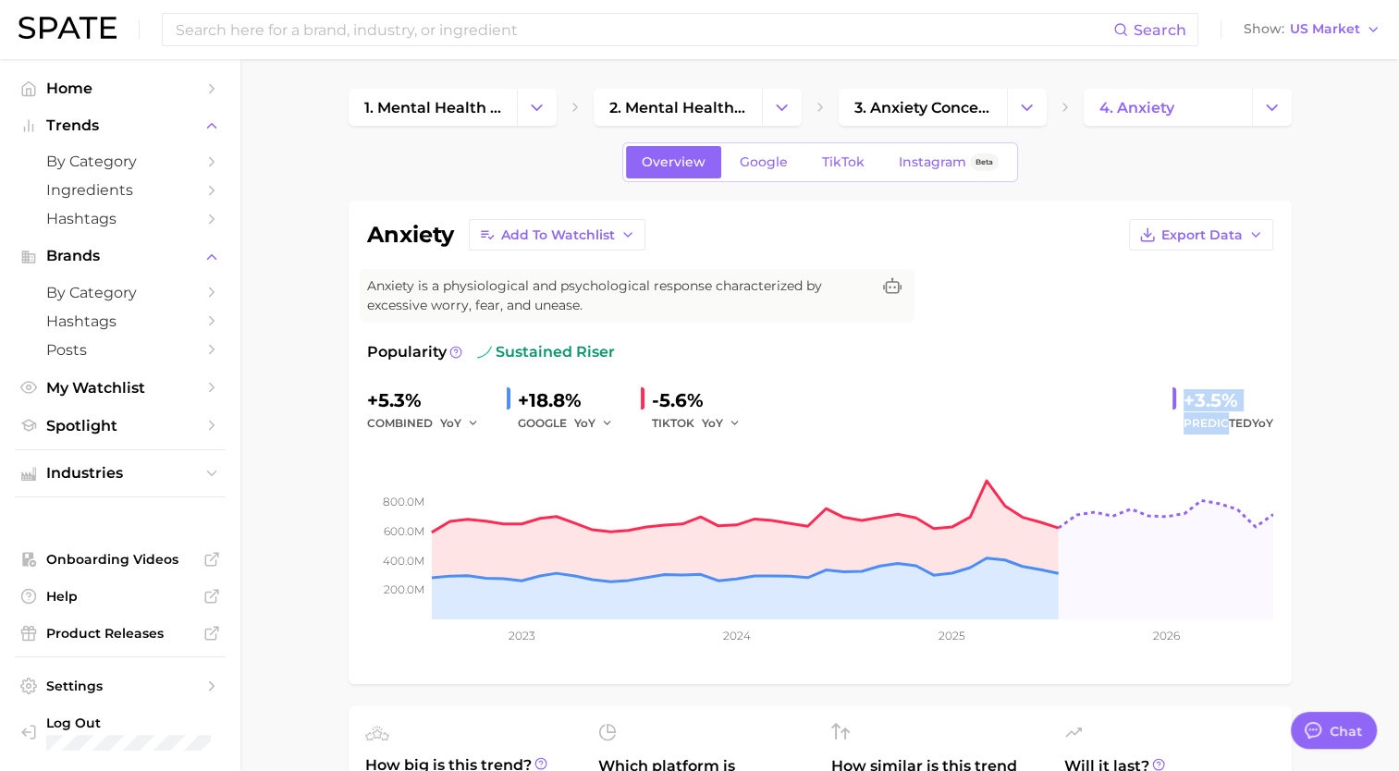
click at [1227, 424] on div "+3.5% Predicted YoY" at bounding box center [1222, 409] width 101 height 49
click at [1215, 421] on span "Predicted YoY" at bounding box center [1228, 423] width 90 height 22
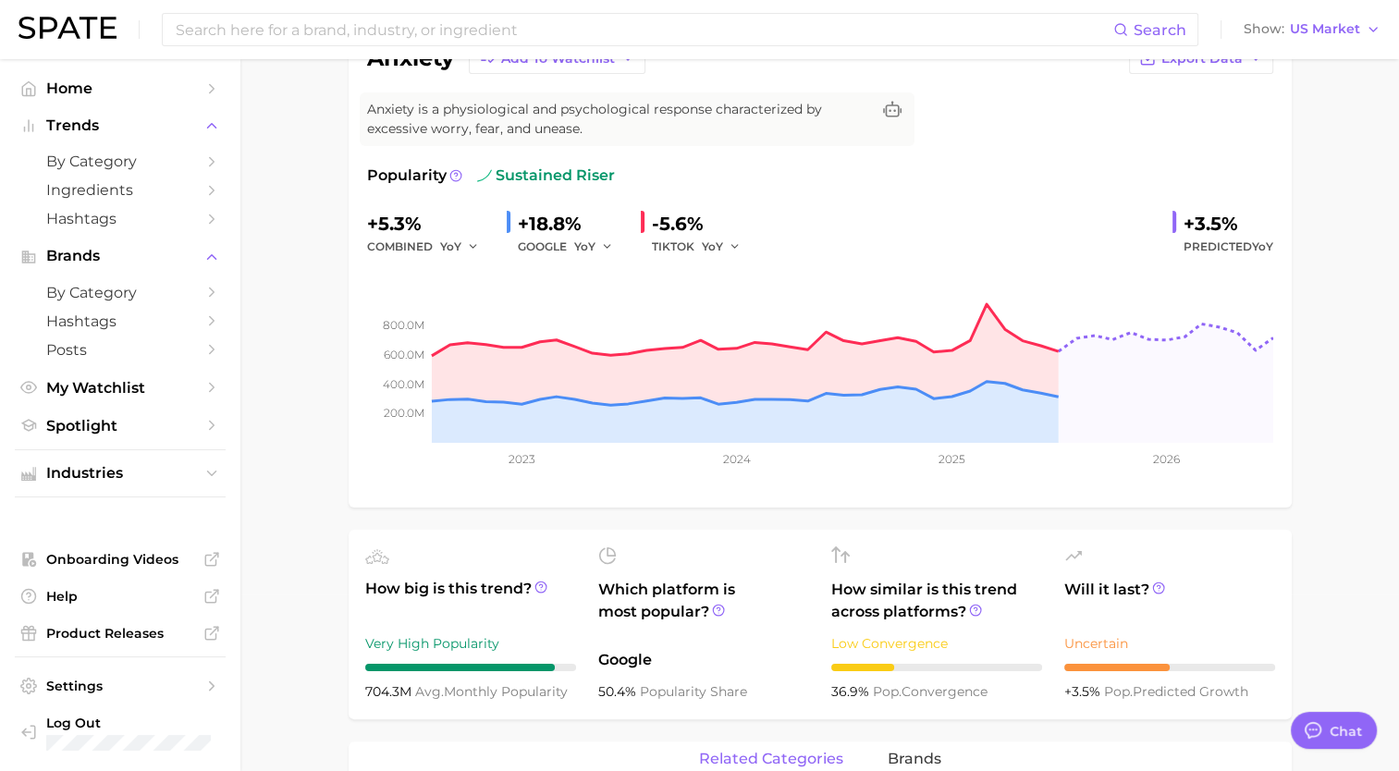
scroll to position [144, 0]
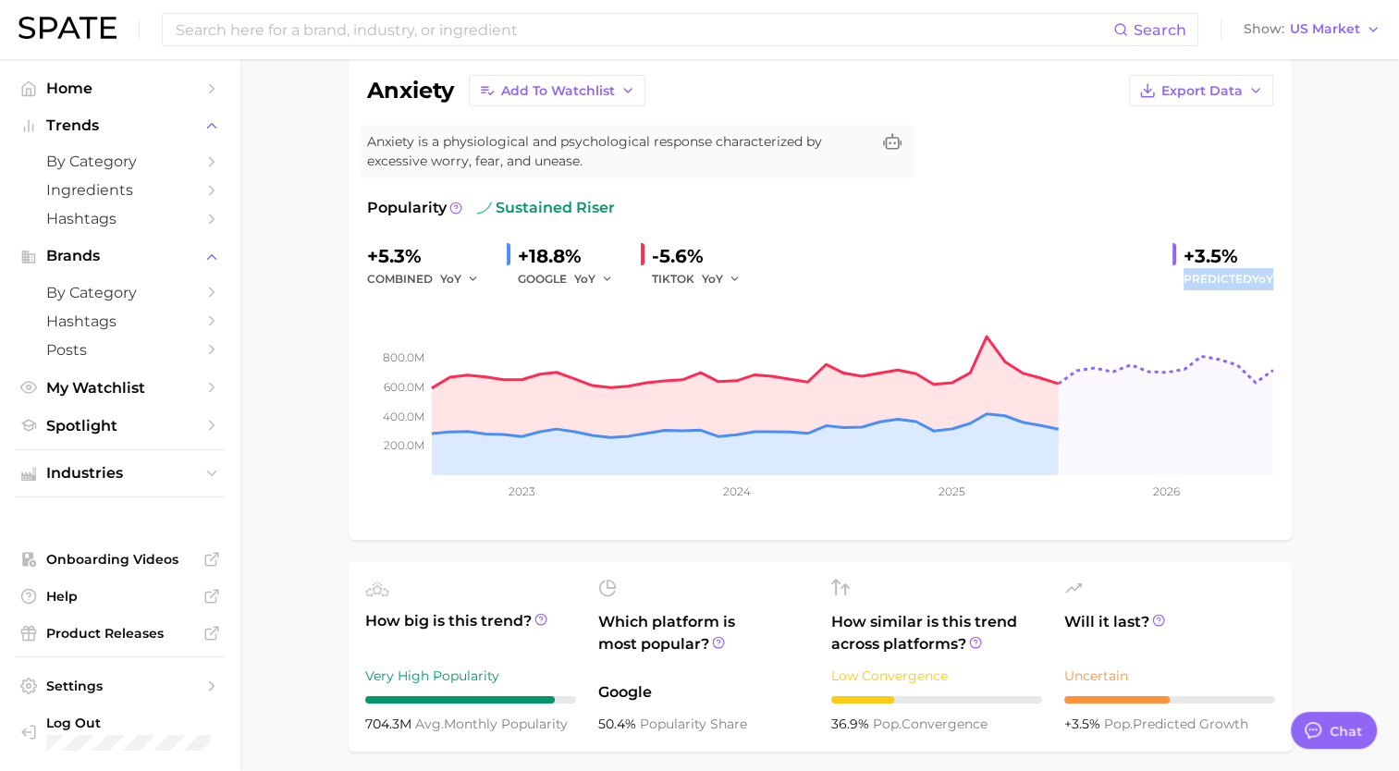
drag, startPoint x: 1275, startPoint y: 275, endPoint x: 1175, endPoint y: 279, distance: 99.9
click at [1175, 279] on div "anxiety Add to Watchlist Export Data Anxiety is a physiological and psychologic…" at bounding box center [819, 297] width 943 height 483
copy span "Predicted YoY"
click at [1338, 719] on div "Chat" at bounding box center [1347, 729] width 36 height 21
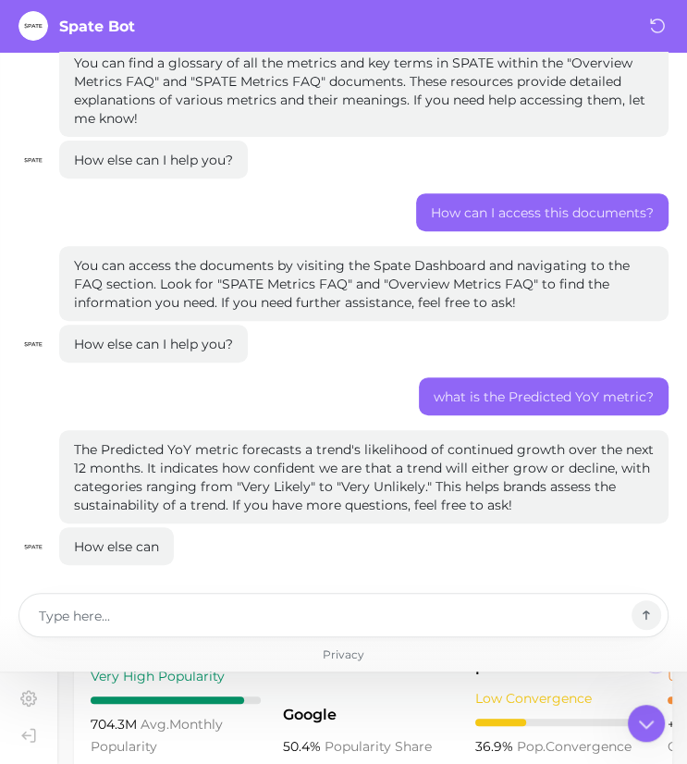
scroll to position [331, 0]
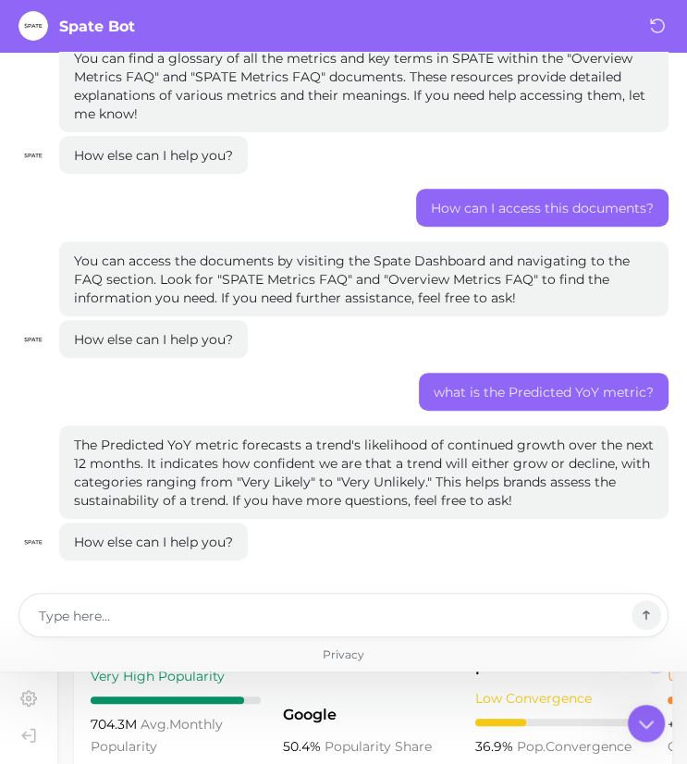
drag, startPoint x: 241, startPoint y: 445, endPoint x: 144, endPoint y: 463, distance: 98.8
click at [144, 463] on p "The Predicted YoY metric forecasts a trend's likelihood of continued growth ove…" at bounding box center [364, 472] width 580 height 74
drag, startPoint x: 144, startPoint y: 463, endPoint x: 130, endPoint y: 463, distance: 13.9
click at [423, 633] on div at bounding box center [343, 615] width 650 height 44
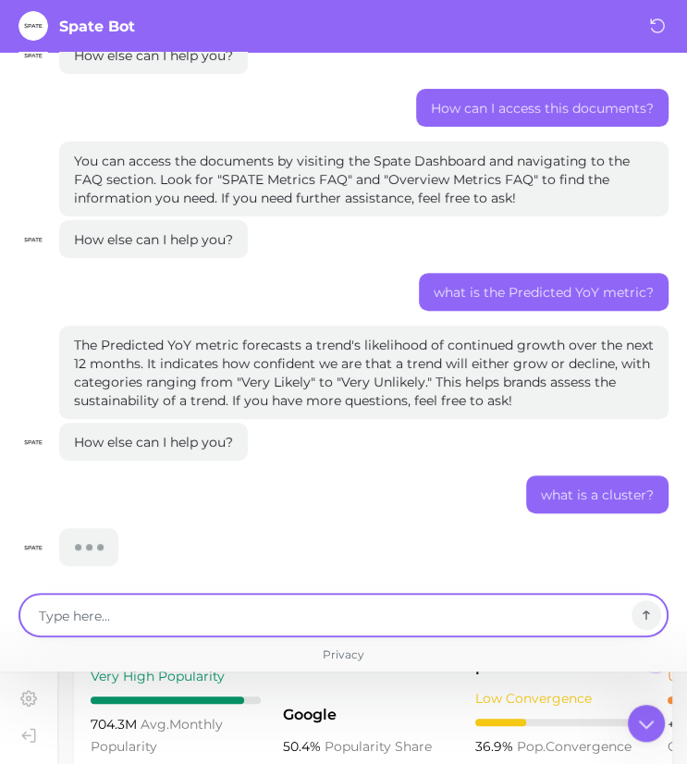
scroll to position [436, 0]
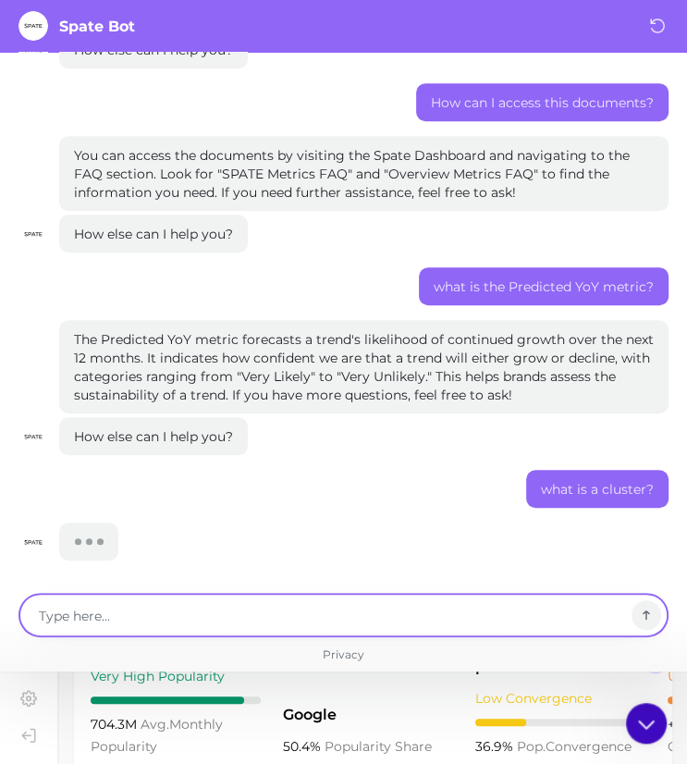
click at [648, 716] on icon at bounding box center [645, 722] width 32 height 32
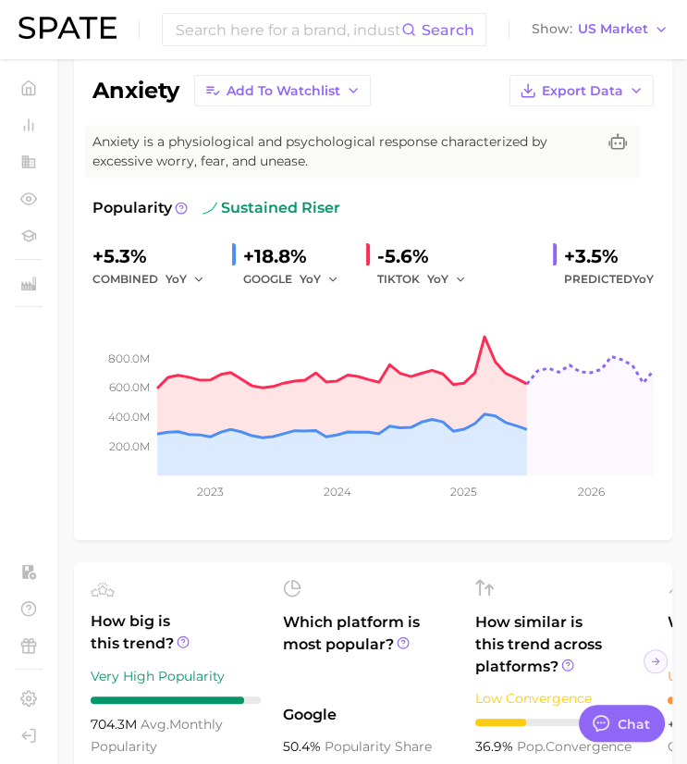
scroll to position [455, 0]
click at [624, 735] on button "Chat" at bounding box center [621, 723] width 94 height 41
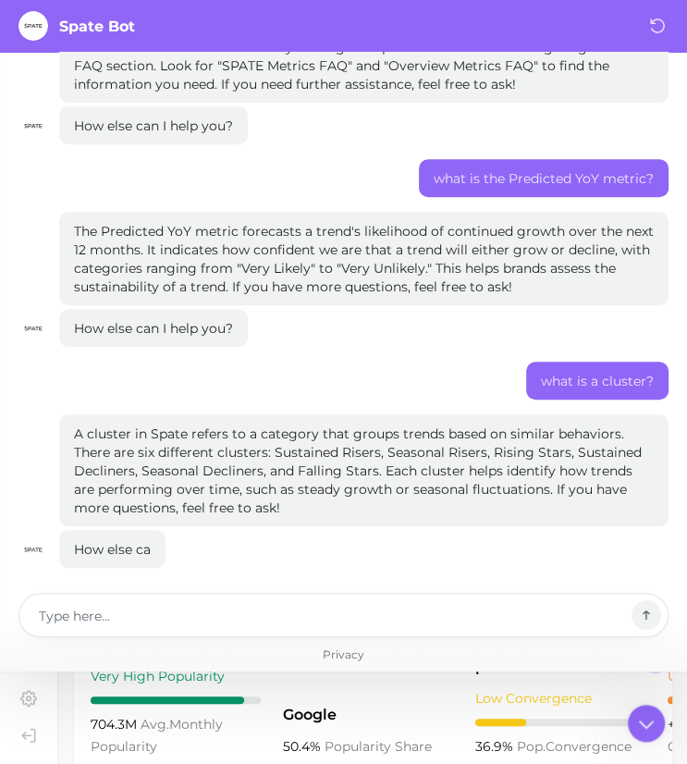
scroll to position [552, 0]
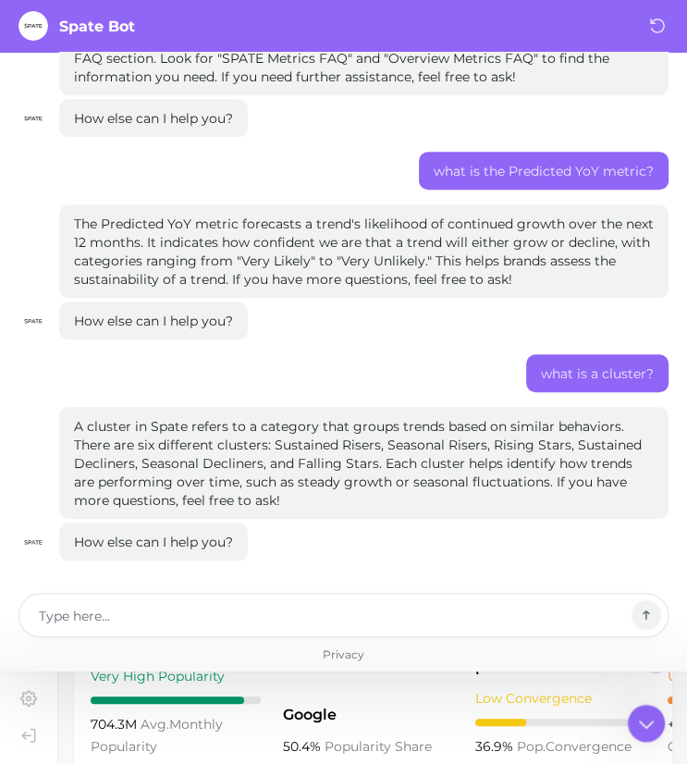
drag, startPoint x: 247, startPoint y: 426, endPoint x: 381, endPoint y: 463, distance: 139.0
click at [381, 463] on p "A cluster in Spate refers to a category that groups trends based on similar beh…" at bounding box center [364, 463] width 580 height 92
drag, startPoint x: 381, startPoint y: 463, endPoint x: 371, endPoint y: 462, distance: 10.2
click at [649, 726] on icon at bounding box center [645, 722] width 32 height 32
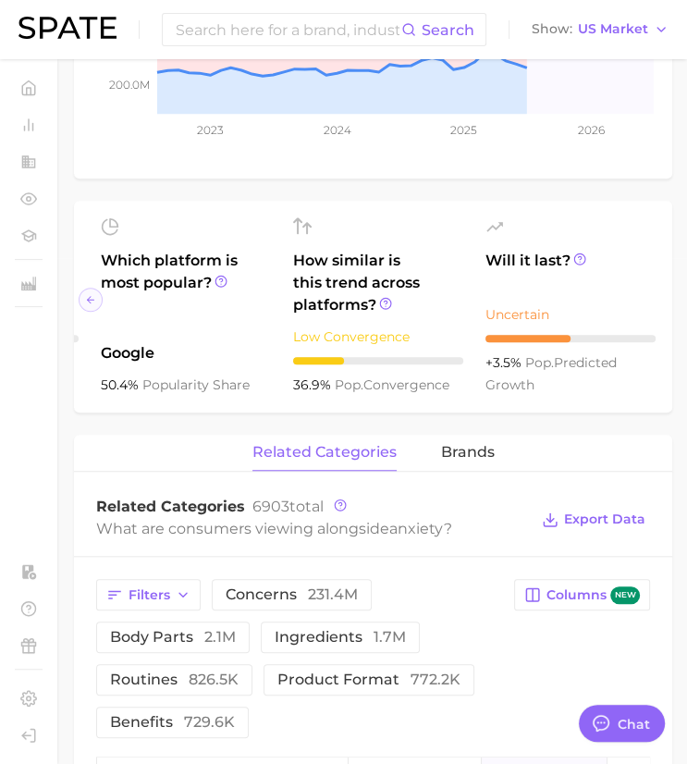
scroll to position [633, 0]
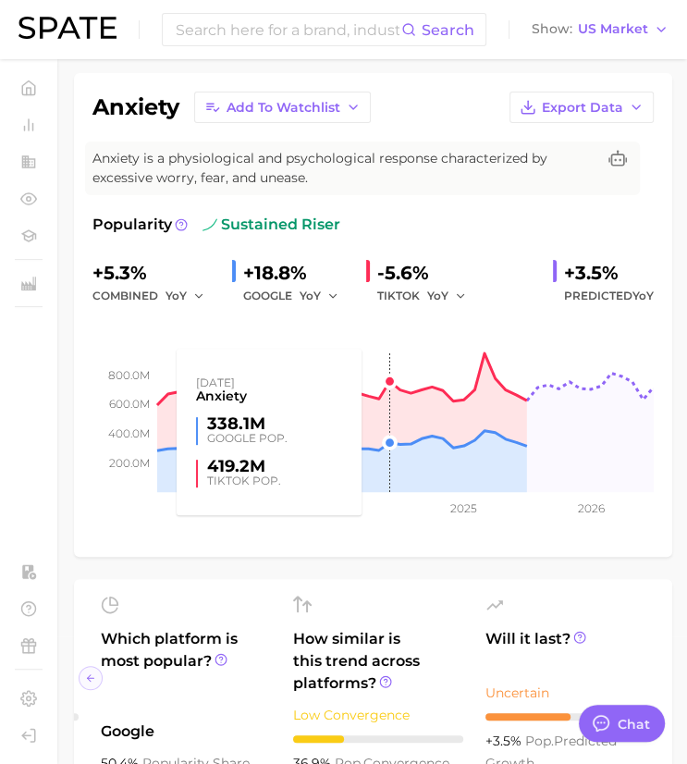
drag, startPoint x: 399, startPoint y: 399, endPoint x: 388, endPoint y: 287, distance: 112.4
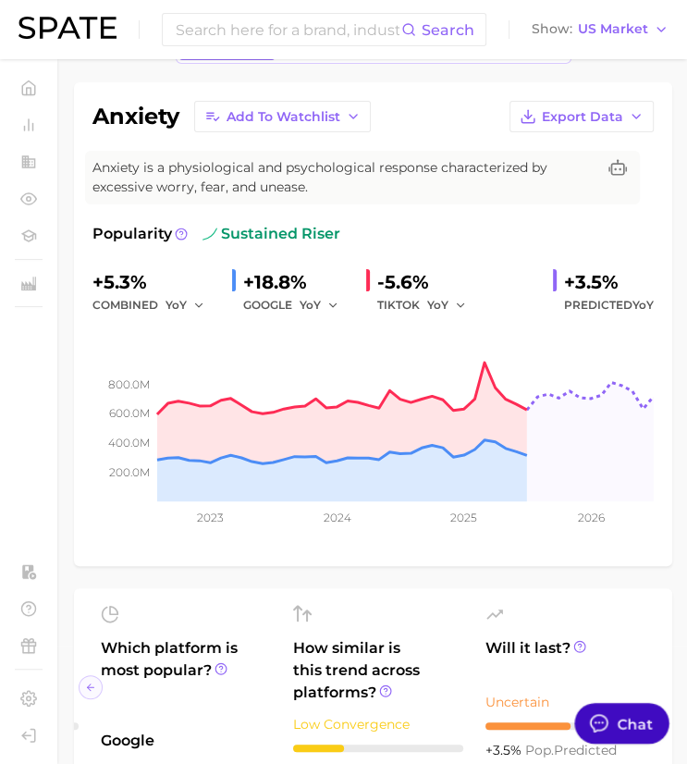
click at [613, 723] on button "Chat" at bounding box center [621, 723] width 94 height 41
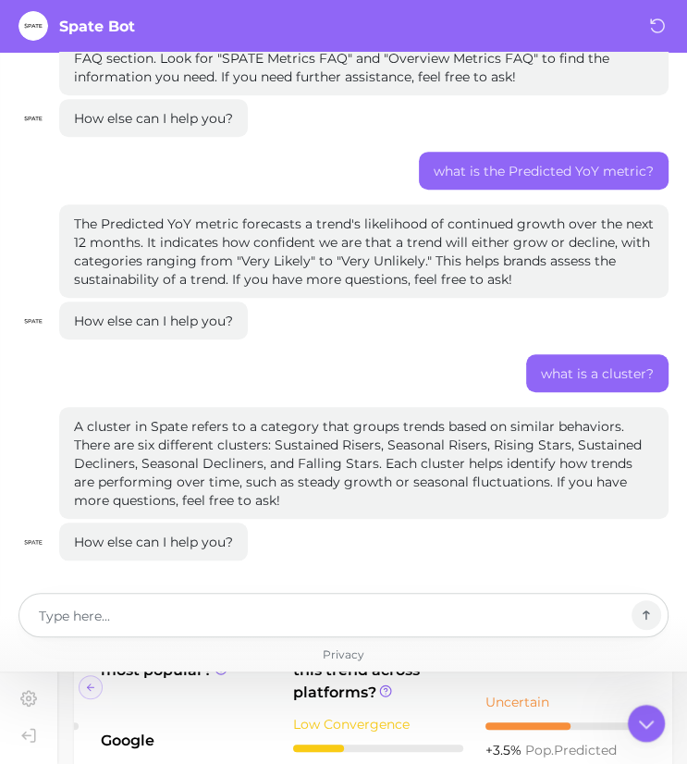
click at [388, 629] on div at bounding box center [343, 615] width 650 height 44
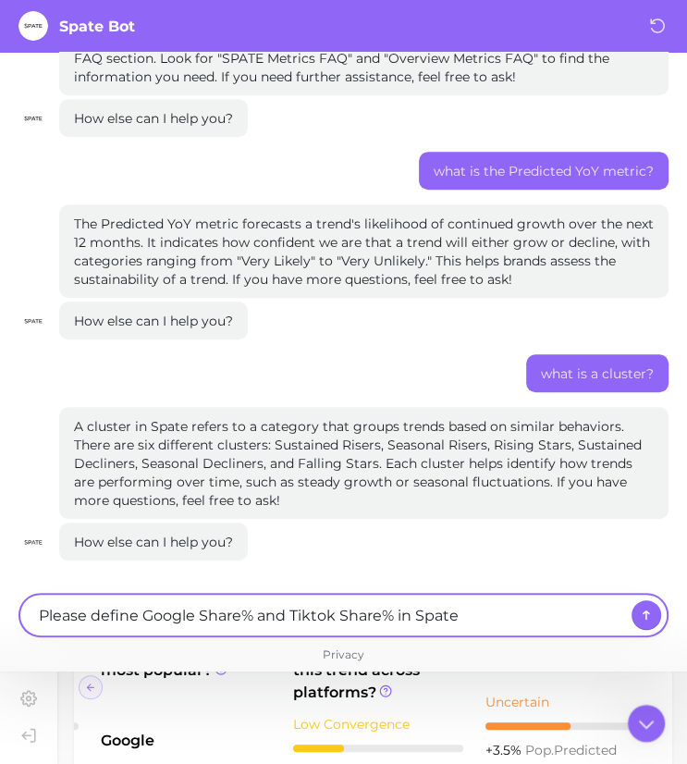
click at [400, 621] on textarea "Please define Google Share% and Tiktok Share% in Spate" at bounding box center [331, 615] width 586 height 22
click at [479, 614] on textarea "Please define Google Share% and Tiktok Share% for Spate" at bounding box center [331, 615] width 586 height 22
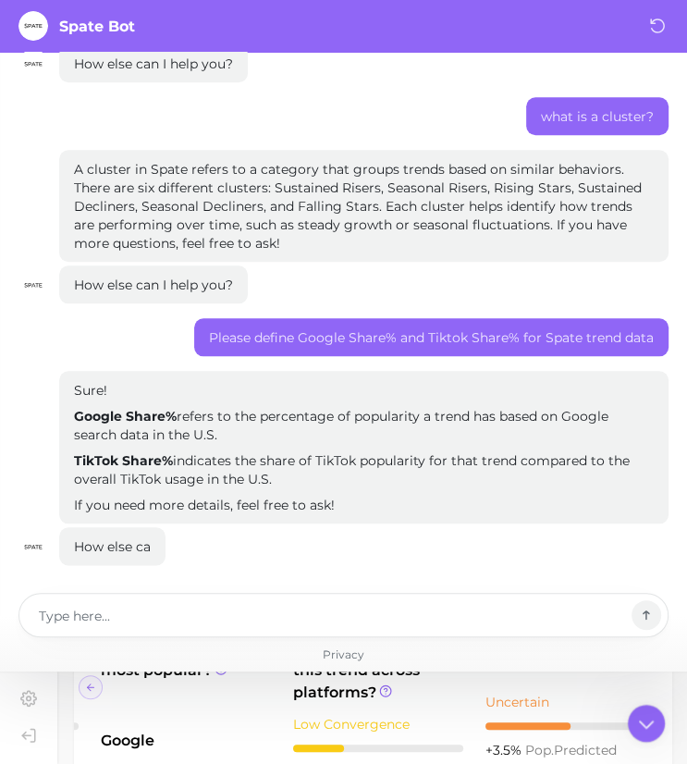
scroll to position [813, 0]
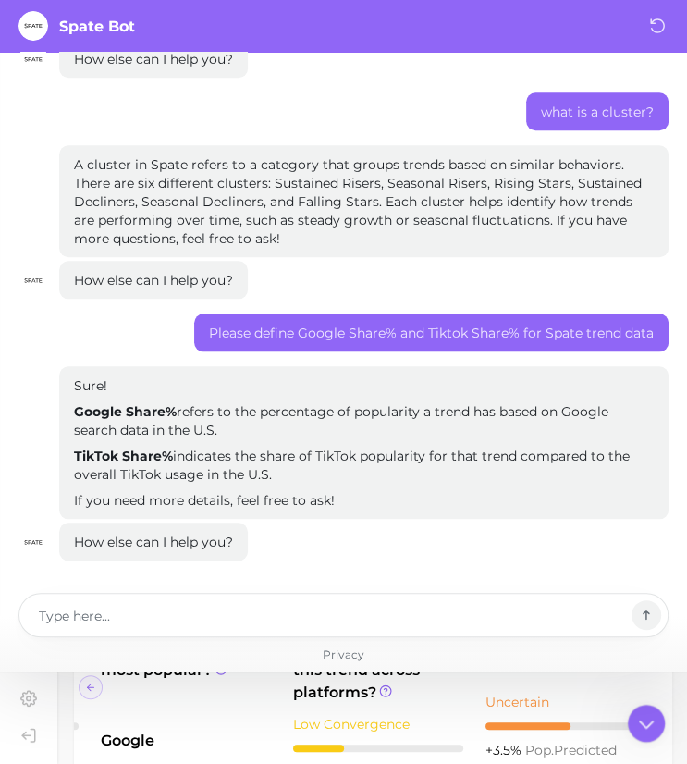
drag, startPoint x: 262, startPoint y: 411, endPoint x: 272, endPoint y: 424, distance: 16.5
click at [272, 424] on p "Google Share% refers to the percentage of popularity a trend has based on Googl…" at bounding box center [364, 420] width 580 height 37
drag, startPoint x: 263, startPoint y: 454, endPoint x: 291, endPoint y: 464, distance: 30.4
click at [291, 464] on p "TikTok Share% indicates the share of TikTok popularity for that trend compared …" at bounding box center [364, 464] width 580 height 37
drag, startPoint x: 291, startPoint y: 464, endPoint x: 276, endPoint y: 452, distance: 19.1
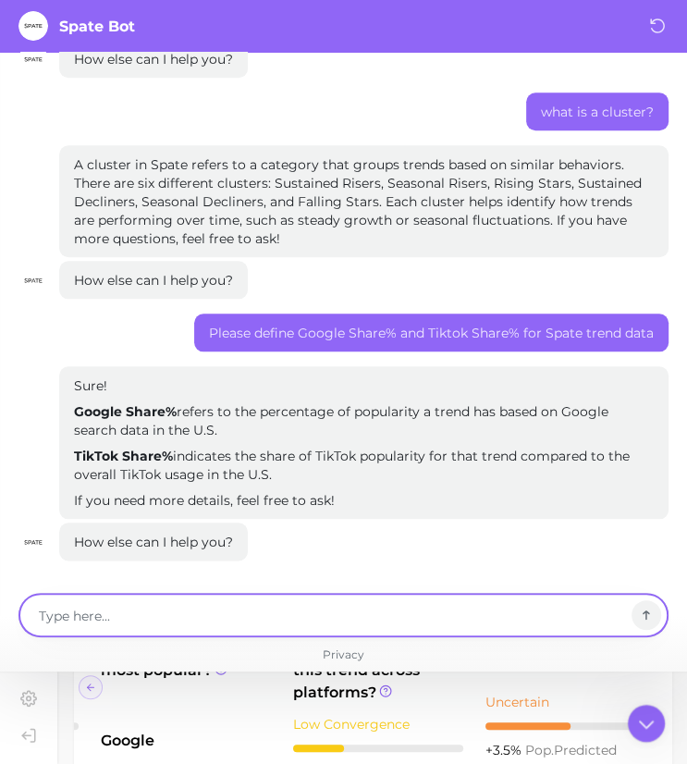
click at [518, 610] on textarea at bounding box center [331, 615] width 586 height 22
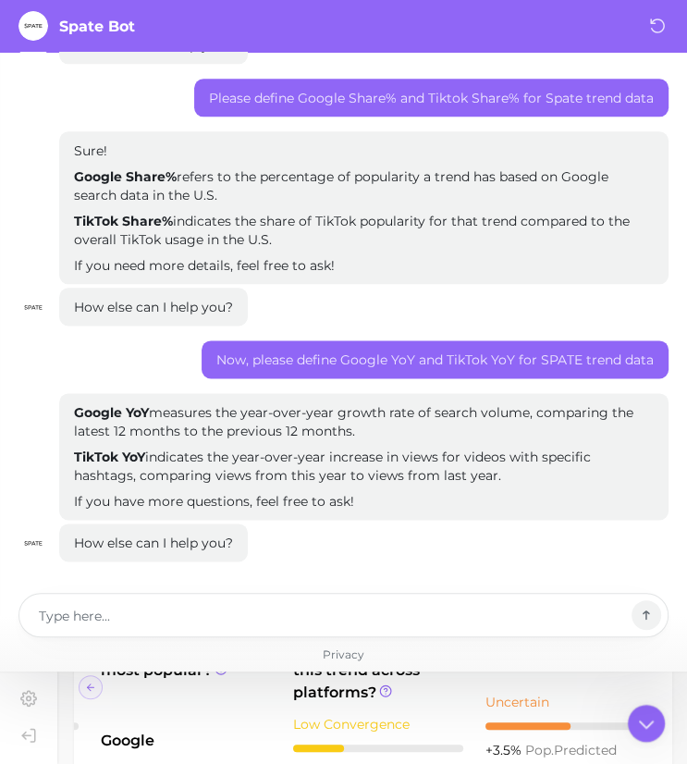
scroll to position [1049, 0]
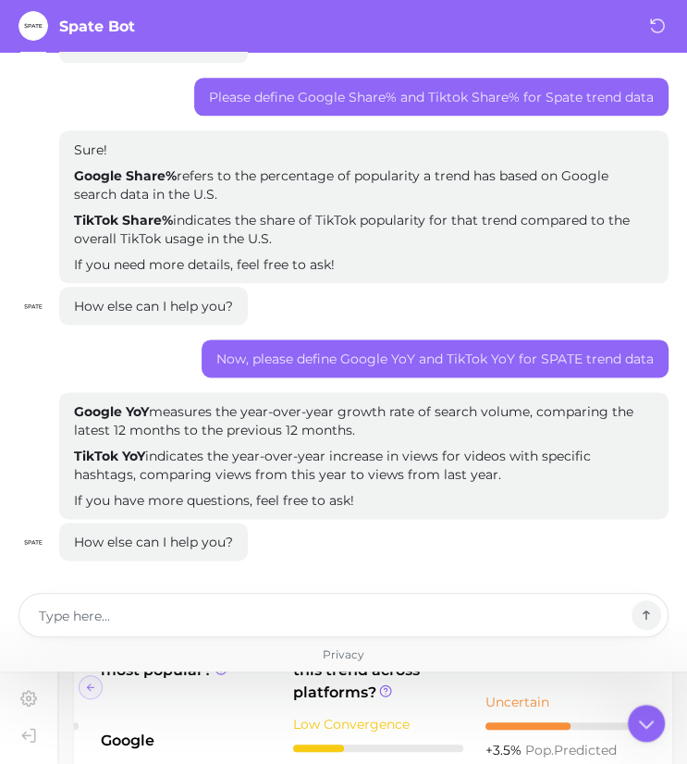
drag, startPoint x: 165, startPoint y: 544, endPoint x: 141, endPoint y: 422, distance: 123.3
click at [139, 422] on p "Google YoY measures the year-over-year growth rate of search volume, comparing …" at bounding box center [364, 420] width 580 height 37
click at [161, 412] on p "Google YoY measures the year-over-year growth rate of search volume, comparing …" at bounding box center [364, 420] width 580 height 37
drag, startPoint x: 157, startPoint y: 413, endPoint x: 359, endPoint y: 422, distance: 201.7
click at [359, 422] on p "Google YoY measures the year-over-year growth rate of search volume, comparing …" at bounding box center [364, 420] width 580 height 37
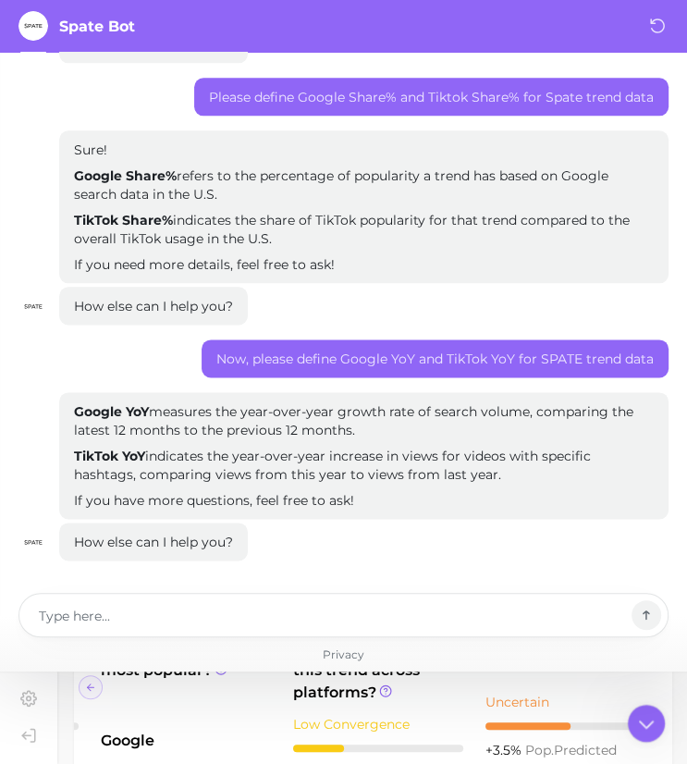
drag, startPoint x: 359, startPoint y: 422, endPoint x: 331, endPoint y: 429, distance: 28.5
drag, startPoint x: 150, startPoint y: 454, endPoint x: 550, endPoint y: 470, distance: 400.6
click at [550, 470] on p "TikTok YoY indicates the year-over-year increase in views for videos with speci…" at bounding box center [364, 464] width 580 height 37
